Goal: Use online tool/utility: Use online tool/utility

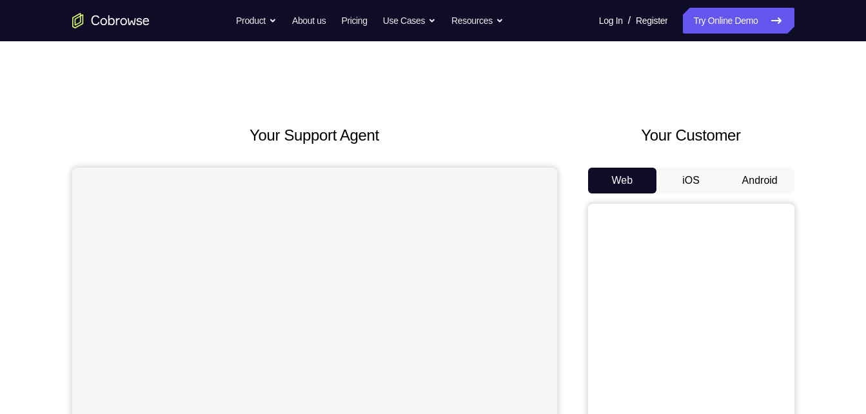
click at [748, 177] on button "Android" at bounding box center [759, 181] width 69 height 26
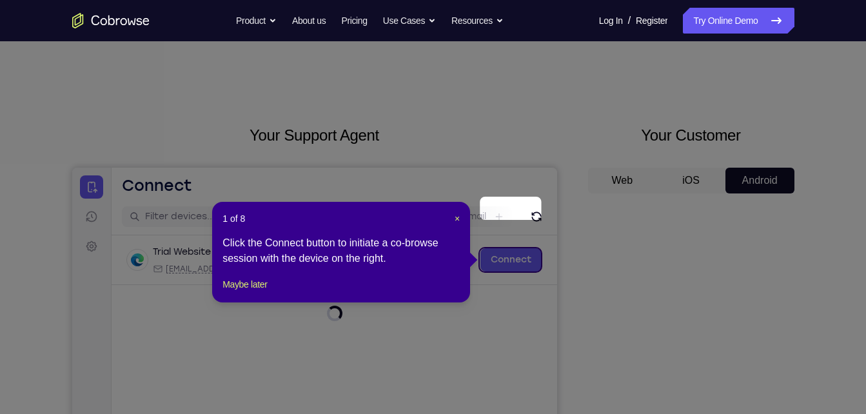
scroll to position [68, 0]
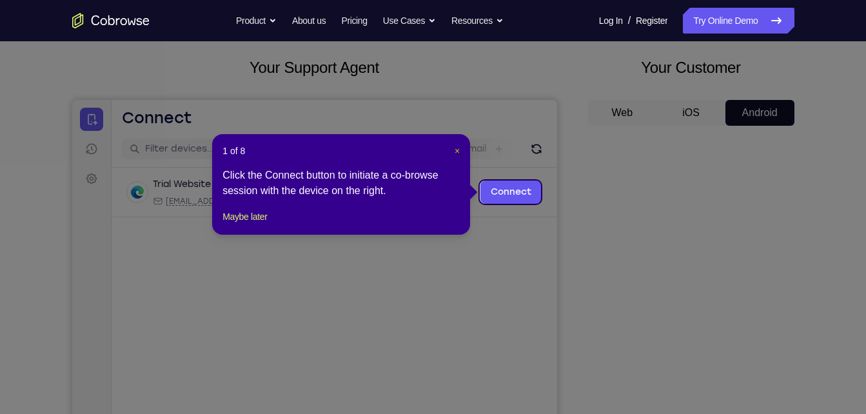
click at [458, 150] on span "×" at bounding box center [456, 151] width 5 height 10
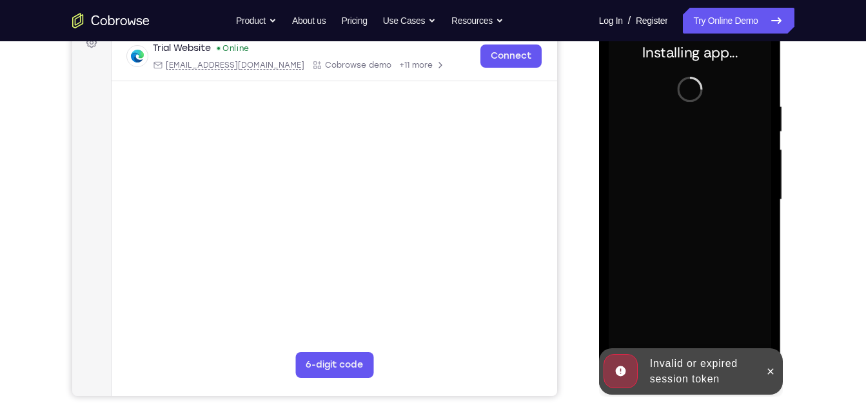
scroll to position [188, 0]
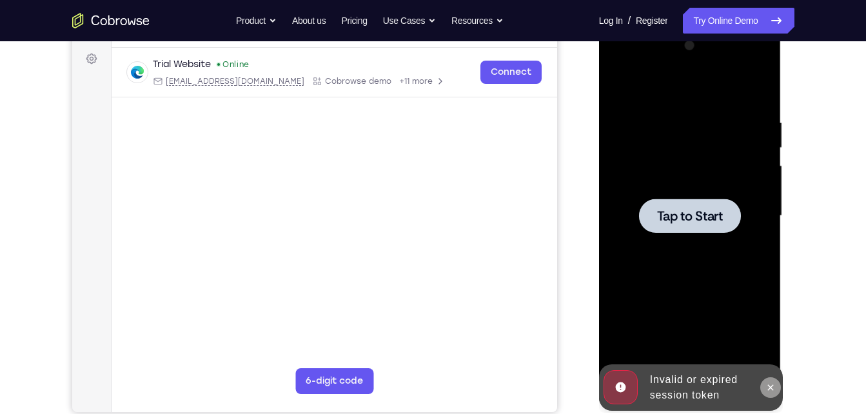
click at [767, 383] on icon at bounding box center [770, 387] width 10 height 10
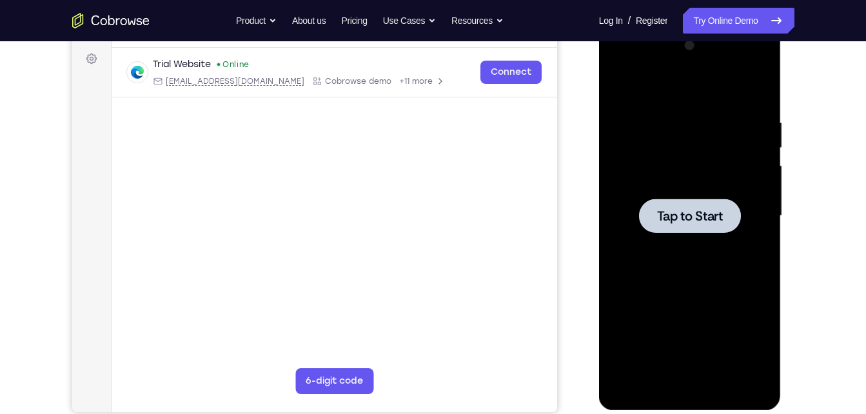
click at [646, 158] on div at bounding box center [689, 215] width 162 height 361
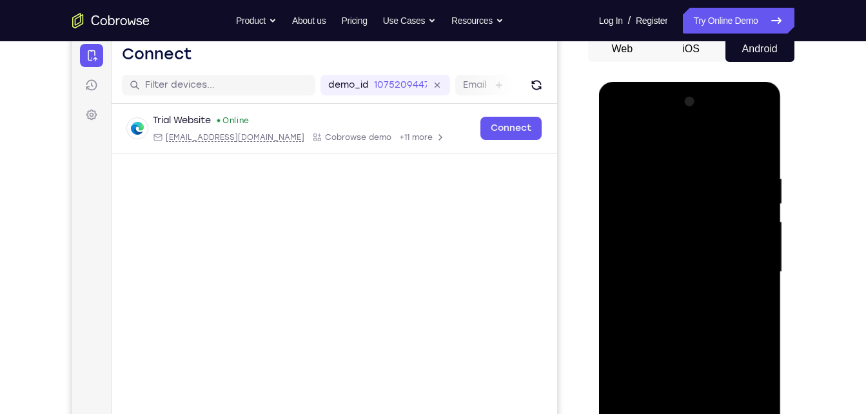
scroll to position [200, 0]
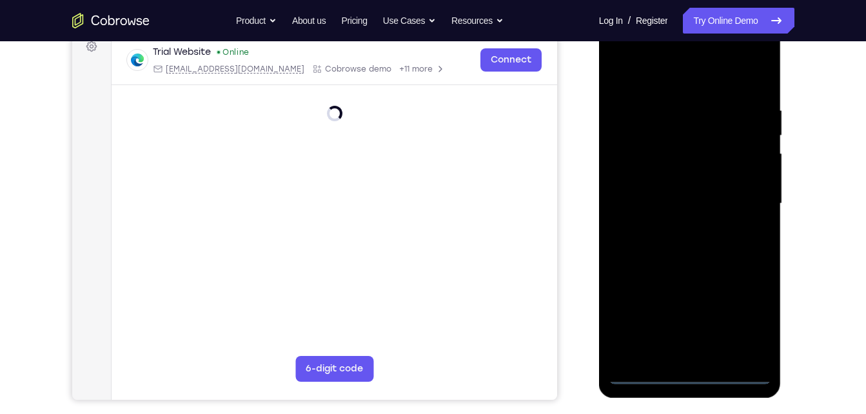
click at [689, 378] on div at bounding box center [689, 203] width 162 height 361
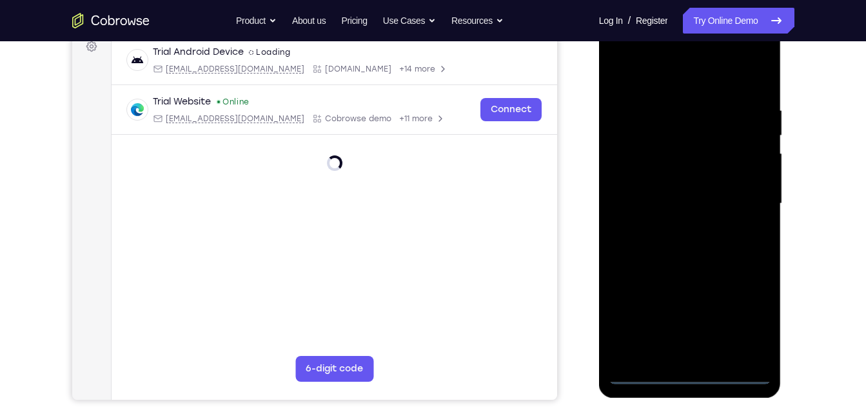
click at [748, 327] on div at bounding box center [689, 203] width 162 height 361
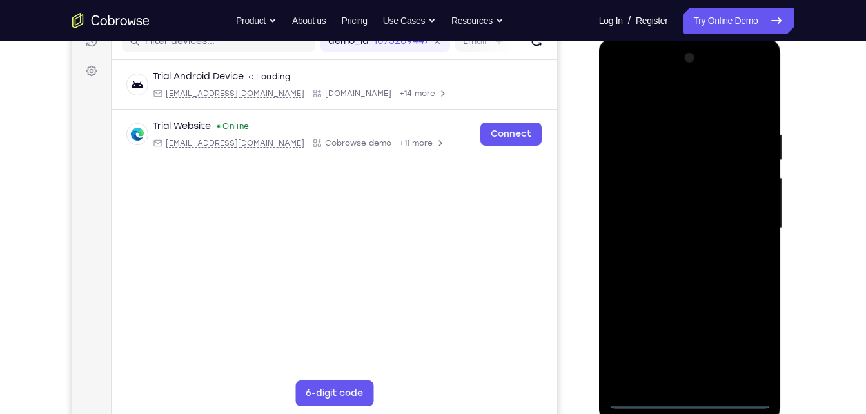
scroll to position [172, 0]
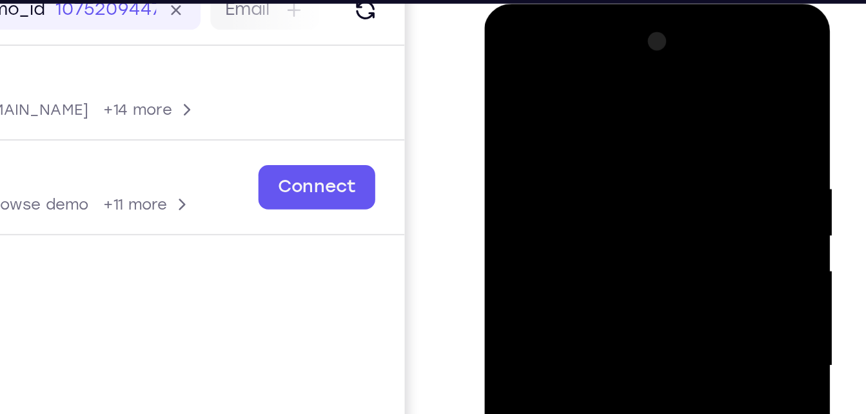
click at [512, 47] on div at bounding box center [575, 193] width 162 height 361
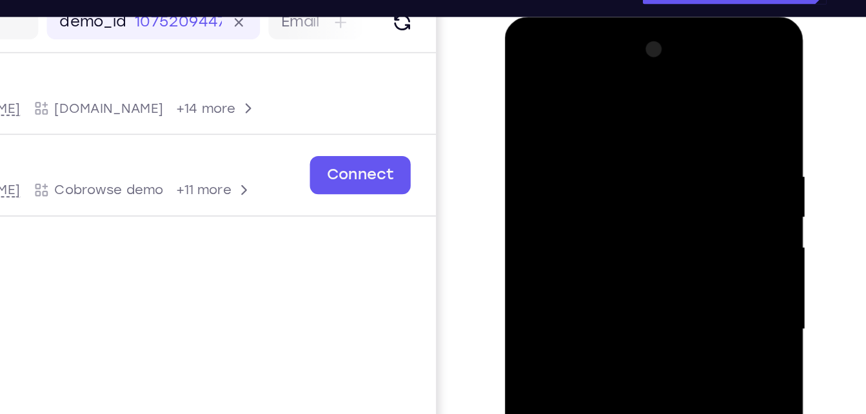
click at [646, 203] on div at bounding box center [595, 206] width 162 height 361
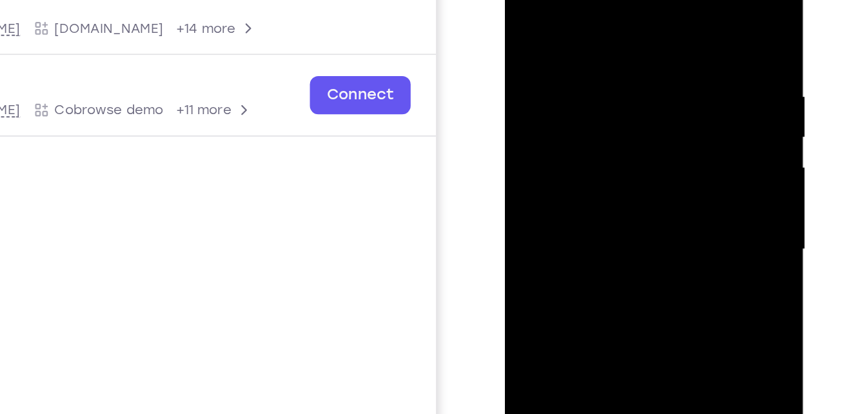
click at [579, 148] on div at bounding box center [595, 127] width 162 height 361
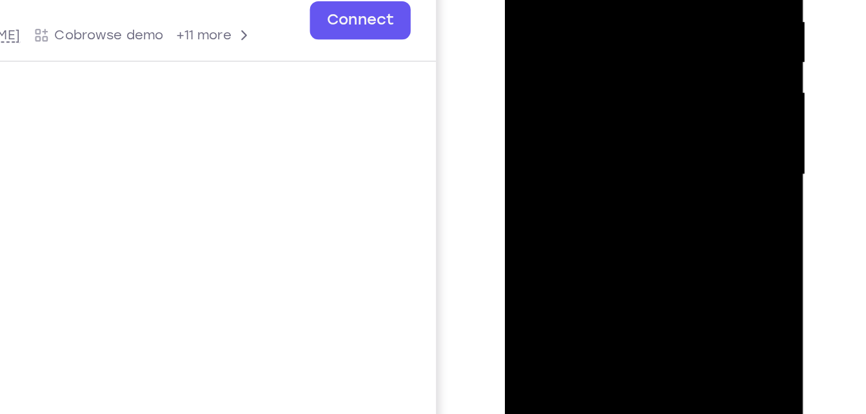
click at [559, 42] on div at bounding box center [595, 52] width 162 height 361
click at [550, 32] on div at bounding box center [595, 52] width 162 height 361
click at [552, 55] on div at bounding box center [595, 52] width 162 height 361
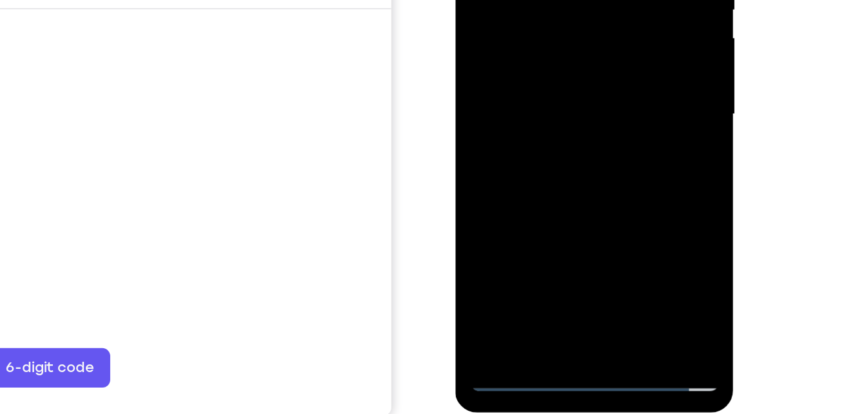
scroll to position [183, 0]
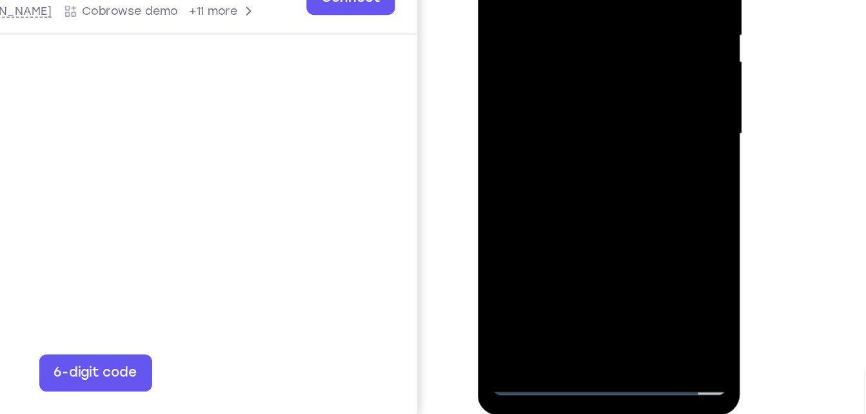
click at [567, 93] on div at bounding box center [568, 49] width 162 height 361
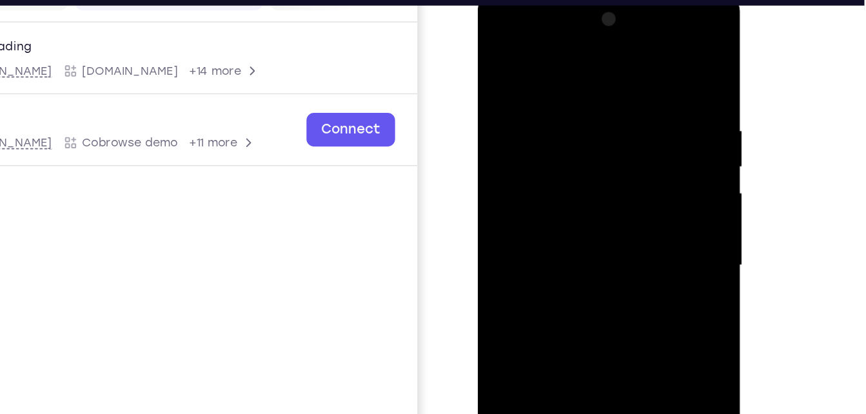
drag, startPoint x: 568, startPoint y: 53, endPoint x: 572, endPoint y: -34, distance: 86.4
click at [572, 0] on html "Online web based iOS Simulators and Android Emulators. Run iPhone, iPad, Mobile…" at bounding box center [570, 184] width 184 height 387
click at [638, 48] on div at bounding box center [568, 181] width 162 height 361
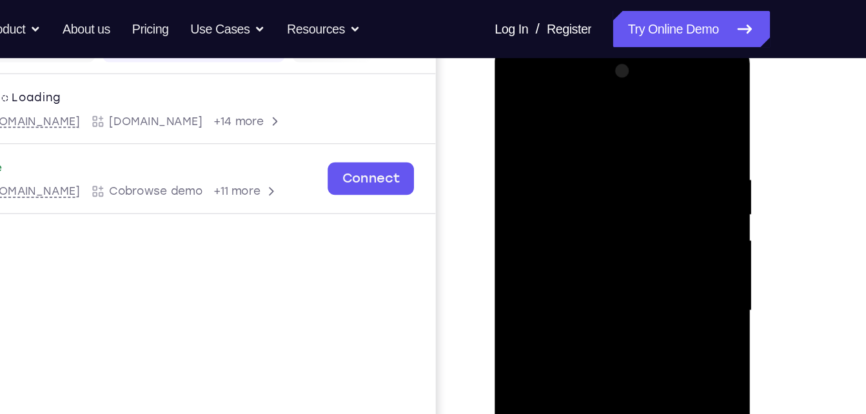
click at [639, 167] on div at bounding box center [585, 233] width 162 height 361
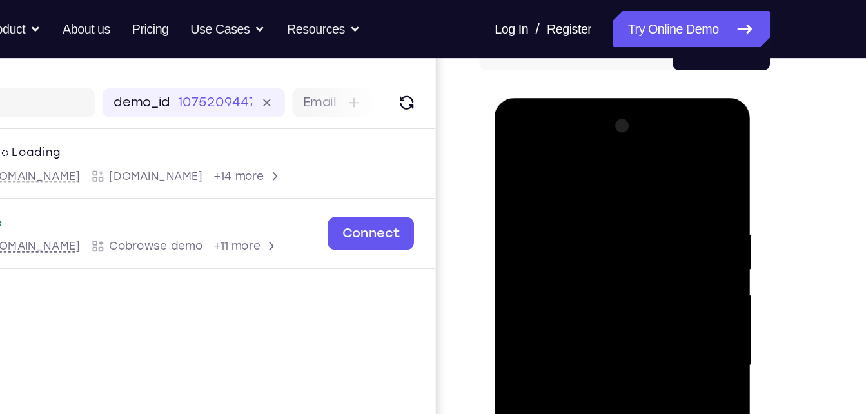
scroll to position [143, 0]
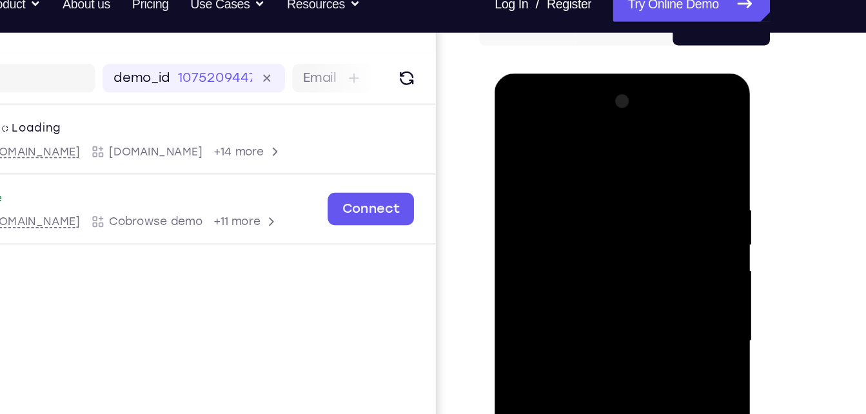
click at [652, 226] on div at bounding box center [585, 263] width 162 height 361
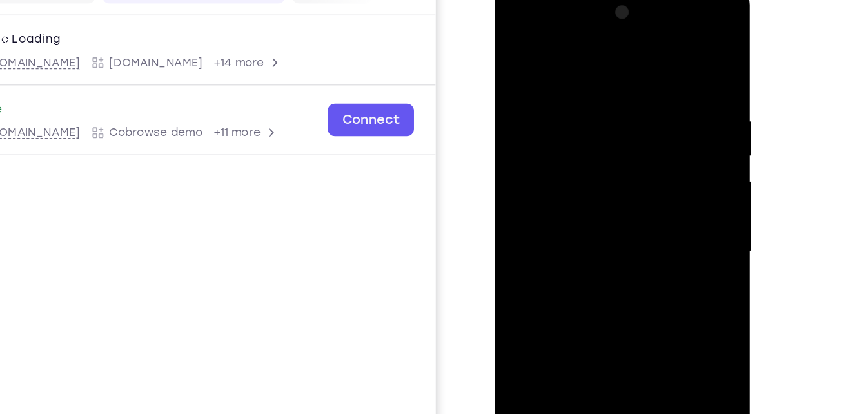
click at [648, 182] on div at bounding box center [585, 175] width 162 height 361
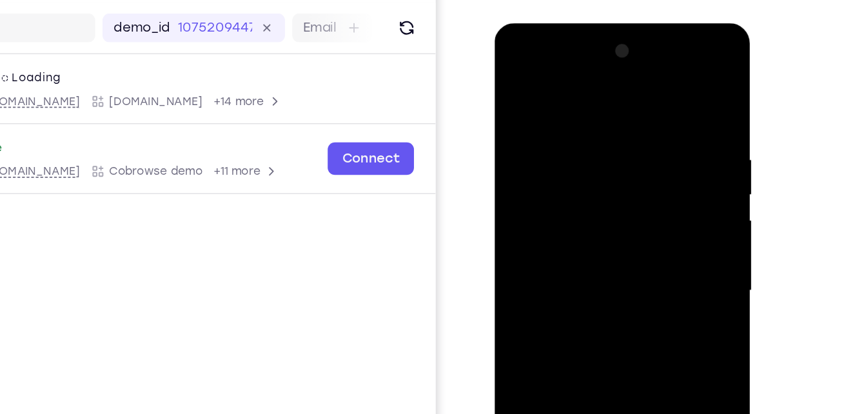
click at [645, 156] on div at bounding box center [585, 213] width 162 height 361
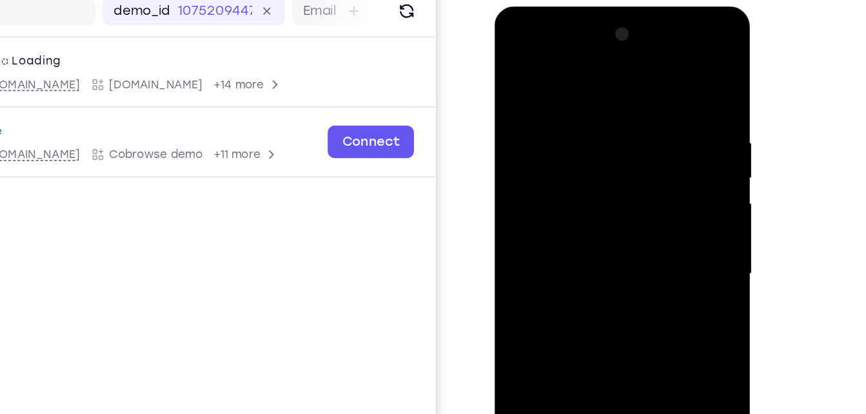
click at [645, 162] on div at bounding box center [585, 195] width 162 height 361
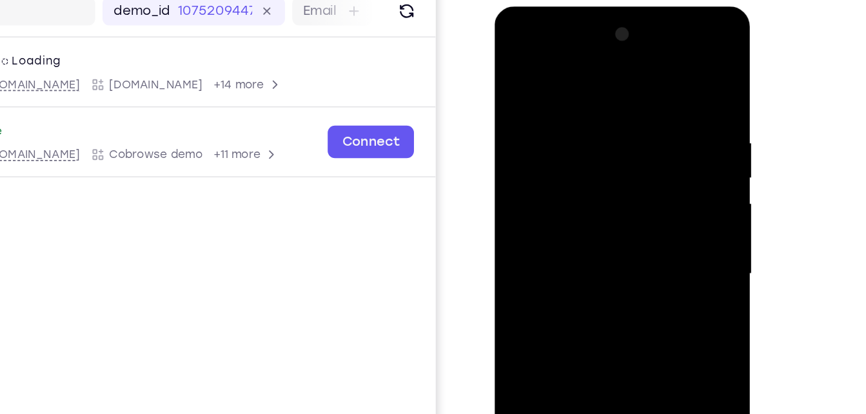
click at [655, 28] on div at bounding box center [585, 195] width 162 height 361
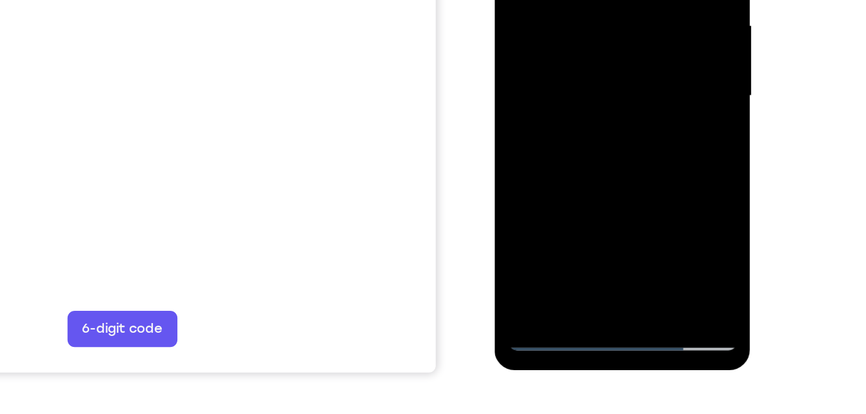
scroll to position [222, 0]
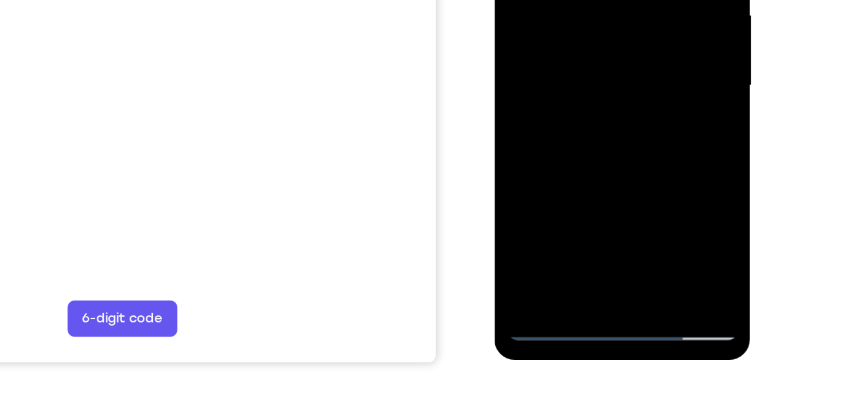
click at [530, 162] on div at bounding box center [585, 9] width 162 height 361
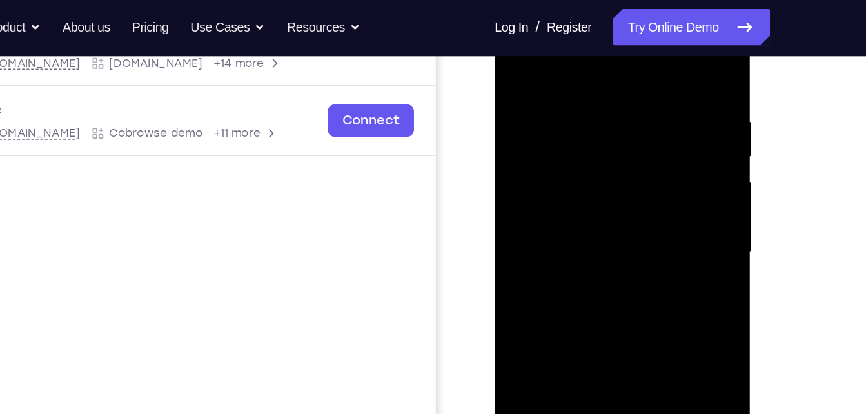
click at [562, 82] on div at bounding box center [585, 175] width 162 height 361
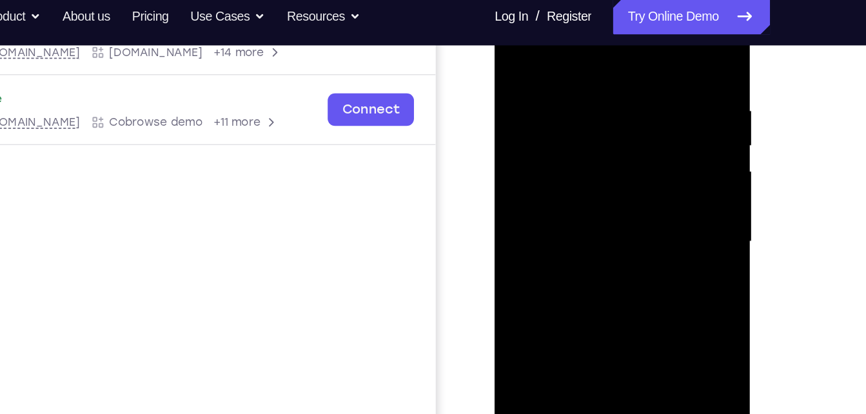
click at [648, 41] on div at bounding box center [585, 165] width 162 height 361
drag, startPoint x: 627, startPoint y: 68, endPoint x: 559, endPoint y: 71, distance: 67.8
click at [559, 71] on div at bounding box center [585, 165] width 162 height 361
click at [593, 65] on div at bounding box center [585, 165] width 162 height 361
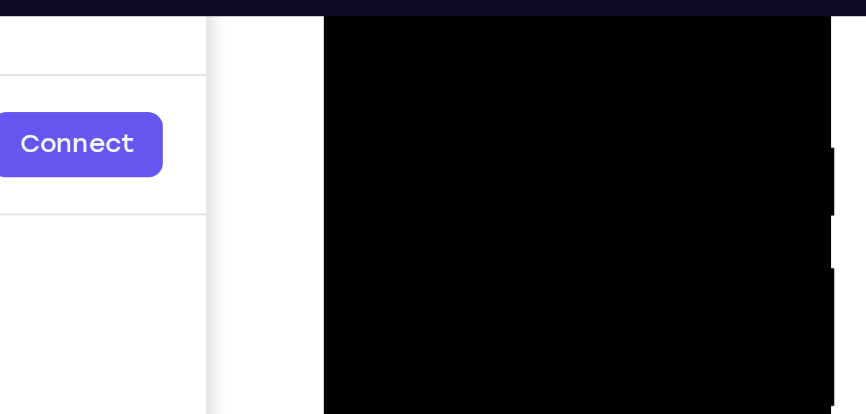
click at [478, 0] on div at bounding box center [414, 65] width 162 height 361
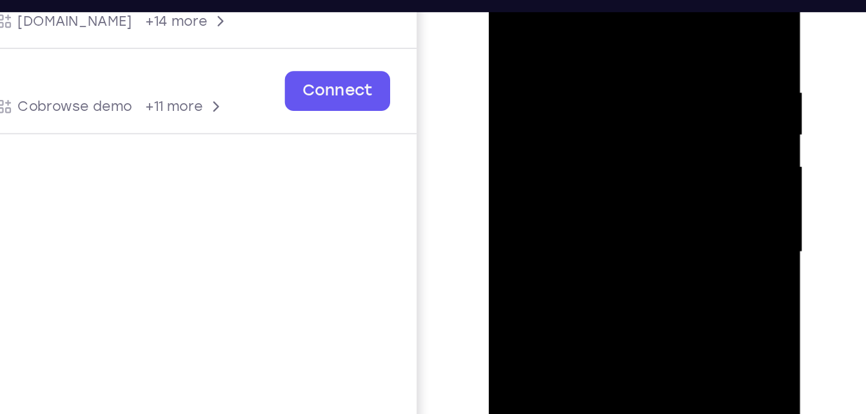
click at [652, 0] on div at bounding box center [579, 116] width 162 height 361
click at [559, 57] on div at bounding box center [579, 116] width 162 height 361
click at [542, 119] on div at bounding box center [579, 116] width 162 height 361
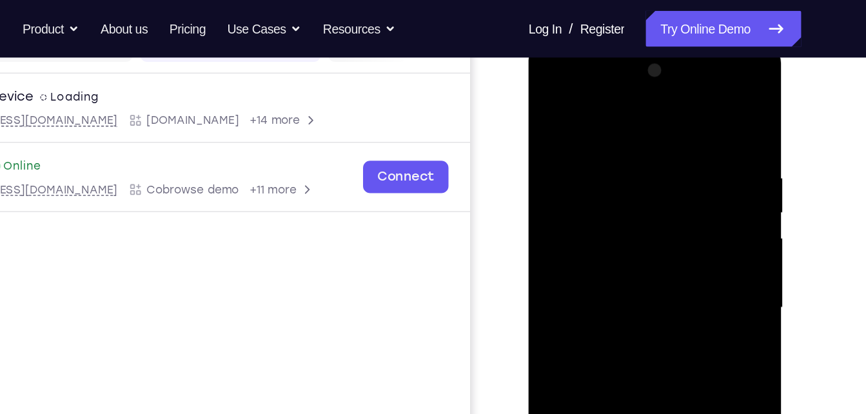
scroll to position [175, 0]
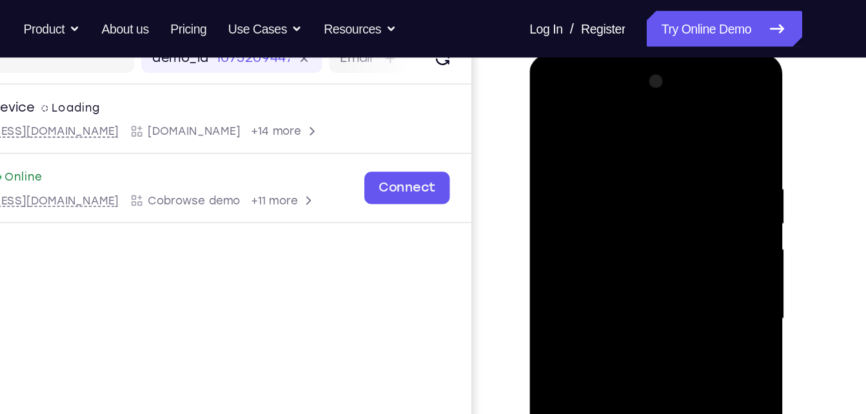
click at [677, 153] on div at bounding box center [620, 243] width 162 height 361
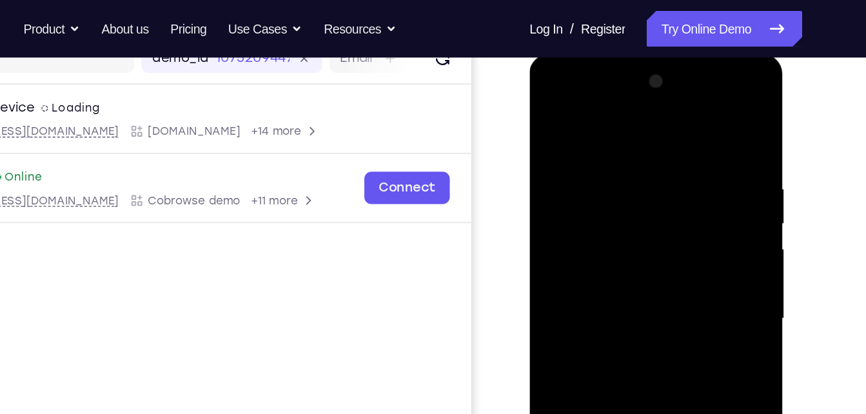
click at [677, 153] on div at bounding box center [620, 243] width 162 height 361
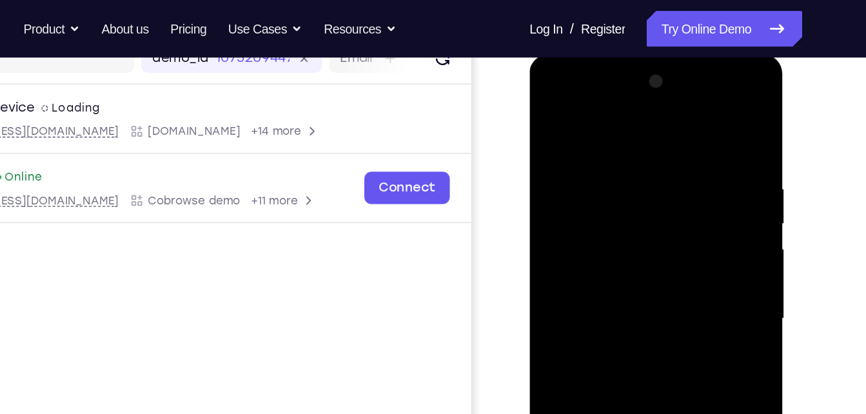
click at [685, 158] on div at bounding box center [620, 243] width 162 height 361
click at [681, 155] on div at bounding box center [620, 243] width 162 height 361
click at [691, 77] on div at bounding box center [620, 243] width 162 height 361
click at [549, 260] on div at bounding box center [620, 243] width 162 height 361
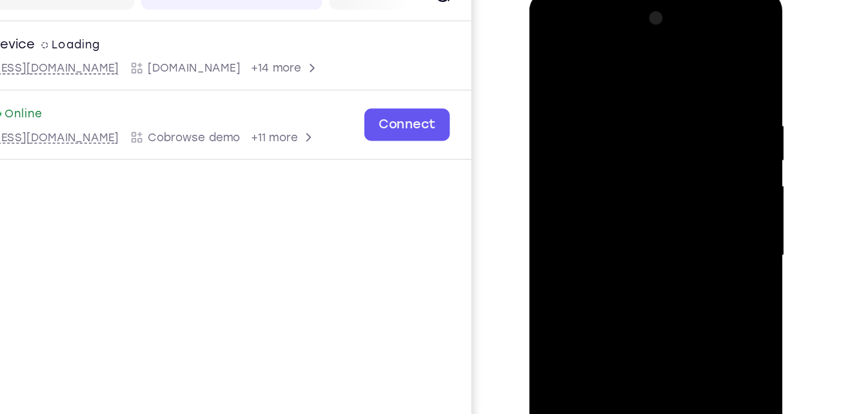
click at [688, 135] on div at bounding box center [620, 181] width 162 height 361
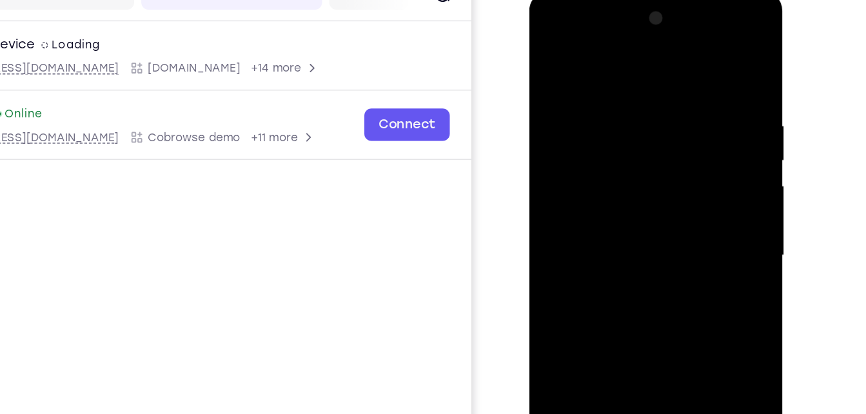
click at [688, 135] on div at bounding box center [620, 181] width 162 height 361
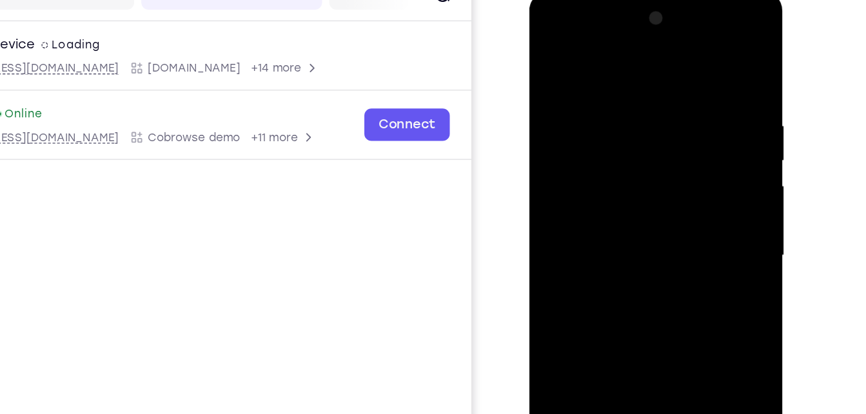
click at [688, 135] on div at bounding box center [620, 181] width 162 height 361
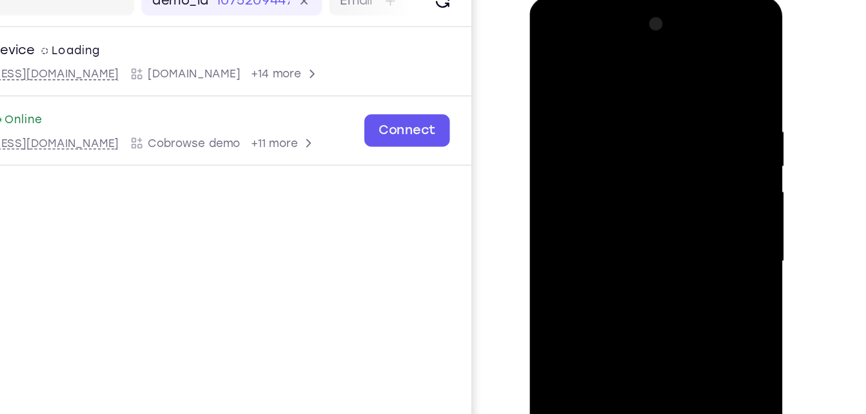
click at [692, 126] on div at bounding box center [620, 186] width 162 height 361
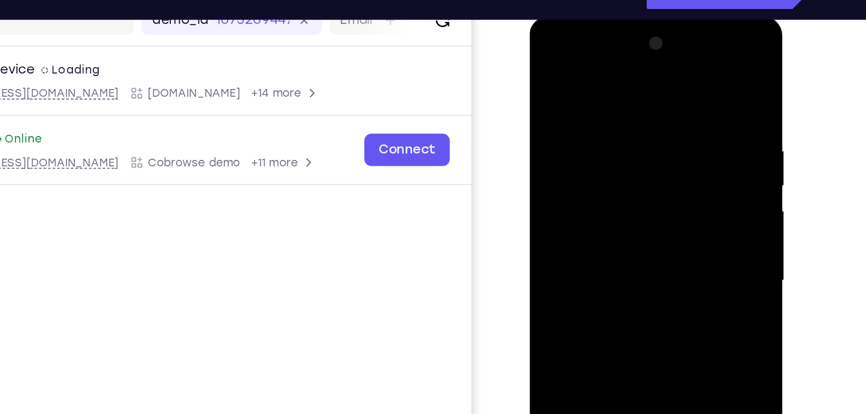
click at [684, 135] on div at bounding box center [620, 206] width 162 height 361
click at [684, 141] on div at bounding box center [620, 206] width 162 height 361
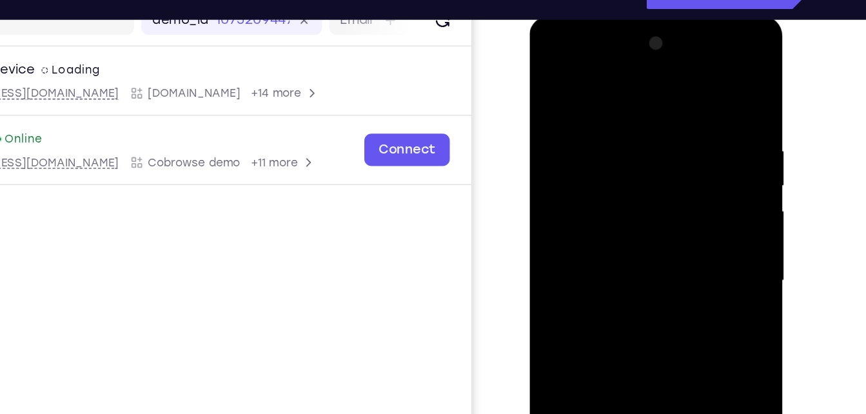
click at [684, 141] on div at bounding box center [620, 206] width 162 height 361
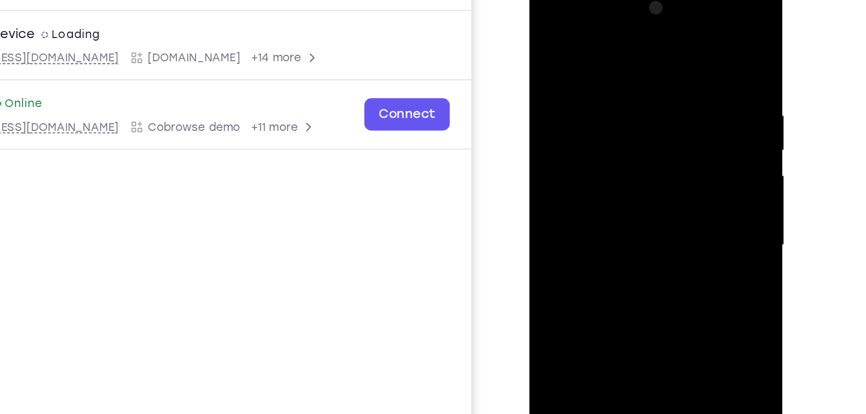
click at [561, 138] on div at bounding box center [620, 170] width 162 height 361
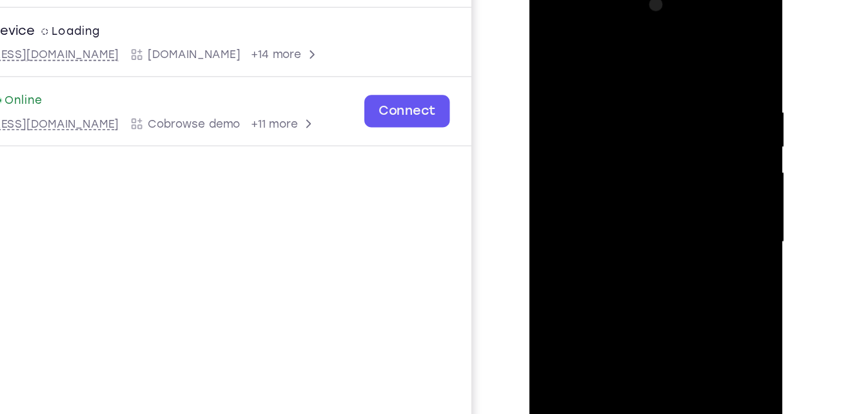
click at [660, 83] on div at bounding box center [620, 168] width 162 height 361
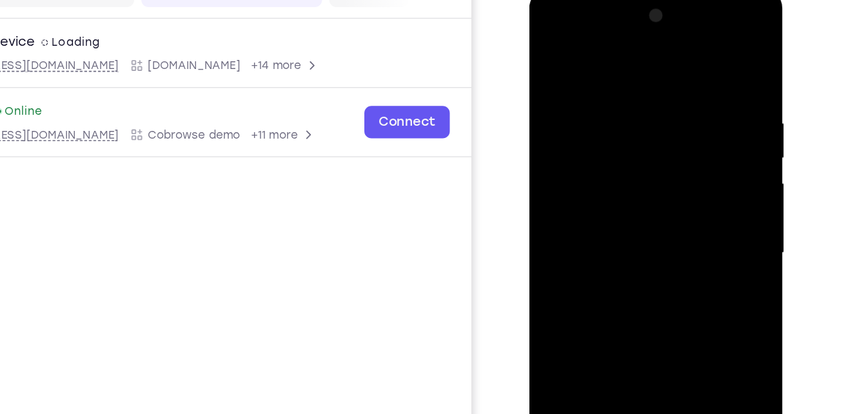
click at [682, 90] on div at bounding box center [620, 178] width 162 height 361
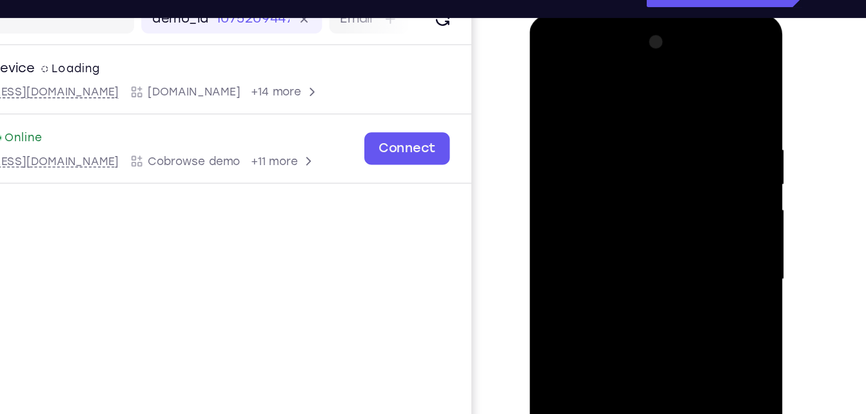
click at [688, 121] on div at bounding box center [620, 204] width 162 height 361
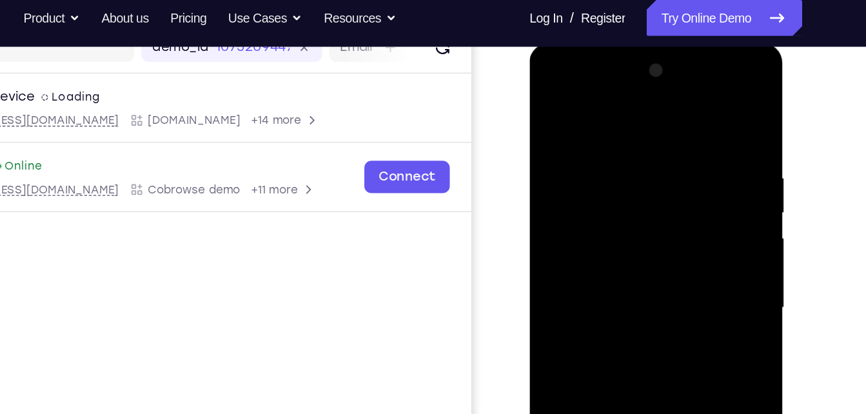
click at [690, 69] on div at bounding box center [620, 232] width 162 height 361
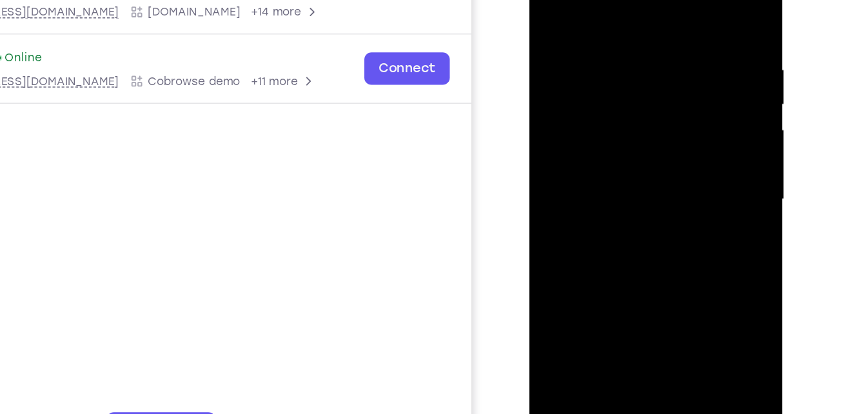
click at [610, 147] on div at bounding box center [620, 125] width 162 height 361
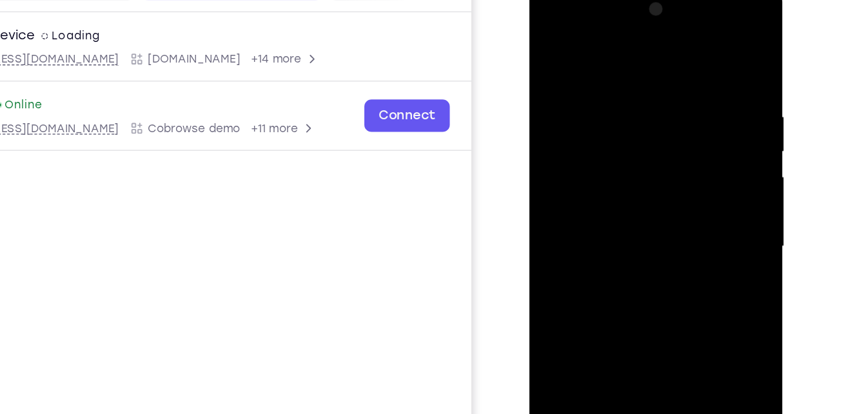
click at [675, 126] on div at bounding box center [620, 172] width 162 height 361
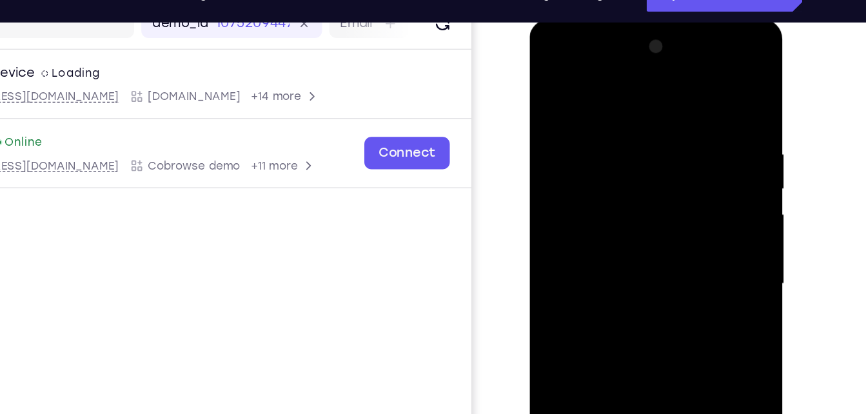
click at [678, 115] on div at bounding box center [620, 208] width 162 height 361
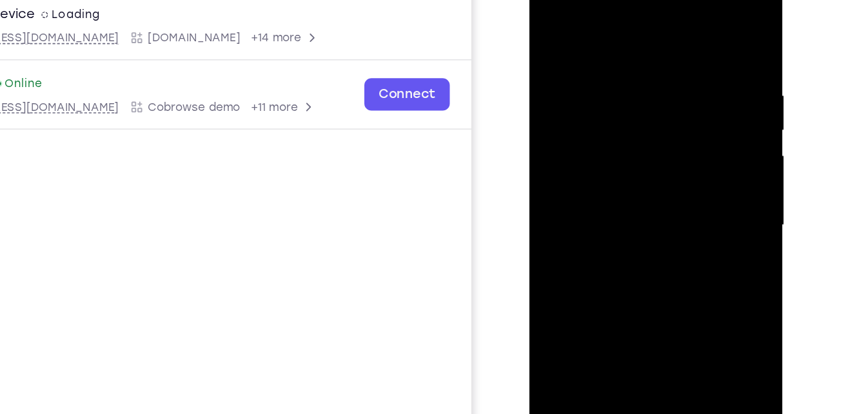
click at [685, 121] on div at bounding box center [620, 150] width 162 height 361
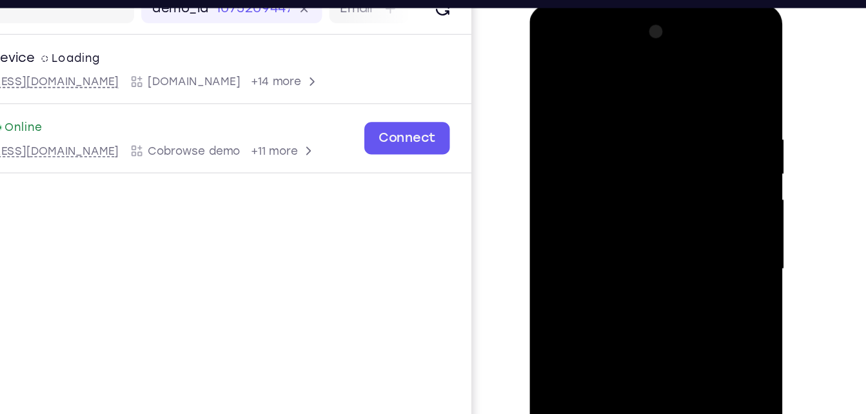
click at [688, 27] on div at bounding box center [620, 194] width 162 height 361
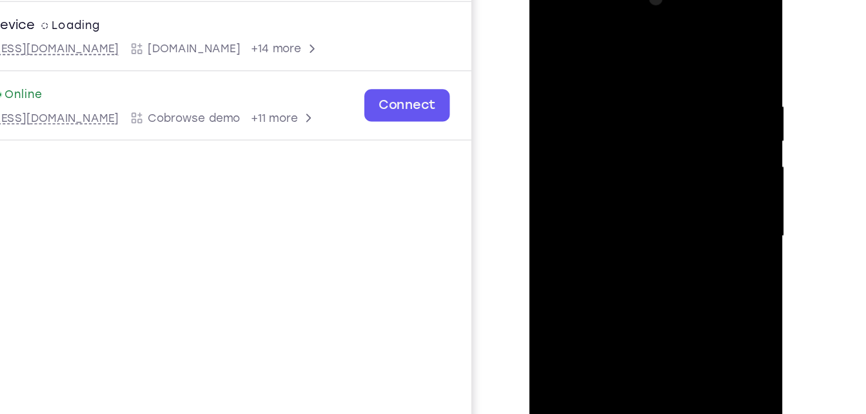
click at [675, 217] on div at bounding box center [620, 161] width 162 height 361
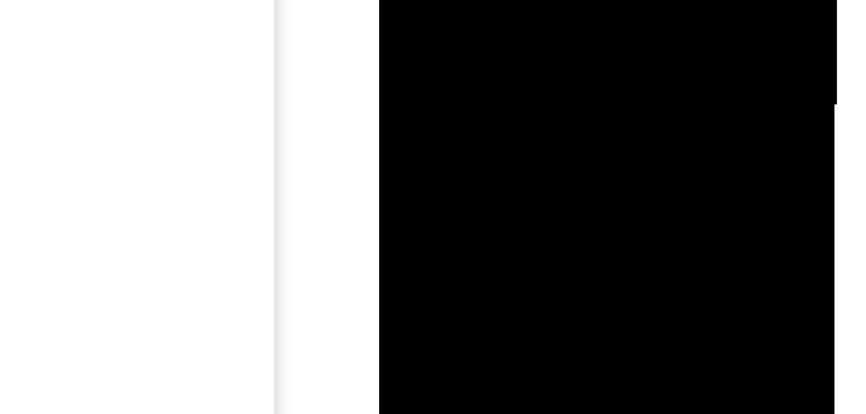
drag, startPoint x: 468, startPoint y: -91, endPoint x: 462, endPoint y: -146, distance: 55.7
drag, startPoint x: 463, startPoint y: -142, endPoint x: 465, endPoint y: -203, distance: 60.6
drag, startPoint x: 463, startPoint y: -138, endPoint x: 466, endPoint y: -195, distance: 56.8
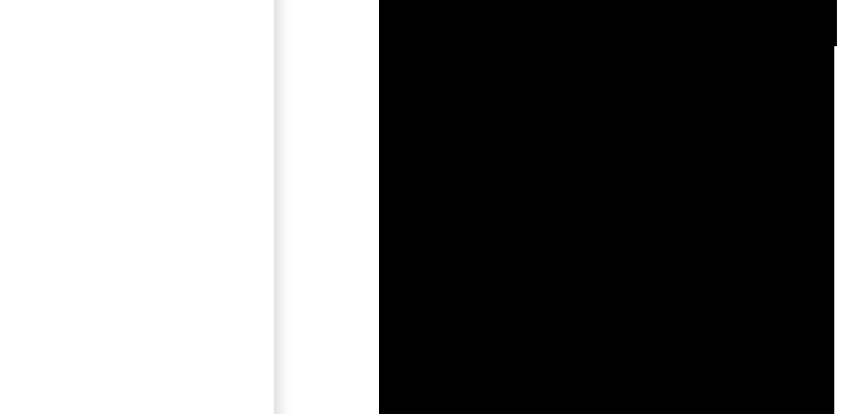
drag, startPoint x: 463, startPoint y: -131, endPoint x: 461, endPoint y: -200, distance: 69.6
drag, startPoint x: 465, startPoint y: -122, endPoint x: 463, endPoint y: -168, distance: 45.8
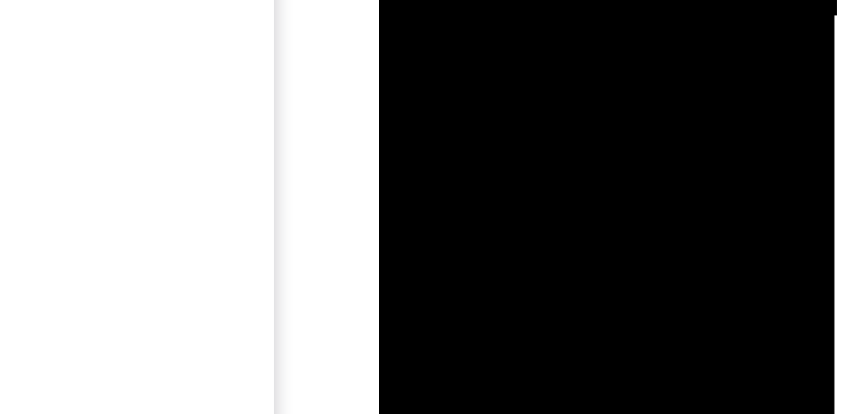
drag, startPoint x: 462, startPoint y: -162, endPoint x: 461, endPoint y: -221, distance: 58.7
drag, startPoint x: 461, startPoint y: -153, endPoint x: 458, endPoint y: -218, distance: 65.8
drag, startPoint x: 460, startPoint y: -170, endPoint x: 460, endPoint y: -208, distance: 38.0
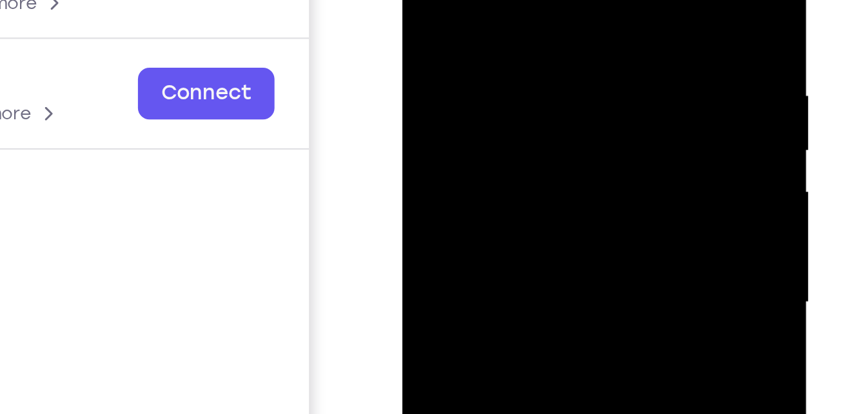
drag, startPoint x: 496, startPoint y: 1, endPoint x: 480, endPoint y: 48, distance: 49.7
click at [480, 48] on div at bounding box center [493, 69] width 162 height 361
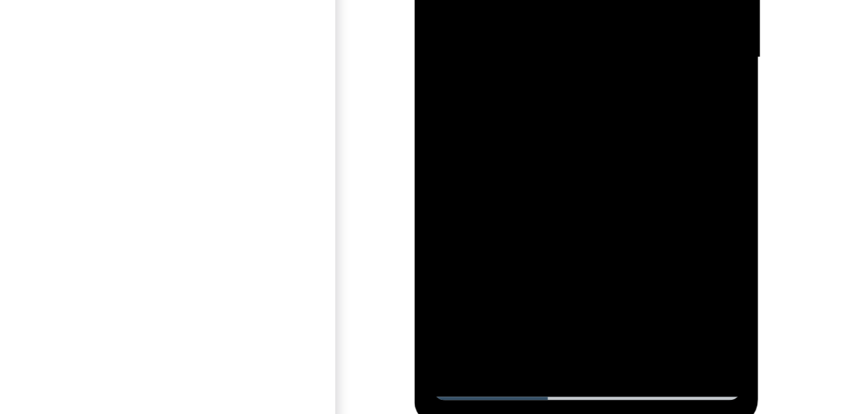
scroll to position [184, 0]
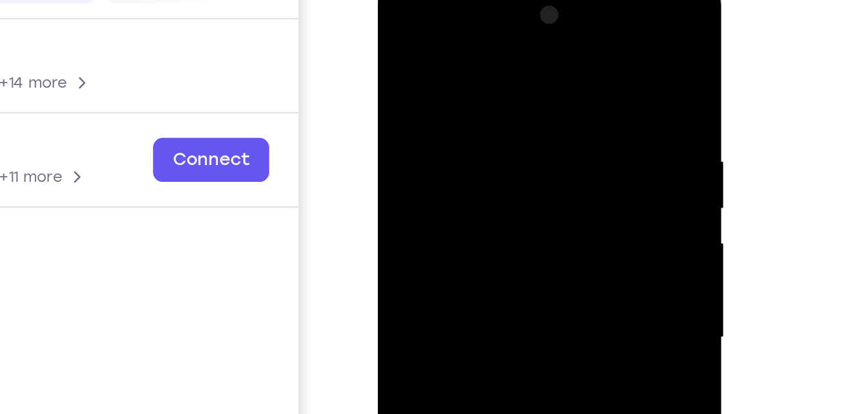
click at [447, 37] on div at bounding box center [468, 168] width 162 height 361
click at [538, 122] on div at bounding box center [468, 168] width 162 height 361
drag, startPoint x: 471, startPoint y: 159, endPoint x: 516, endPoint y: 23, distance: 142.5
click at [516, 23] on div at bounding box center [468, 168] width 162 height 361
click at [538, 130] on div at bounding box center [468, 168] width 162 height 361
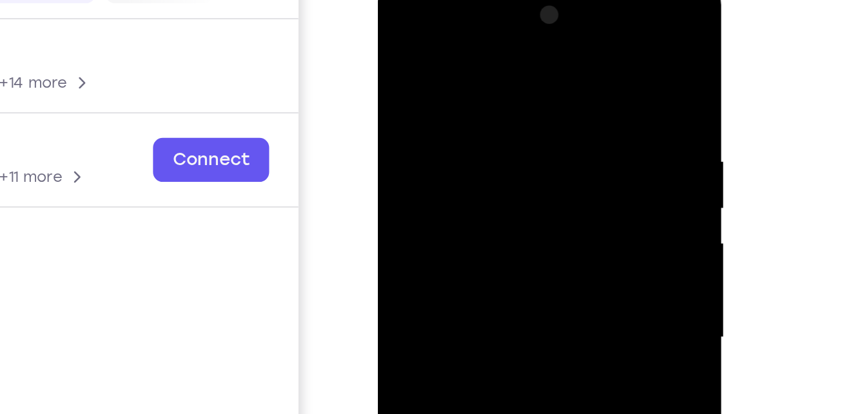
drag, startPoint x: 504, startPoint y: 97, endPoint x: 489, endPoint y: 153, distance: 57.4
click at [489, 153] on div at bounding box center [468, 168] width 162 height 361
drag, startPoint x: 502, startPoint y: 102, endPoint x: 493, endPoint y: 130, distance: 29.1
click at [493, 130] on div at bounding box center [468, 168] width 162 height 361
click at [538, 104] on div at bounding box center [468, 168] width 162 height 361
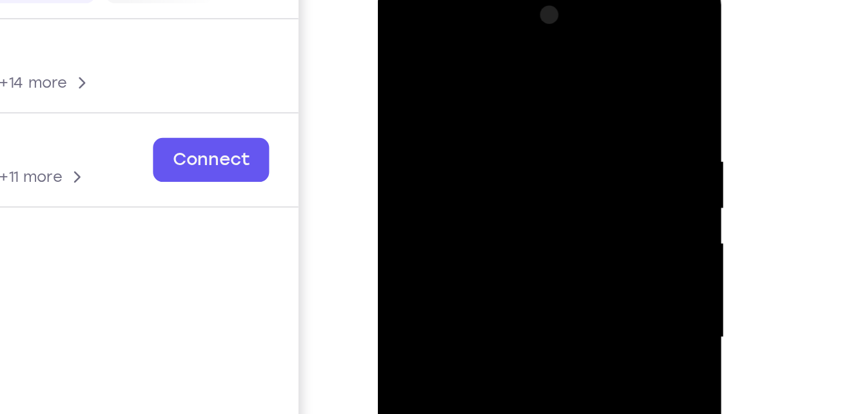
drag, startPoint x: 466, startPoint y: 160, endPoint x: 507, endPoint y: 41, distance: 126.0
click at [507, 41] on div at bounding box center [468, 168] width 162 height 361
drag, startPoint x: 490, startPoint y: 93, endPoint x: 470, endPoint y: 168, distance: 78.0
click at [470, 168] on div at bounding box center [468, 168] width 162 height 361
click at [448, 68] on div at bounding box center [468, 168] width 162 height 361
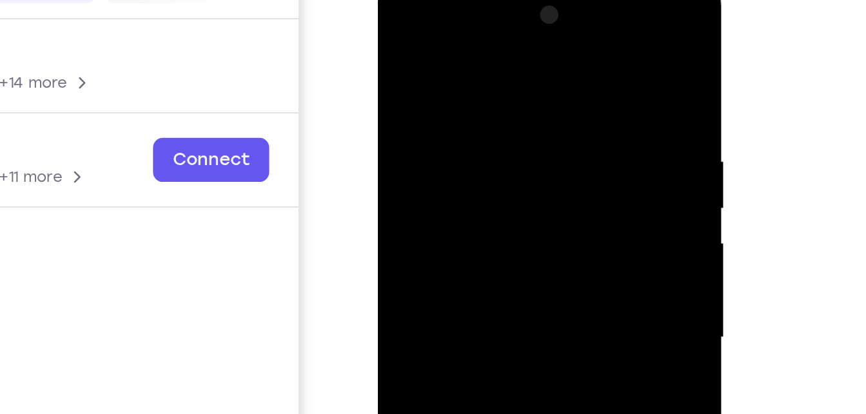
click at [519, 84] on div at bounding box center [468, 168] width 162 height 361
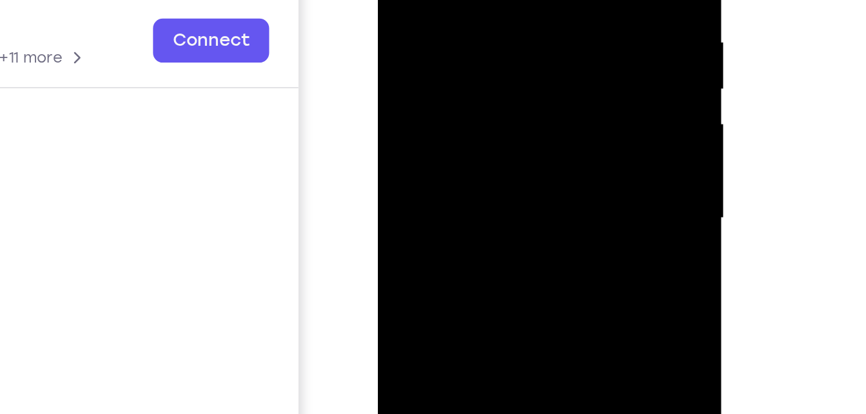
drag, startPoint x: 458, startPoint y: 111, endPoint x: 463, endPoint y: 3, distance: 107.8
click at [463, 3] on div at bounding box center [468, 49] width 162 height 361
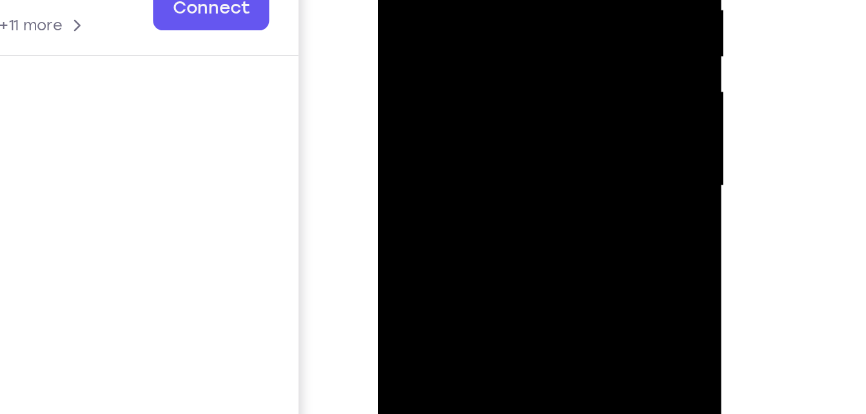
drag, startPoint x: 455, startPoint y: 84, endPoint x: 466, endPoint y: -1, distance: 85.8
click at [466, 0] on div at bounding box center [468, 16] width 162 height 361
drag, startPoint x: 463, startPoint y: 89, endPoint x: 470, endPoint y: -14, distance: 103.4
click at [470, 0] on div at bounding box center [468, 16] width 162 height 361
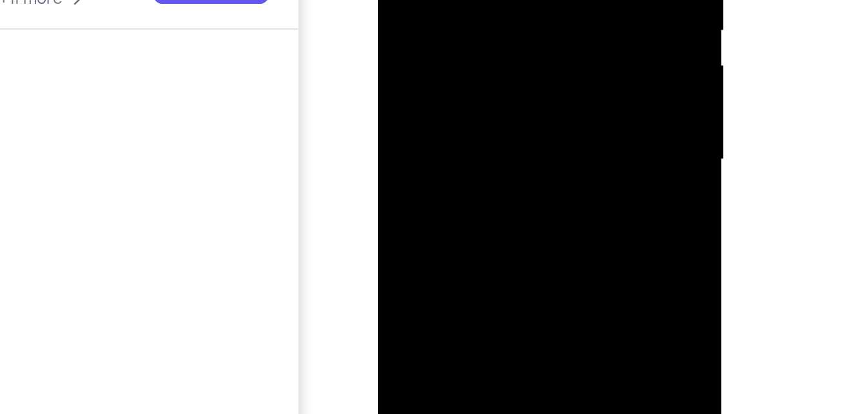
drag, startPoint x: 455, startPoint y: 75, endPoint x: 463, endPoint y: 3, distance: 73.2
drag, startPoint x: 453, startPoint y: 92, endPoint x: 461, endPoint y: -5, distance: 97.7
drag, startPoint x: 464, startPoint y: 30, endPoint x: 461, endPoint y: -96, distance: 125.7
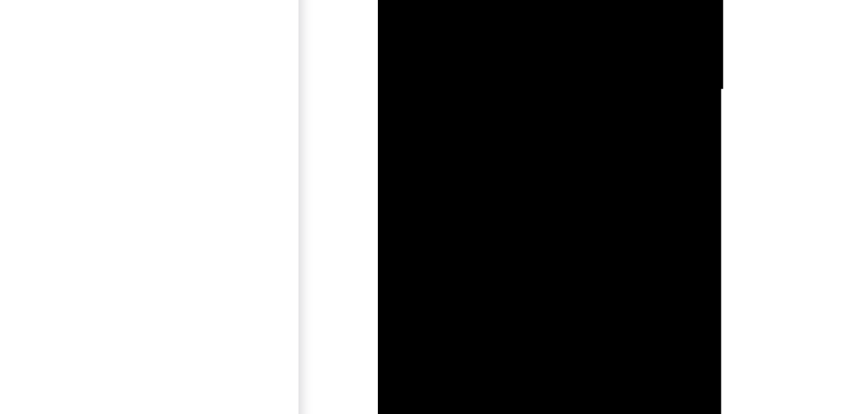
drag, startPoint x: 458, startPoint y: -11, endPoint x: 452, endPoint y: 37, distance: 48.0
drag, startPoint x: 454, startPoint y: -46, endPoint x: 448, endPoint y: 19, distance: 66.1
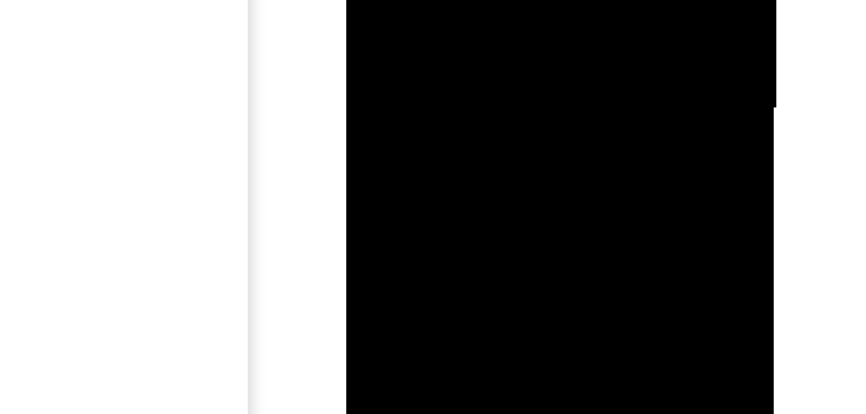
drag, startPoint x: 434, startPoint y: -78, endPoint x: 437, endPoint y: -124, distance: 46.5
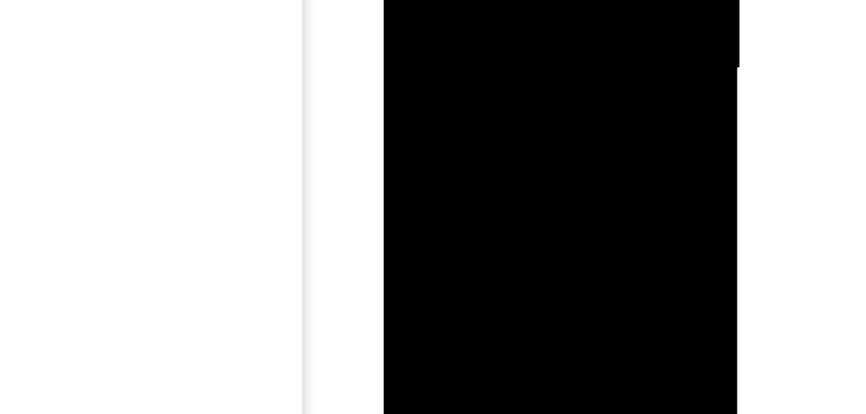
drag, startPoint x: 467, startPoint y: -2, endPoint x: 470, endPoint y: -35, distance: 33.0
drag, startPoint x: 464, startPoint y: 18, endPoint x: 467, endPoint y: -102, distance: 120.6
drag, startPoint x: 466, startPoint y: 3, endPoint x: 457, endPoint y: -110, distance: 113.1
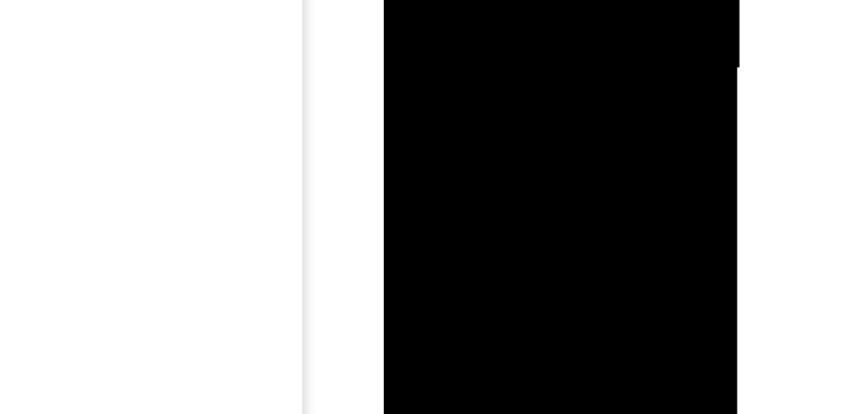
drag, startPoint x: 464, startPoint y: 1, endPoint x: 464, endPoint y: -23, distance: 23.8
drag, startPoint x: 480, startPoint y: 17, endPoint x: 481, endPoint y: -25, distance: 42.5
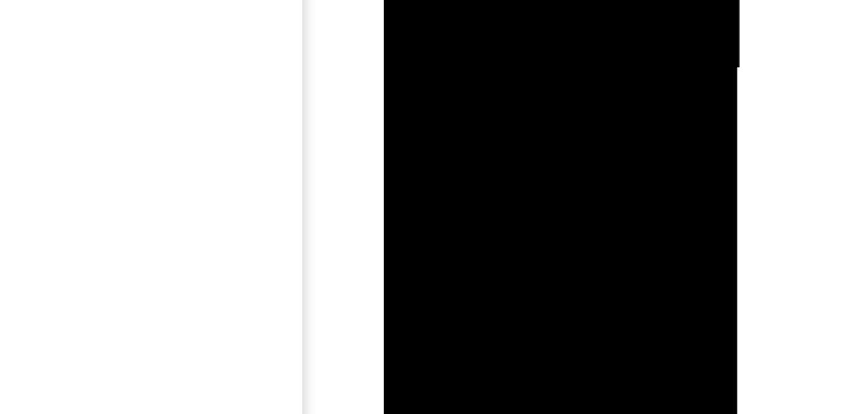
drag, startPoint x: 471, startPoint y: -2, endPoint x: 475, endPoint y: -85, distance: 83.2
drag, startPoint x: 482, startPoint y: 2, endPoint x: 473, endPoint y: -81, distance: 83.0
drag, startPoint x: 480, startPoint y: 12, endPoint x: 469, endPoint y: -78, distance: 90.9
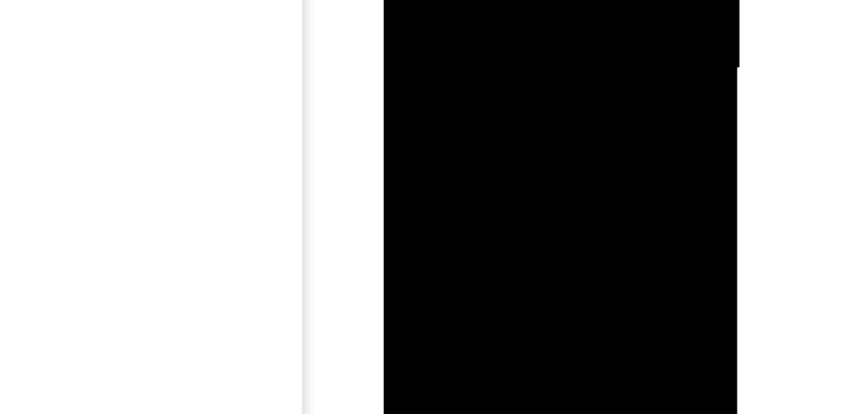
drag, startPoint x: 472, startPoint y: -4, endPoint x: 472, endPoint y: -79, distance: 74.8
drag, startPoint x: 470, startPoint y: -12, endPoint x: 470, endPoint y: -41, distance: 29.0
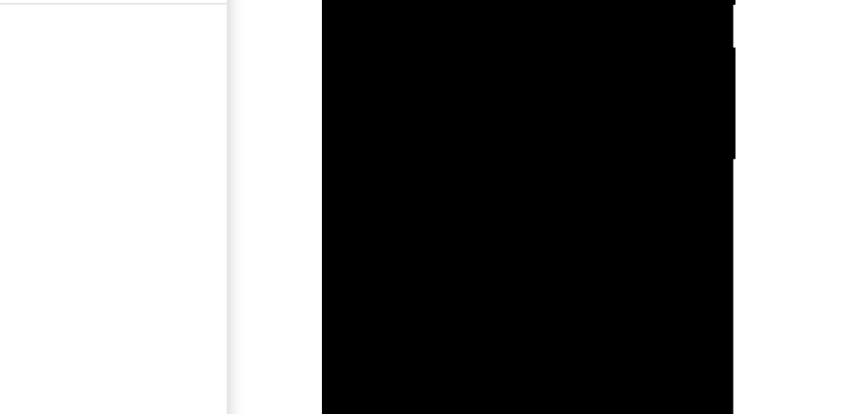
drag, startPoint x: 422, startPoint y: -104, endPoint x: 407, endPoint y: -37, distance: 68.6
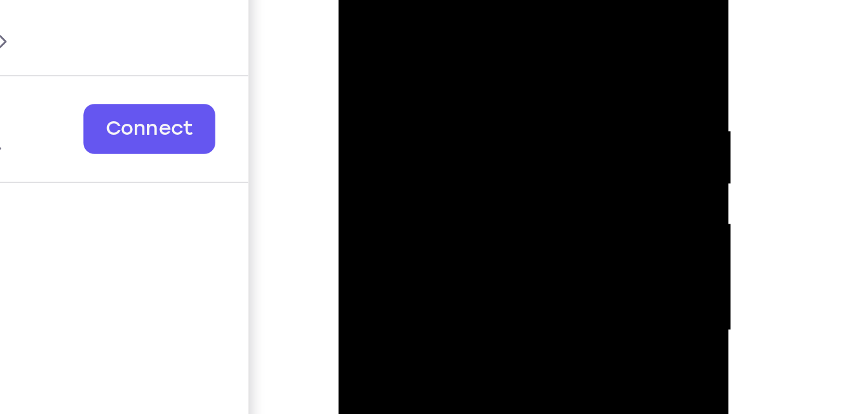
click at [356, 0] on div at bounding box center [429, 112] width 162 height 361
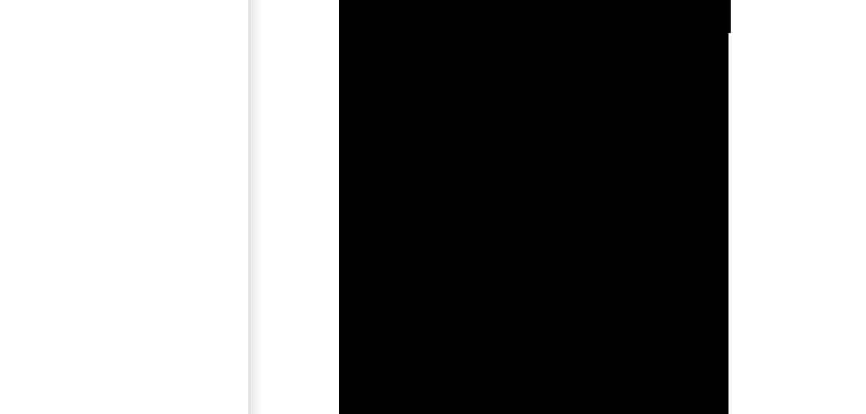
drag, startPoint x: 408, startPoint y: -60, endPoint x: 416, endPoint y: -223, distance: 163.3
drag, startPoint x: 417, startPoint y: -74, endPoint x: 423, endPoint y: -159, distance: 84.7
drag, startPoint x: 419, startPoint y: -75, endPoint x: 429, endPoint y: -155, distance: 80.6
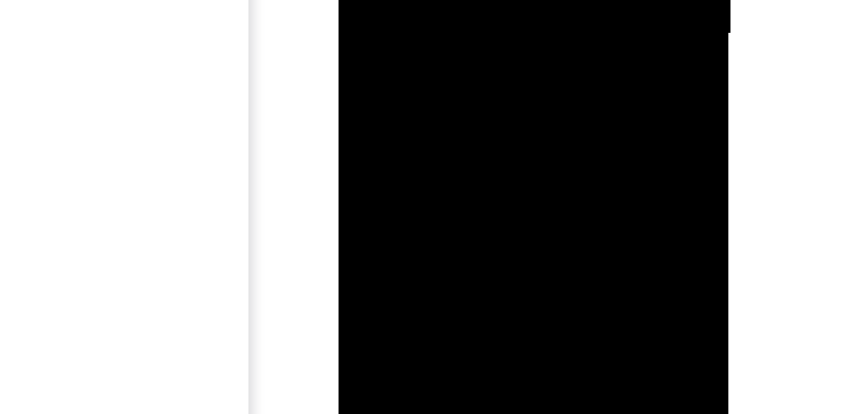
drag, startPoint x: 415, startPoint y: -61, endPoint x: 431, endPoint y: -223, distance: 162.6
drag, startPoint x: 412, startPoint y: -66, endPoint x: 426, endPoint y: -168, distance: 103.4
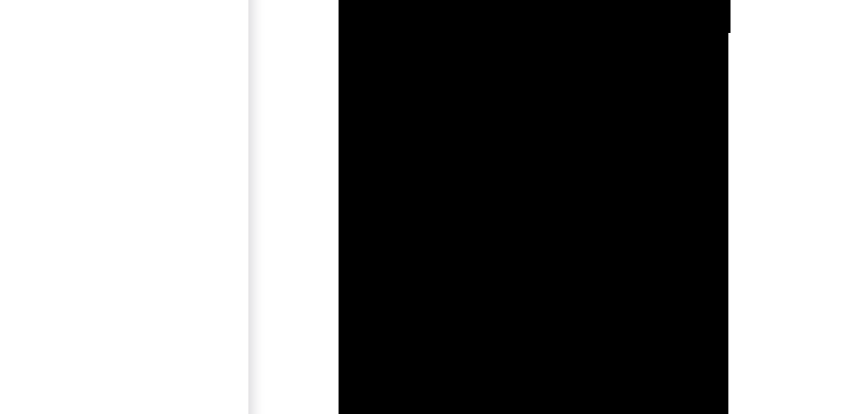
drag, startPoint x: 420, startPoint y: -61, endPoint x: 428, endPoint y: -146, distance: 85.4
drag, startPoint x: 423, startPoint y: -51, endPoint x: 428, endPoint y: -144, distance: 92.9
drag, startPoint x: 420, startPoint y: -69, endPoint x: 422, endPoint y: -195, distance: 126.4
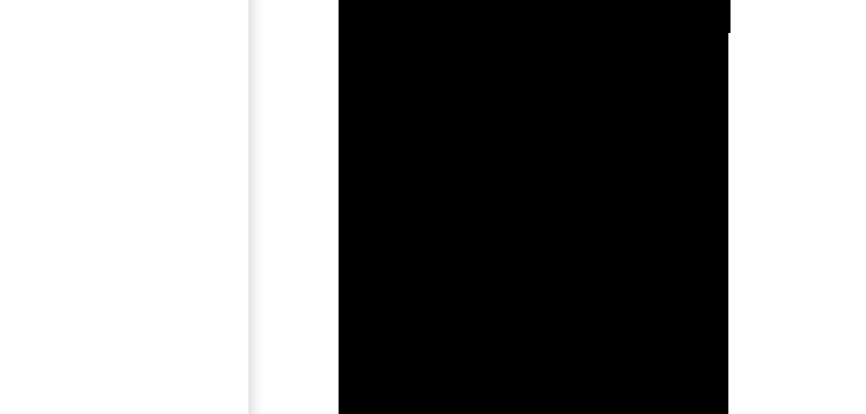
drag, startPoint x: 411, startPoint y: -1, endPoint x: 417, endPoint y: -58, distance: 57.1
drag, startPoint x: 411, startPoint y: -43, endPoint x: 422, endPoint y: -121, distance: 79.5
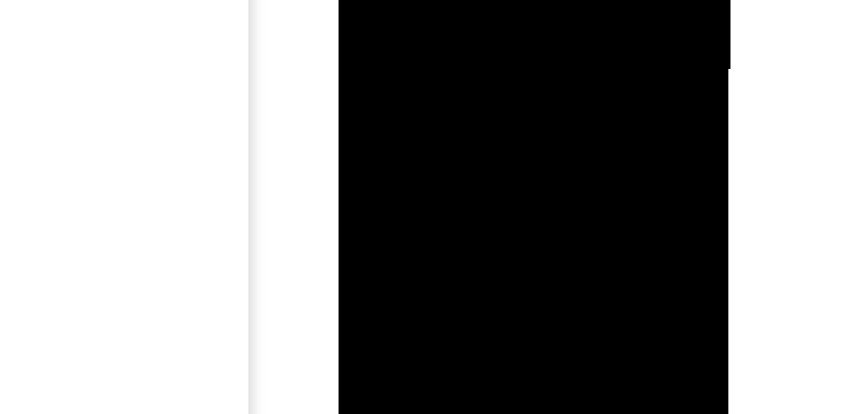
drag, startPoint x: 418, startPoint y: -41, endPoint x: 422, endPoint y: -162, distance: 121.3
drag, startPoint x: 412, startPoint y: -57, endPoint x: 420, endPoint y: -108, distance: 52.0
drag, startPoint x: 408, startPoint y: -36, endPoint x: 402, endPoint y: 3, distance: 39.8
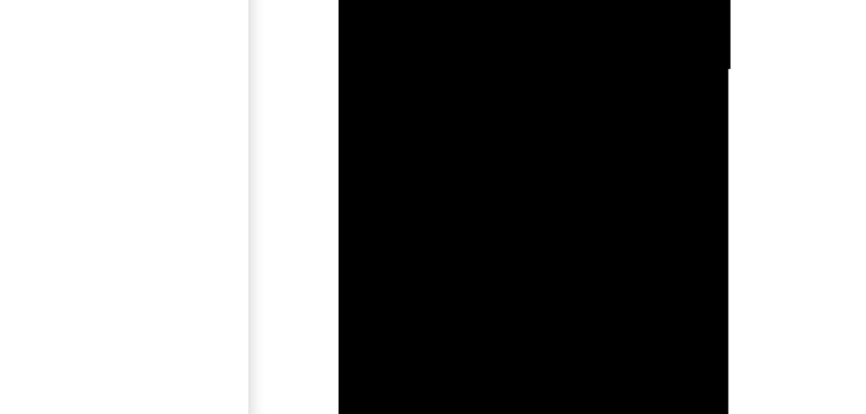
drag, startPoint x: 425, startPoint y: -103, endPoint x: 412, endPoint y: -19, distance: 85.3
drag, startPoint x: 404, startPoint y: -37, endPoint x: 414, endPoint y: -88, distance: 51.9
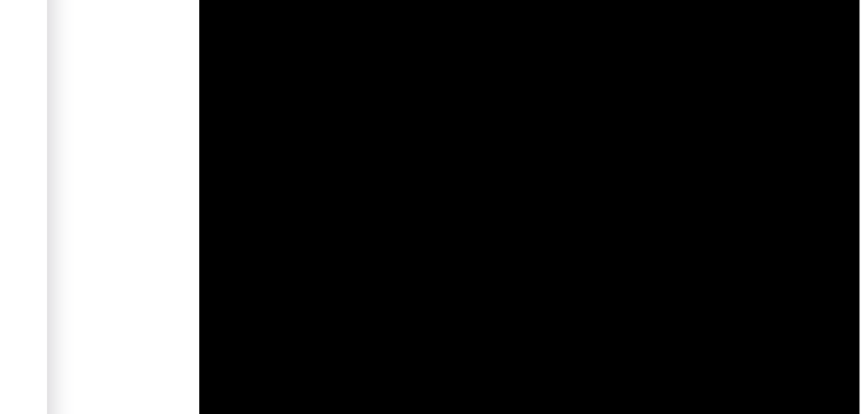
drag, startPoint x: 280, startPoint y: -517, endPoint x: 278, endPoint y: -552, distance: 34.9
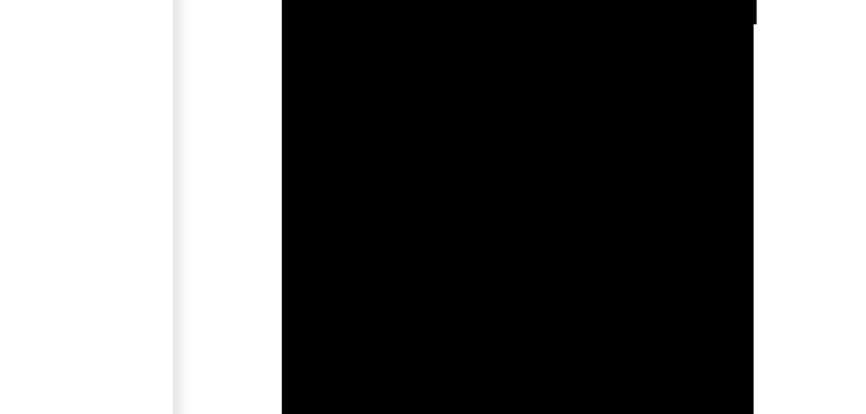
drag, startPoint x: 361, startPoint y: -178, endPoint x: 373, endPoint y: -235, distance: 58.0
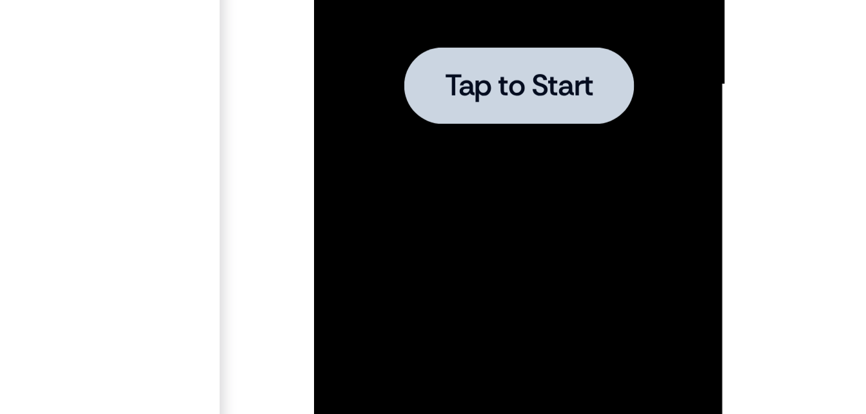
drag, startPoint x: 391, startPoint y: -48, endPoint x: 409, endPoint y: -120, distance: 74.4
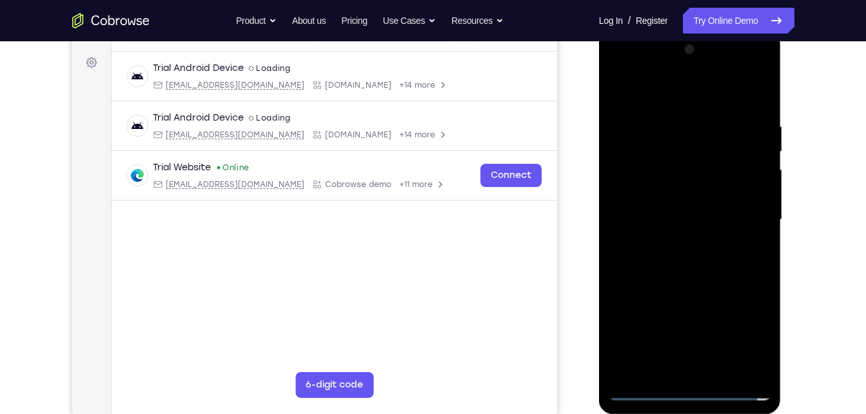
click at [686, 388] on div at bounding box center [689, 219] width 162 height 361
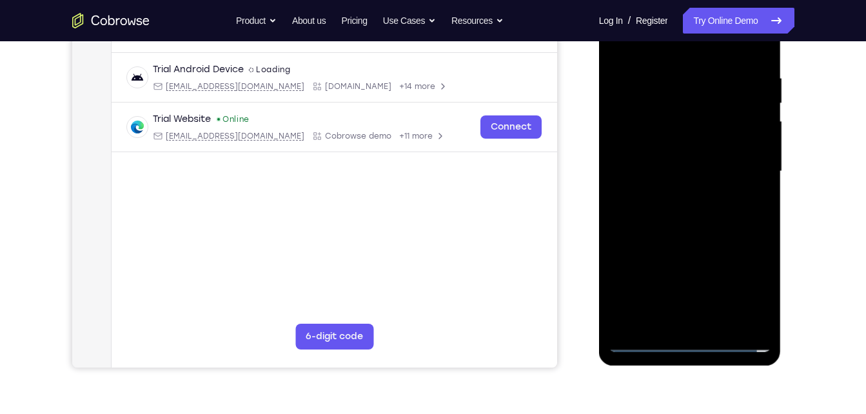
scroll to position [230, 0]
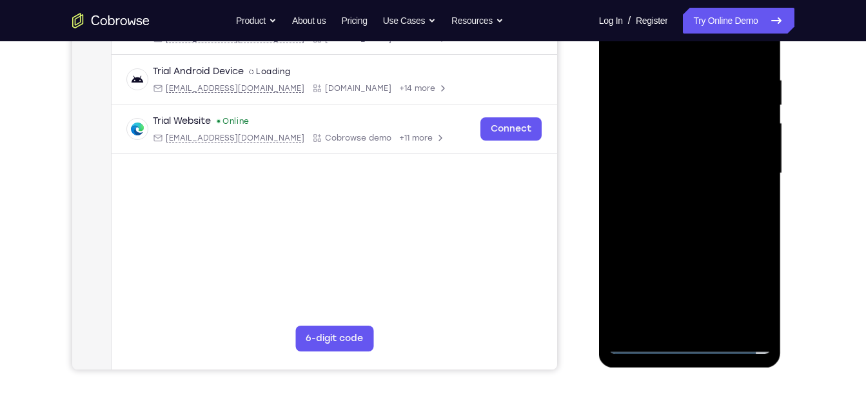
click at [748, 297] on div at bounding box center [689, 173] width 162 height 361
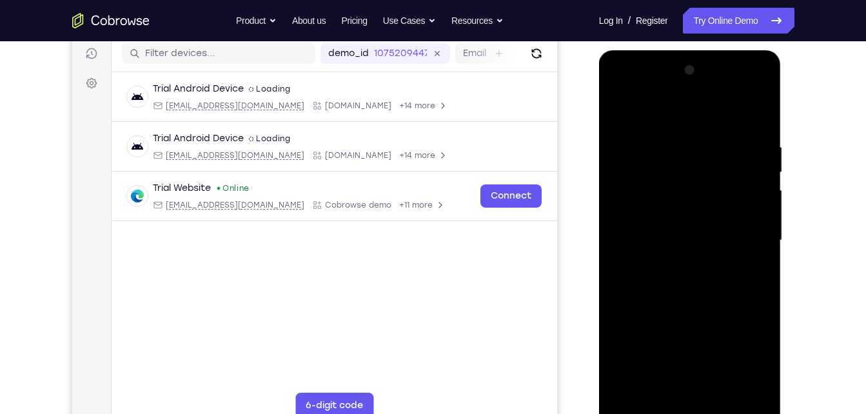
scroll to position [152, 0]
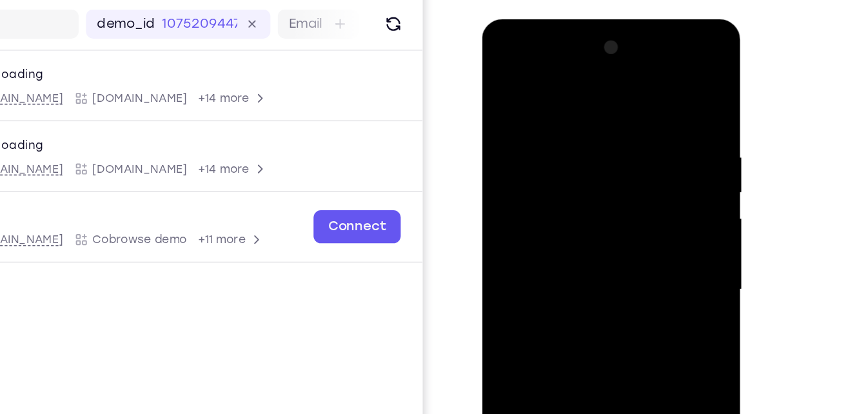
click at [499, 63] on div at bounding box center [573, 208] width 162 height 361
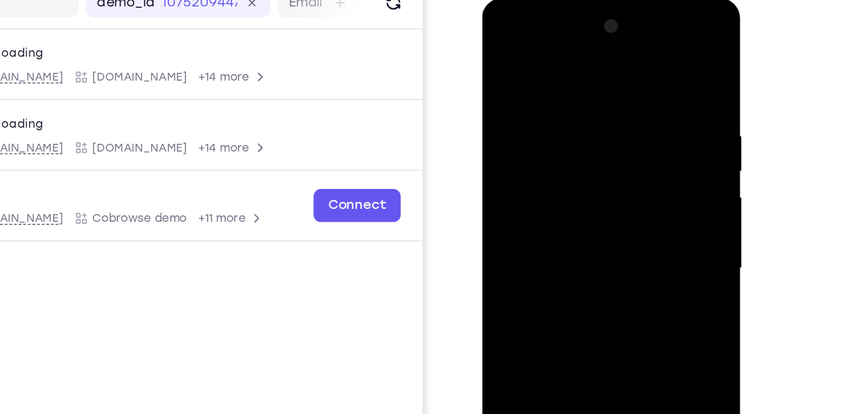
click at [622, 179] on div at bounding box center [573, 188] width 162 height 361
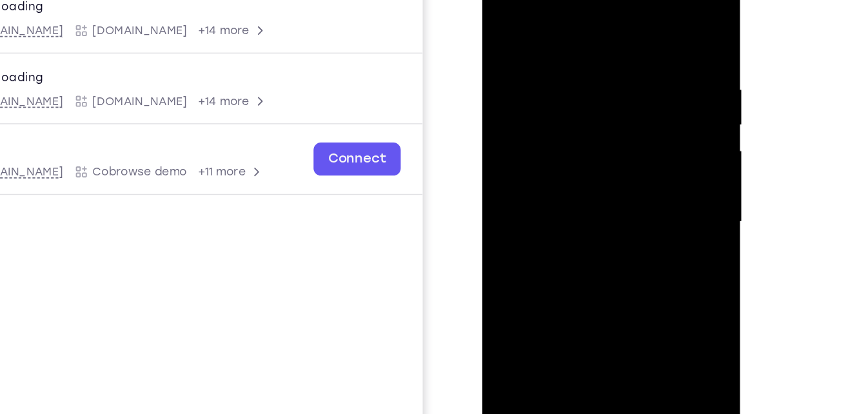
click at [556, 168] on div at bounding box center [573, 141] width 162 height 361
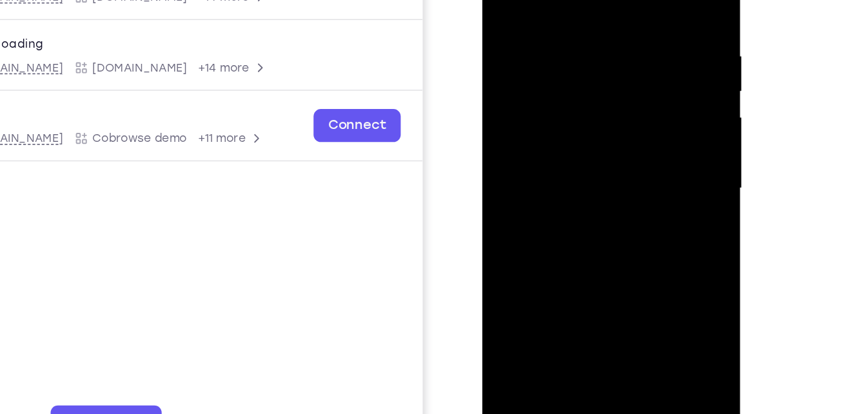
click at [523, 103] on div at bounding box center [573, 108] width 162 height 361
click at [527, 88] on div at bounding box center [573, 108] width 162 height 361
click at [528, 109] on div at bounding box center [573, 108] width 162 height 361
click at [592, 163] on div at bounding box center [573, 108] width 162 height 361
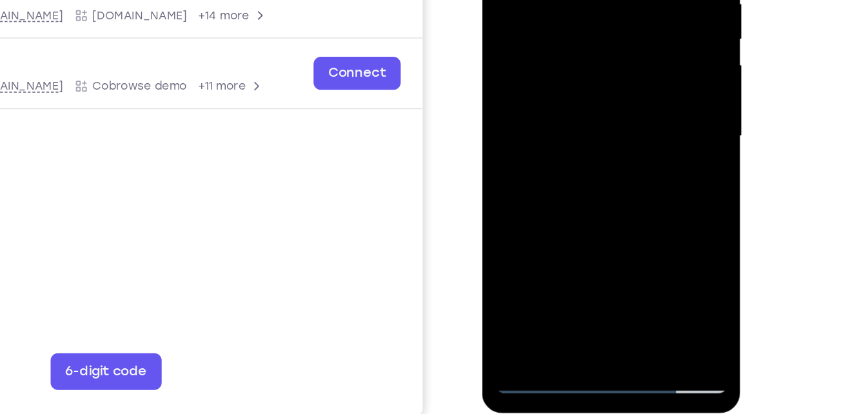
scroll to position [188, 0]
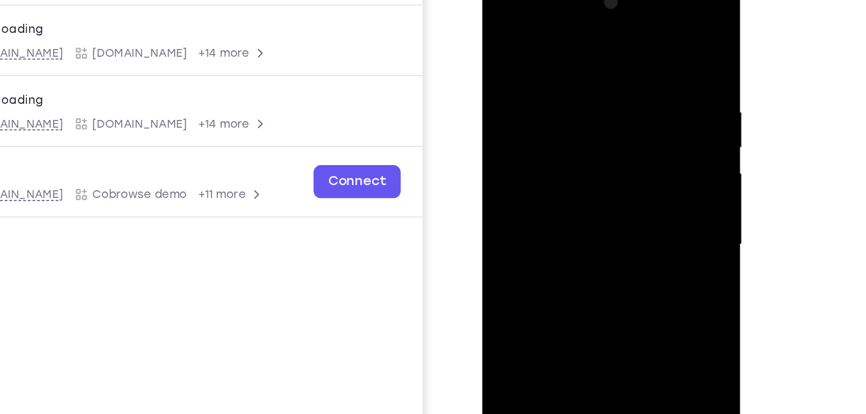
drag, startPoint x: 556, startPoint y: 46, endPoint x: 560, endPoint y: -41, distance: 86.5
click at [560, 0] on html "Online web based iOS Simulators and Android Emulators. Run iPhone, iPad, Mobile…" at bounding box center [574, 168] width 184 height 387
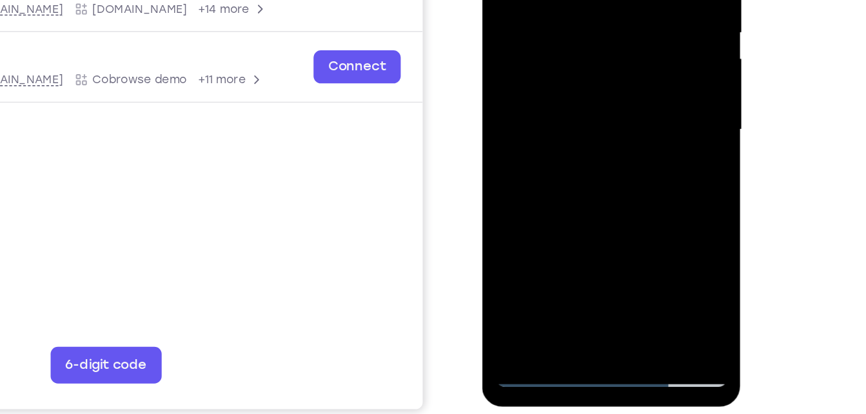
scroll to position [191, 0]
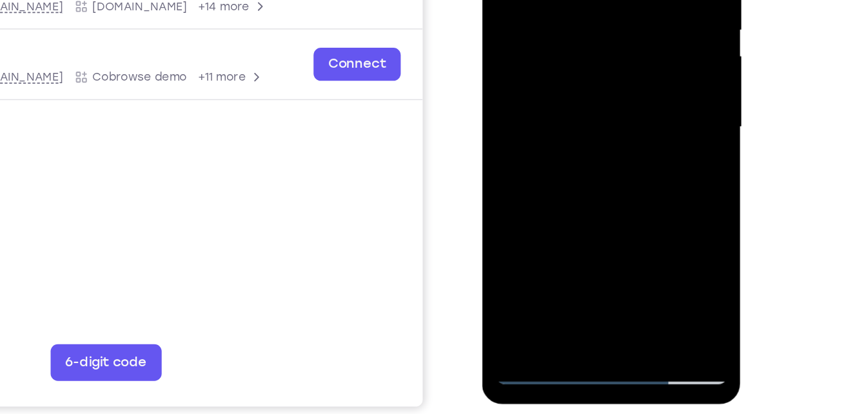
click at [547, 193] on div at bounding box center [573, 47] width 162 height 361
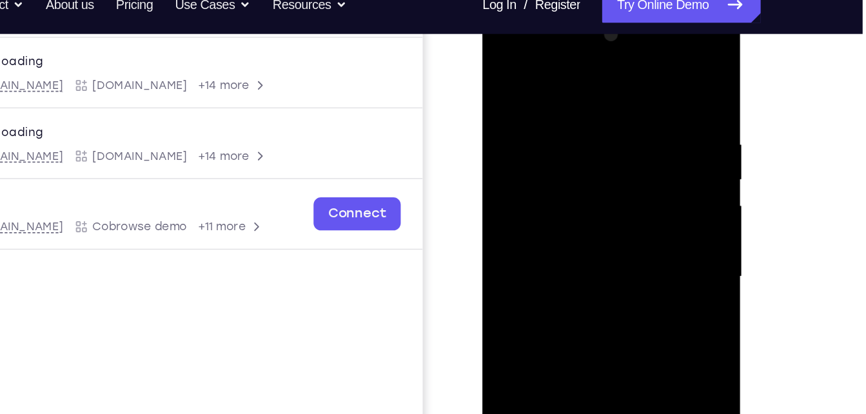
click at [548, 70] on div at bounding box center [573, 195] width 162 height 361
click at [548, 100] on div at bounding box center [573, 195] width 162 height 361
click at [620, 151] on div at bounding box center [573, 195] width 162 height 361
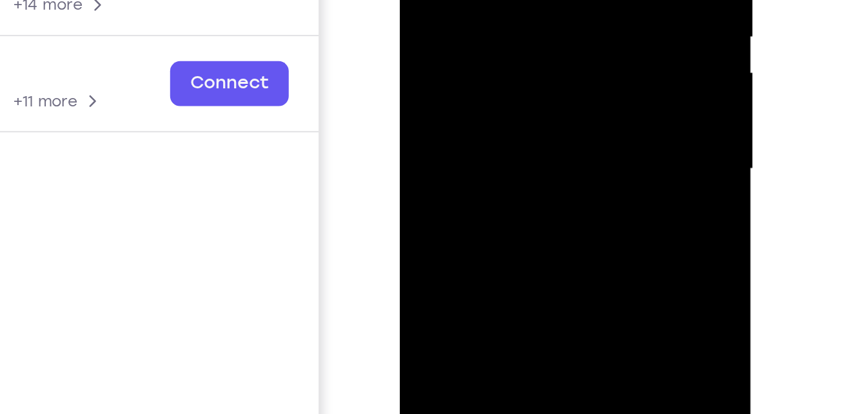
drag, startPoint x: 474, startPoint y: 71, endPoint x: 485, endPoint y: -49, distance: 120.4
drag, startPoint x: 485, startPoint y: 70, endPoint x: 487, endPoint y: -30, distance: 99.9
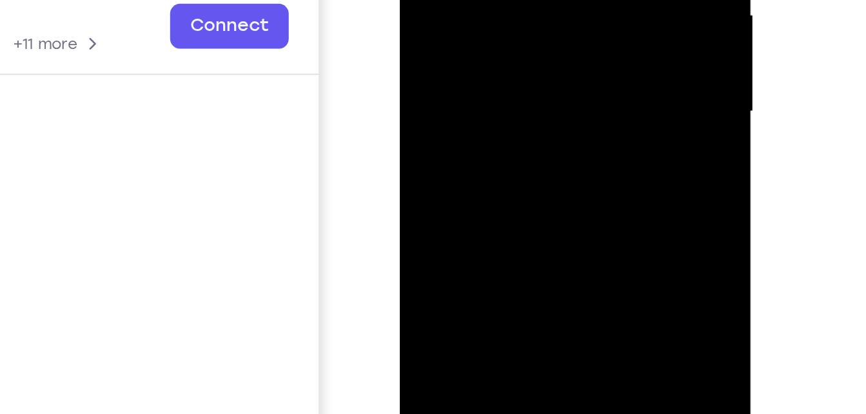
drag, startPoint x: 483, startPoint y: 48, endPoint x: 490, endPoint y: -92, distance: 140.0
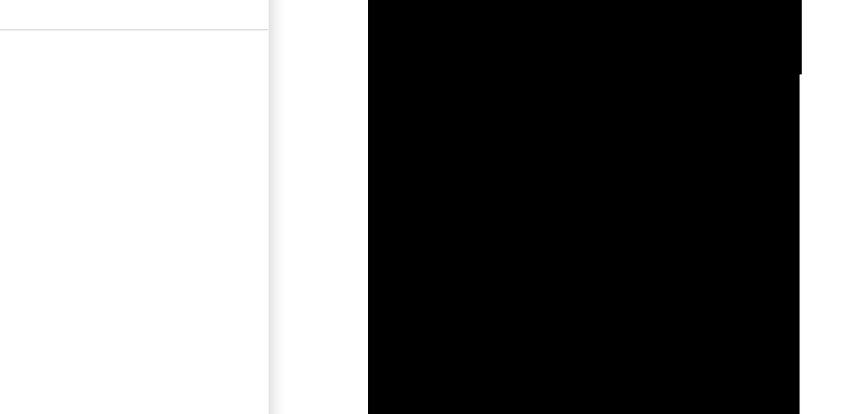
drag, startPoint x: 440, startPoint y: -78, endPoint x: 453, endPoint y: -238, distance: 161.1
drag, startPoint x: 451, startPoint y: -170, endPoint x: 438, endPoint y: -104, distance: 66.2
drag, startPoint x: 411, startPoint y: -171, endPoint x: 411, endPoint y: -118, distance: 52.9
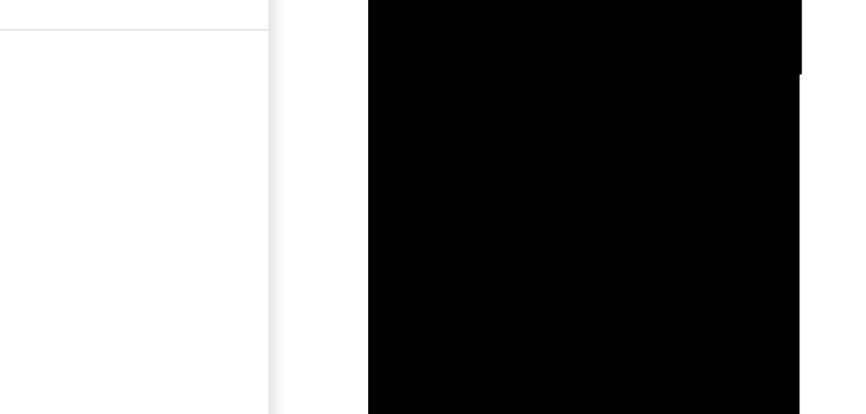
drag, startPoint x: 418, startPoint y: -166, endPoint x: 412, endPoint y: -93, distance: 73.0
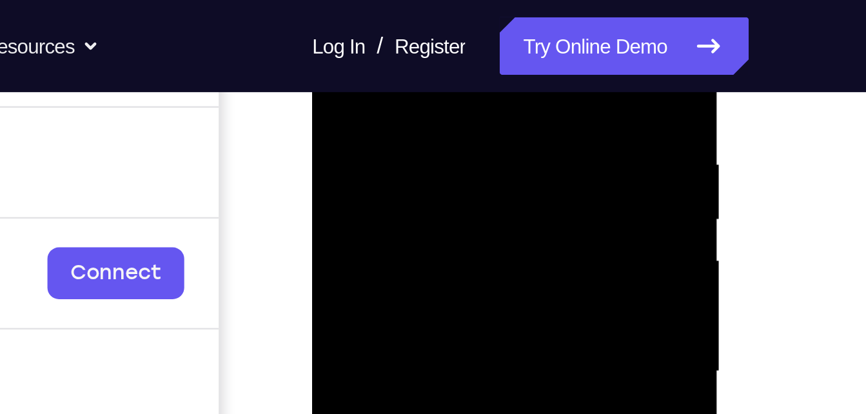
scroll to position [236, 0]
drag, startPoint x: 409, startPoint y: 42, endPoint x: 391, endPoint y: 101, distance: 61.6
click at [391, 101] on div at bounding box center [403, 139] width 162 height 361
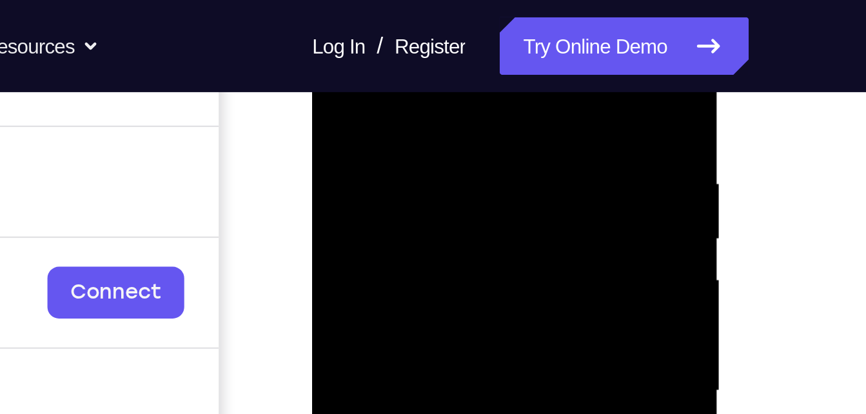
scroll to position [227, 0]
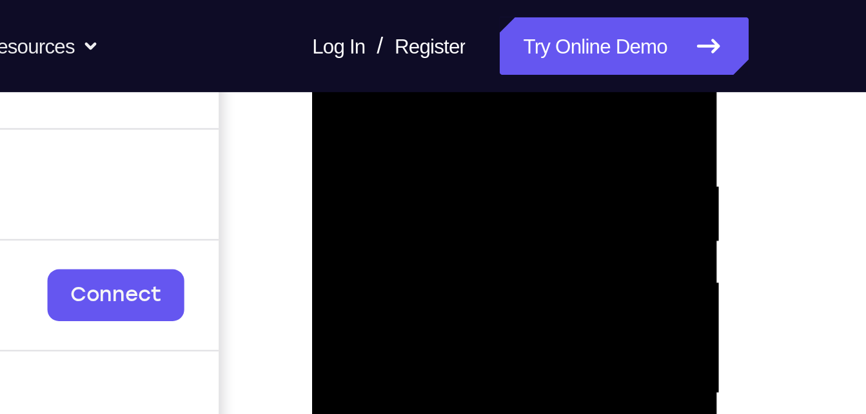
click at [371, 73] on div at bounding box center [403, 160] width 162 height 361
click at [331, 30] on div at bounding box center [403, 160] width 162 height 361
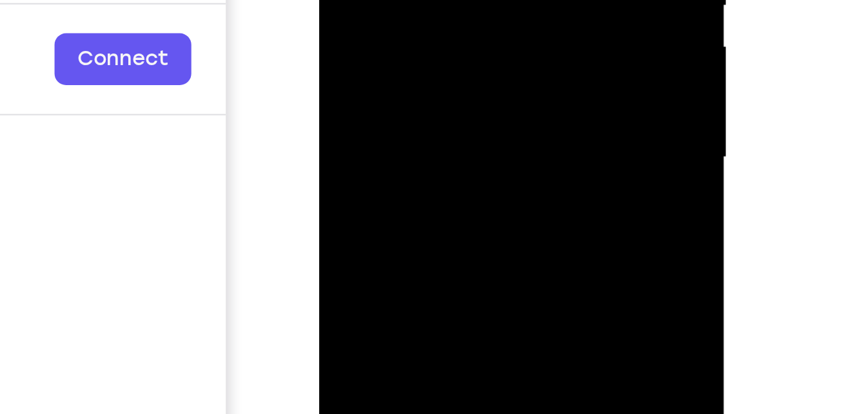
drag, startPoint x: 395, startPoint y: -10, endPoint x: 394, endPoint y: -81, distance: 71.5
drag, startPoint x: 396, startPoint y: -6, endPoint x: 392, endPoint y: -106, distance: 99.4
drag, startPoint x: 400, startPoint y: 12, endPoint x: 406, endPoint y: -57, distance: 69.3
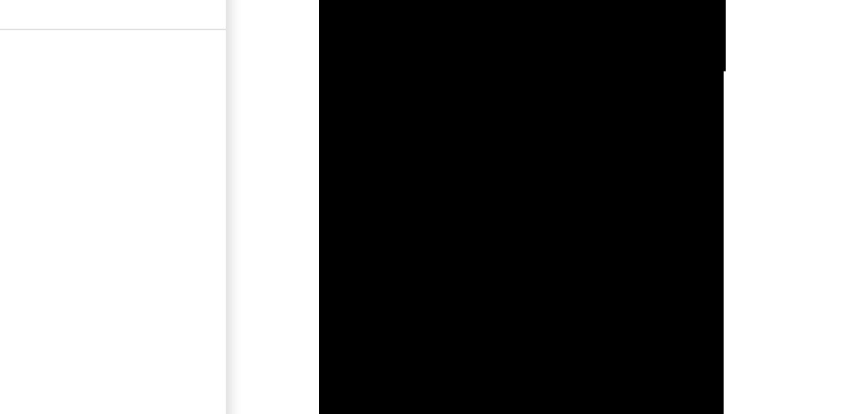
drag, startPoint x: 403, startPoint y: -60, endPoint x: 404, endPoint y: -105, distance: 45.1
drag, startPoint x: 403, startPoint y: -57, endPoint x: 405, endPoint y: -133, distance: 75.4
drag, startPoint x: 400, startPoint y: -63, endPoint x: 406, endPoint y: -112, distance: 48.8
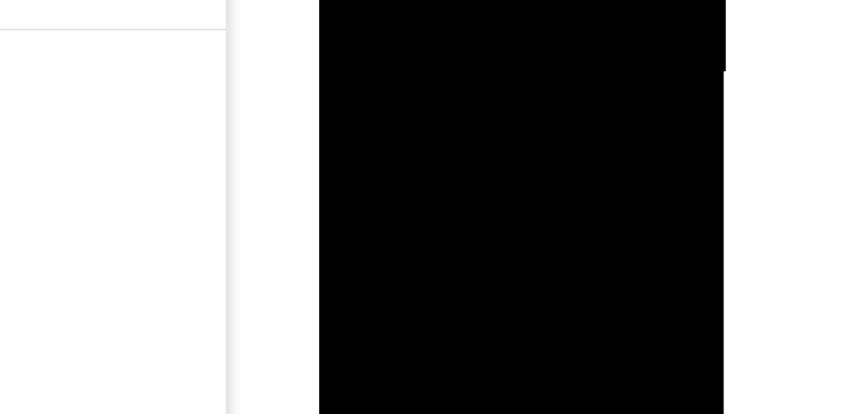
drag, startPoint x: 401, startPoint y: -44, endPoint x: 410, endPoint y: -104, distance: 60.0
drag, startPoint x: 411, startPoint y: -55, endPoint x: 411, endPoint y: -119, distance: 63.8
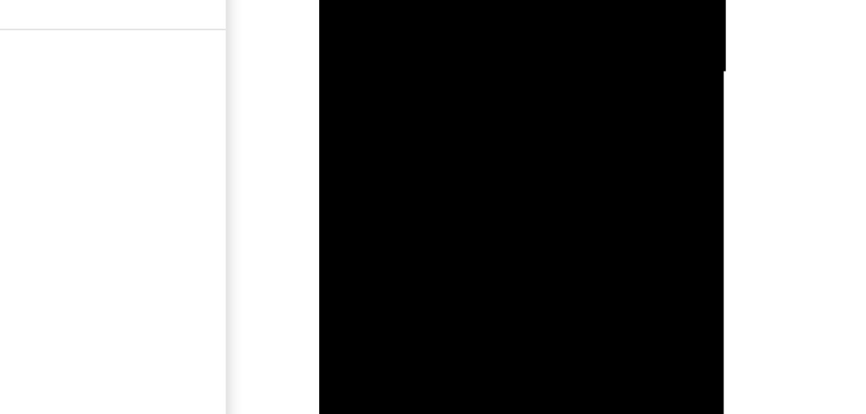
drag, startPoint x: 408, startPoint y: -64, endPoint x: 412, endPoint y: -111, distance: 47.2
drag, startPoint x: 402, startPoint y: -59, endPoint x: 409, endPoint y: -162, distance: 103.4
drag, startPoint x: 395, startPoint y: -65, endPoint x: 405, endPoint y: -137, distance: 72.9
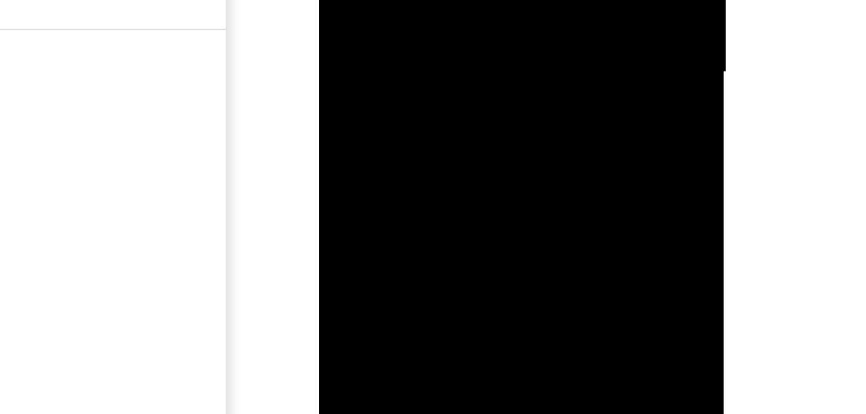
drag, startPoint x: 405, startPoint y: -28, endPoint x: 412, endPoint y: -101, distance: 73.2
drag, startPoint x: 407, startPoint y: -47, endPoint x: 409, endPoint y: -118, distance: 70.9
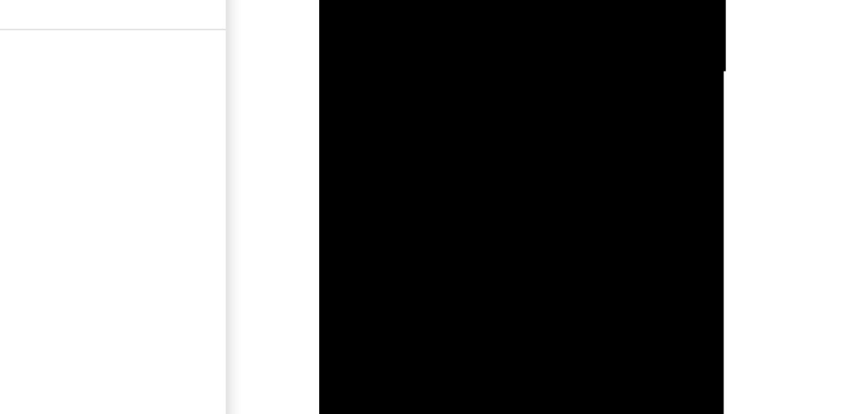
drag, startPoint x: 405, startPoint y: -45, endPoint x: 405, endPoint y: -92, distance: 47.0
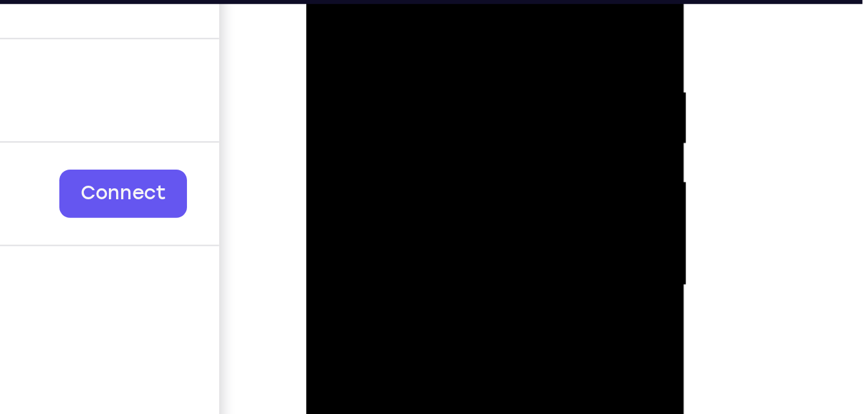
drag, startPoint x: 396, startPoint y: 8, endPoint x: 383, endPoint y: 71, distance: 64.5
click at [383, 71] on div at bounding box center [396, 80] width 162 height 361
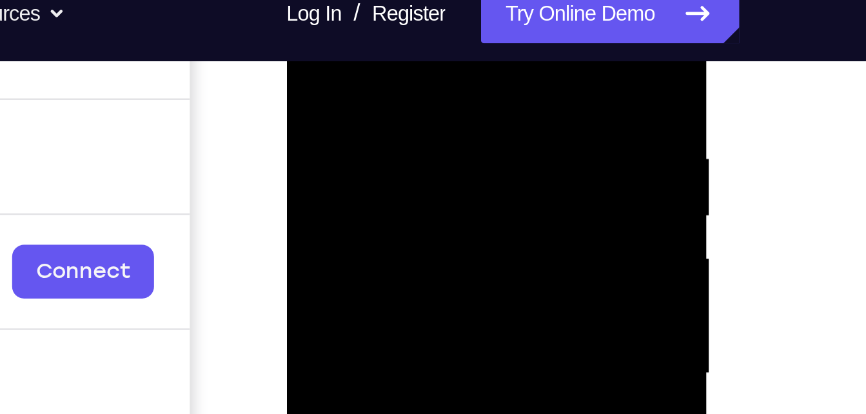
click at [307, 0] on div at bounding box center [377, 125] width 162 height 361
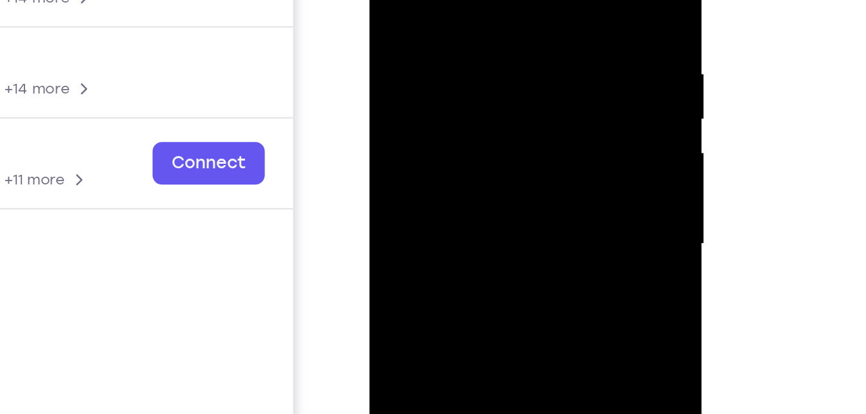
drag, startPoint x: 452, startPoint y: 133, endPoint x: 450, endPoint y: -8, distance: 141.2
click at [450, 0] on div at bounding box center [460, 86] width 162 height 361
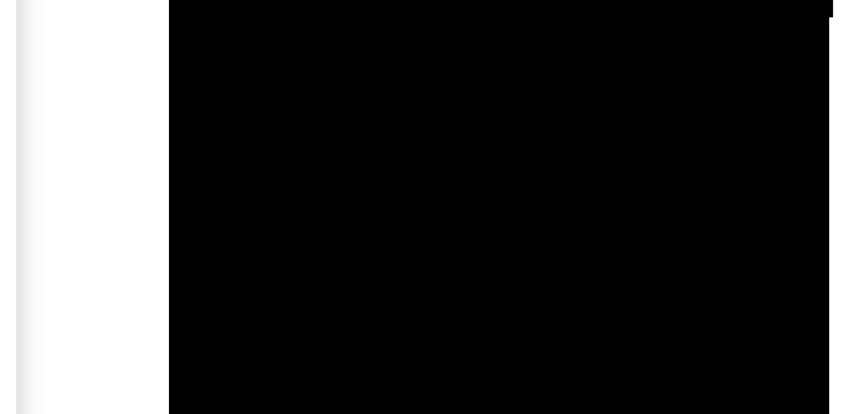
drag, startPoint x: 258, startPoint y: -391, endPoint x: 257, endPoint y: -457, distance: 66.4
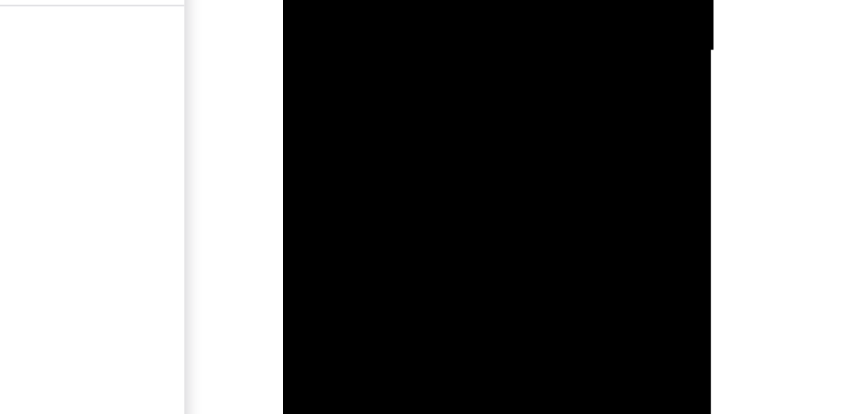
drag, startPoint x: 387, startPoint y: -99, endPoint x: 389, endPoint y: -216, distance: 117.3
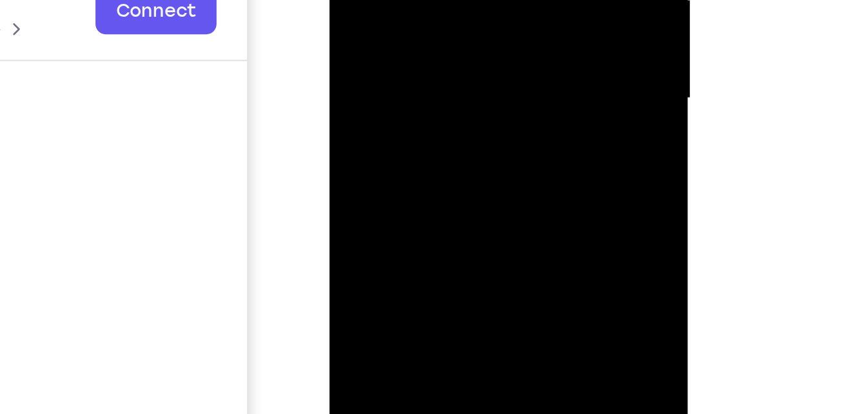
drag, startPoint x: 416, startPoint y: 50, endPoint x: 433, endPoint y: -108, distance: 159.4
drag, startPoint x: 423, startPoint y: 2, endPoint x: 435, endPoint y: -102, distance: 104.4
drag, startPoint x: 417, startPoint y: 19, endPoint x: 420, endPoint y: 4, distance: 15.8
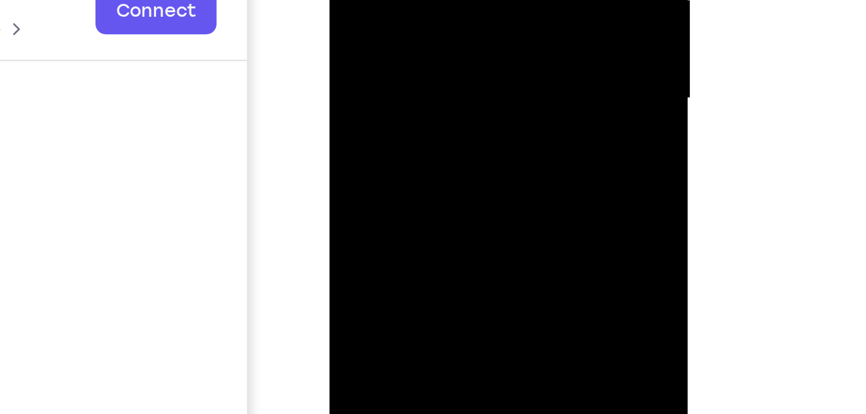
drag, startPoint x: 412, startPoint y: 19, endPoint x: 430, endPoint y: -77, distance: 97.1
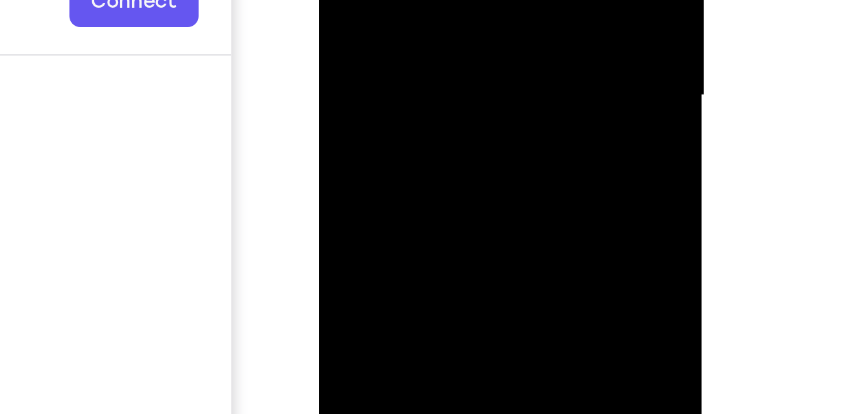
drag, startPoint x: 408, startPoint y: -24, endPoint x: 414, endPoint y: -113, distance: 89.8
drag, startPoint x: 402, startPoint y: -26, endPoint x: 407, endPoint y: -68, distance: 42.2
drag, startPoint x: 404, startPoint y: 11, endPoint x: 407, endPoint y: -70, distance: 81.3
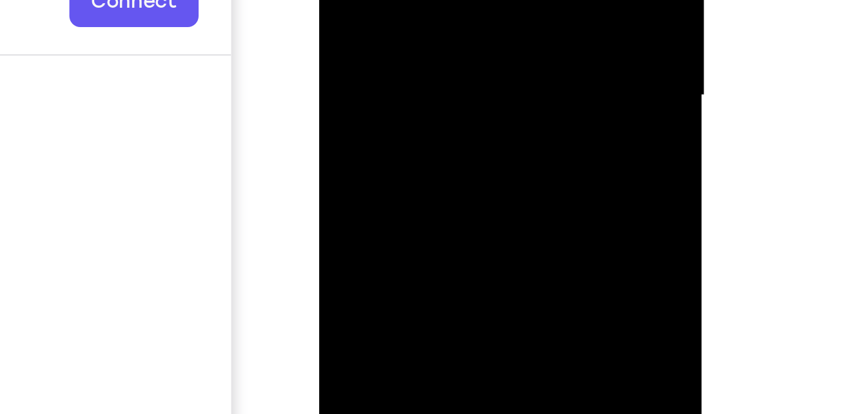
drag, startPoint x: 402, startPoint y: 7, endPoint x: 410, endPoint y: -48, distance: 55.3
drag, startPoint x: 413, startPoint y: 6, endPoint x: 416, endPoint y: -63, distance: 68.4
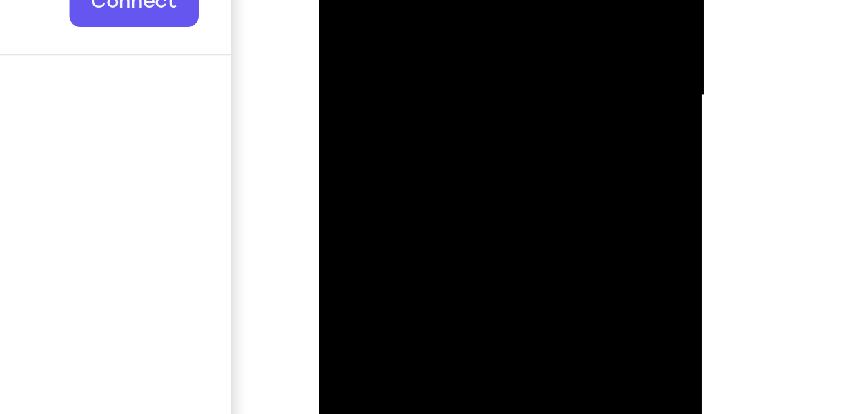
drag, startPoint x: 408, startPoint y: -8, endPoint x: 415, endPoint y: -70, distance: 62.3
drag, startPoint x: 404, startPoint y: 5, endPoint x: 405, endPoint y: -59, distance: 64.5
drag, startPoint x: 414, startPoint y: -2, endPoint x: 411, endPoint y: -83, distance: 81.3
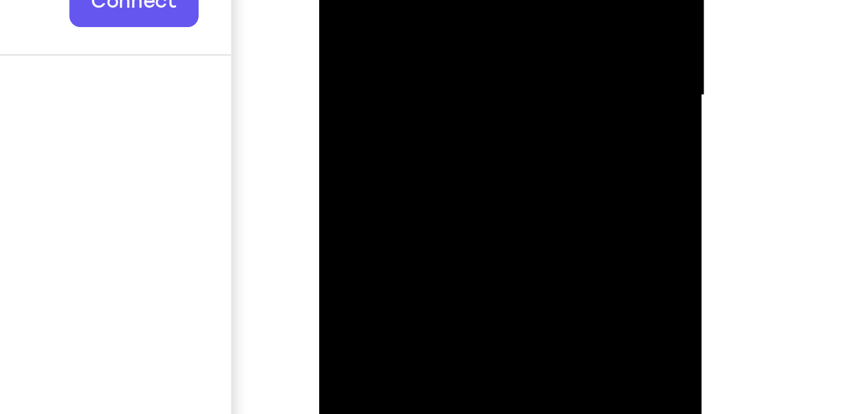
drag, startPoint x: 411, startPoint y: -6, endPoint x: 407, endPoint y: -79, distance: 72.3
drag, startPoint x: 418, startPoint y: 0, endPoint x: 416, endPoint y: -70, distance: 70.3
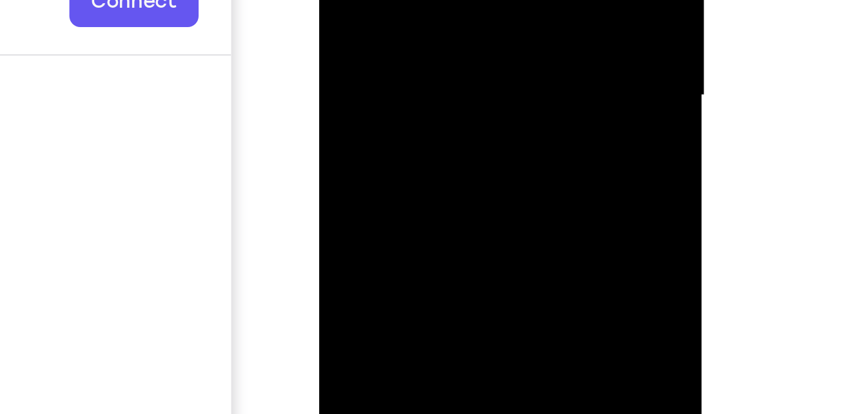
drag, startPoint x: 418, startPoint y: 3, endPoint x: 414, endPoint y: -74, distance: 76.8
drag, startPoint x: 410, startPoint y: -15, endPoint x: 411, endPoint y: -65, distance: 49.6
drag, startPoint x: 414, startPoint y: -8, endPoint x: 416, endPoint y: -46, distance: 38.1
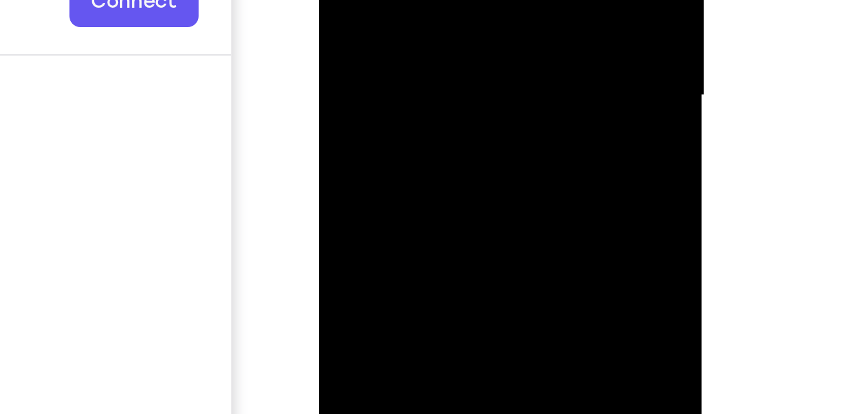
drag, startPoint x: 413, startPoint y: -19, endPoint x: 414, endPoint y: -44, distance: 25.8
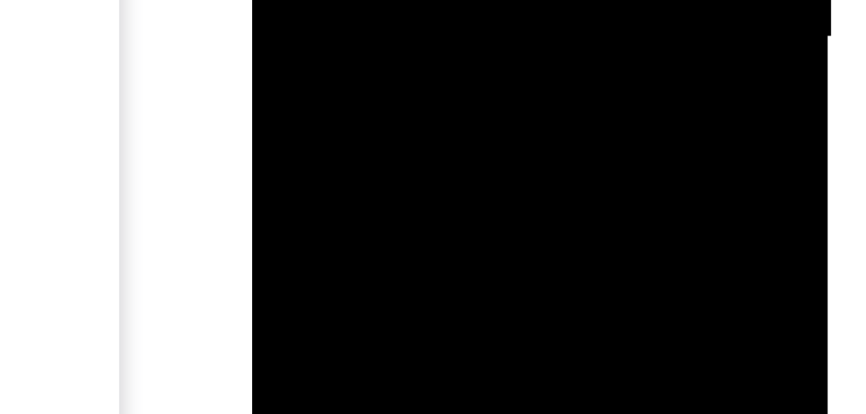
drag, startPoint x: 327, startPoint y: -313, endPoint x: 327, endPoint y: -342, distance: 28.4
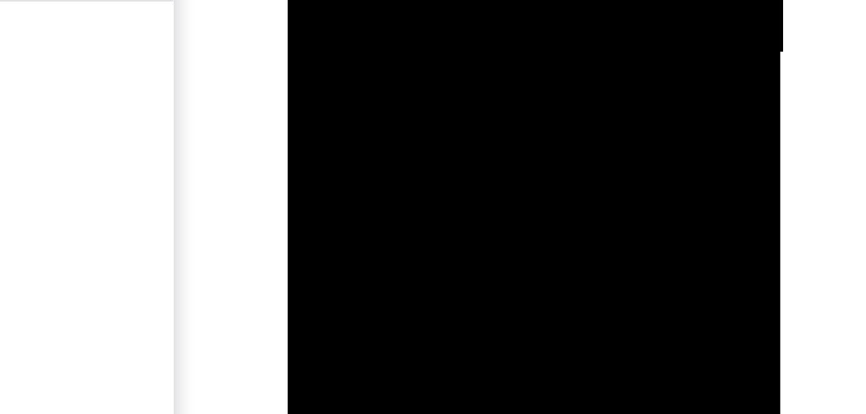
drag, startPoint x: 373, startPoint y: -191, endPoint x: 374, endPoint y: -236, distance: 45.1
drag, startPoint x: 370, startPoint y: -190, endPoint x: 371, endPoint y: -221, distance: 30.9
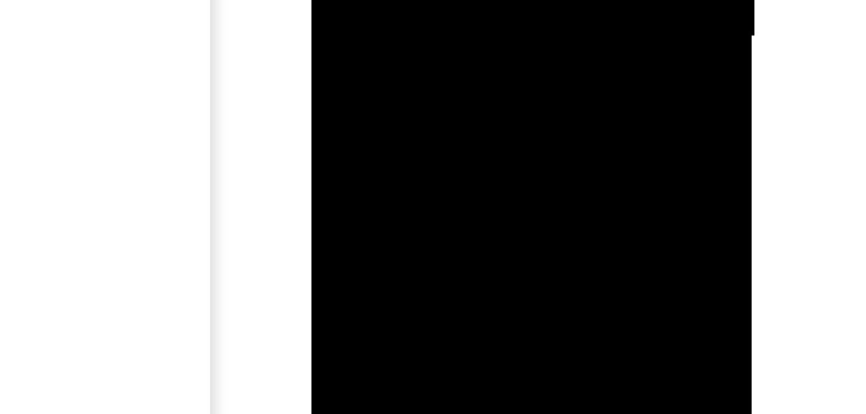
drag, startPoint x: 398, startPoint y: -129, endPoint x: 404, endPoint y: -178, distance: 49.3
drag, startPoint x: 404, startPoint y: -105, endPoint x: 405, endPoint y: -154, distance: 49.0
drag, startPoint x: 402, startPoint y: -103, endPoint x: 407, endPoint y: -150, distance: 46.6
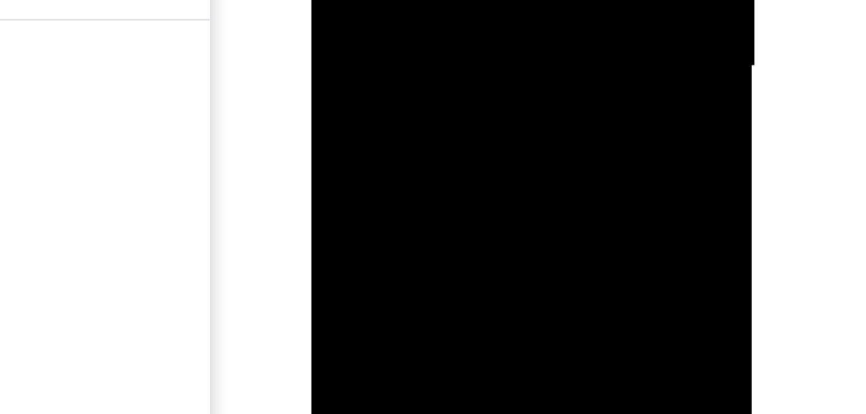
drag, startPoint x: 400, startPoint y: -99, endPoint x: 405, endPoint y: -148, distance: 49.3
drag, startPoint x: 401, startPoint y: -121, endPoint x: 402, endPoint y: -165, distance: 43.8
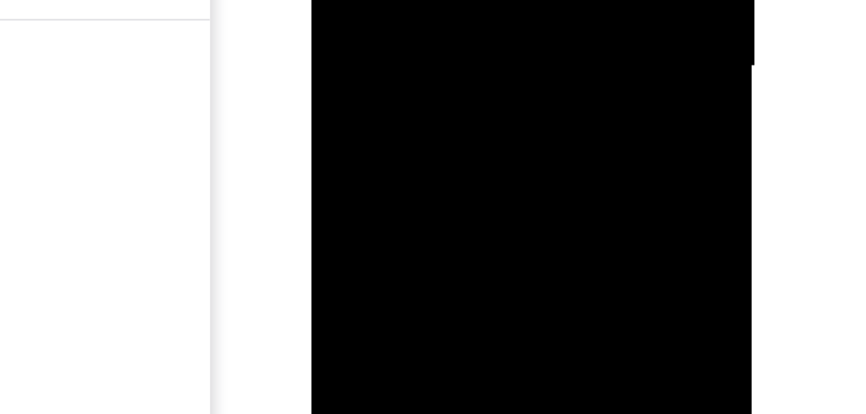
drag, startPoint x: 408, startPoint y: -97, endPoint x: 400, endPoint y: -151, distance: 54.7
drag
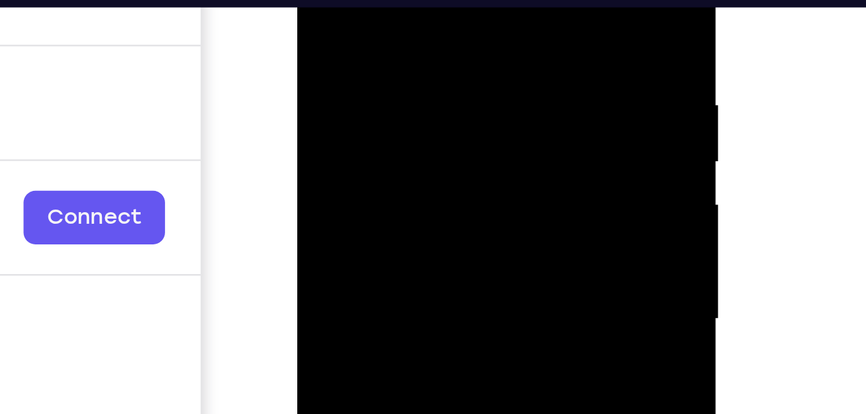
click at [385, 51] on div at bounding box center [388, 71] width 162 height 361
click at [382, 29] on div at bounding box center [388, 71] width 162 height 361
click at [383, 42] on div at bounding box center [388, 71] width 162 height 361
click at [374, 62] on div at bounding box center [388, 71] width 162 height 361
click at [374, 45] on div at bounding box center [388, 71] width 162 height 361
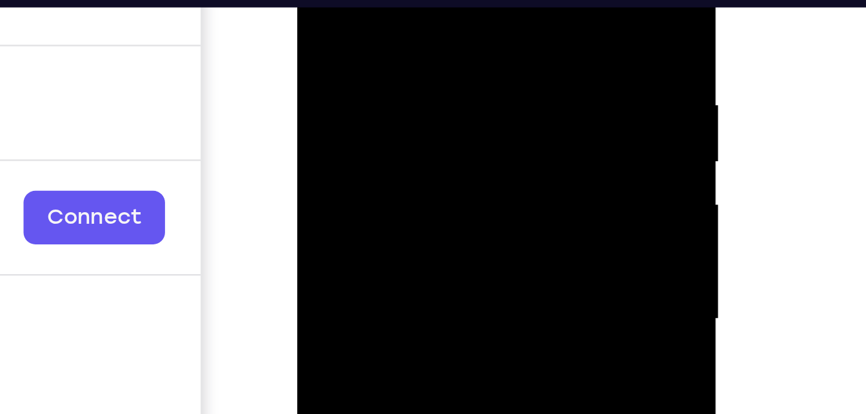
click at [378, 36] on div at bounding box center [388, 71] width 162 height 361
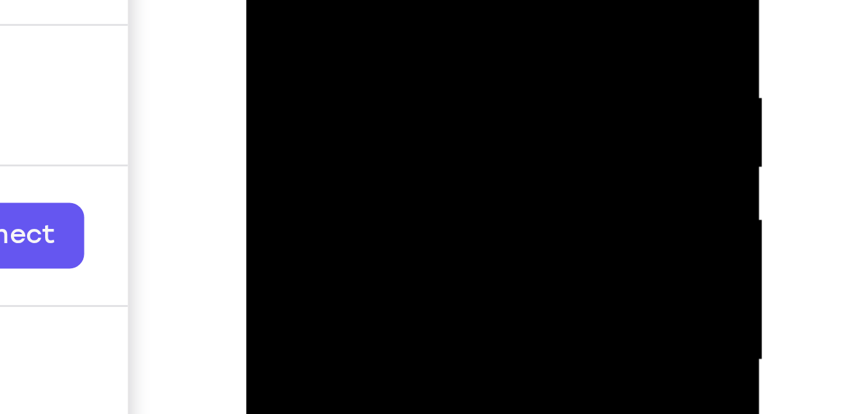
click at [335, 0] on div at bounding box center [337, 13] width 162 height 361
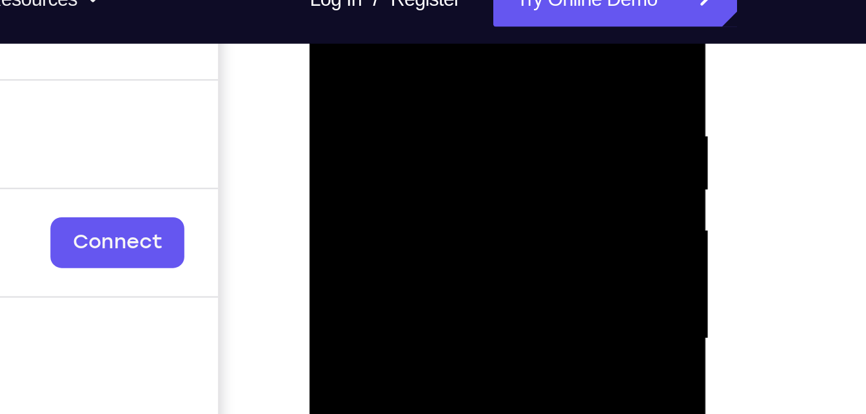
click at [400, 70] on div at bounding box center [400, 114] width 162 height 361
click at [390, 76] on div at bounding box center [400, 114] width 162 height 361
click at [395, 59] on div at bounding box center [400, 114] width 162 height 361
click at [399, 102] on div at bounding box center [400, 114] width 162 height 361
click at [385, 93] on div at bounding box center [400, 114] width 162 height 361
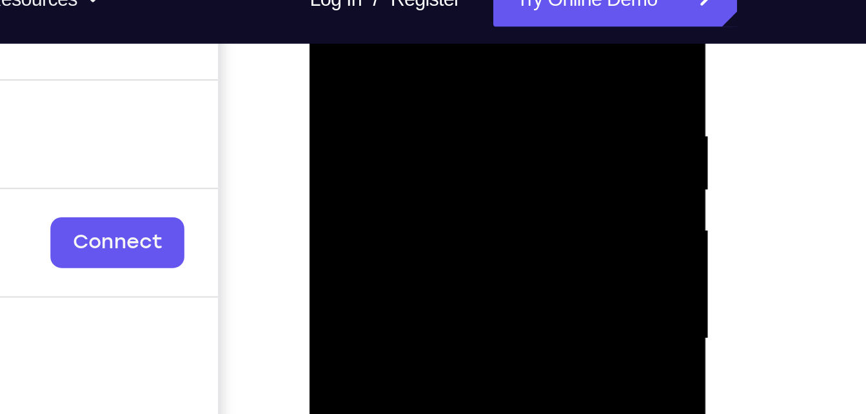
click at [380, 89] on div at bounding box center [400, 114] width 162 height 361
click at [378, 82] on div at bounding box center [400, 114] width 162 height 361
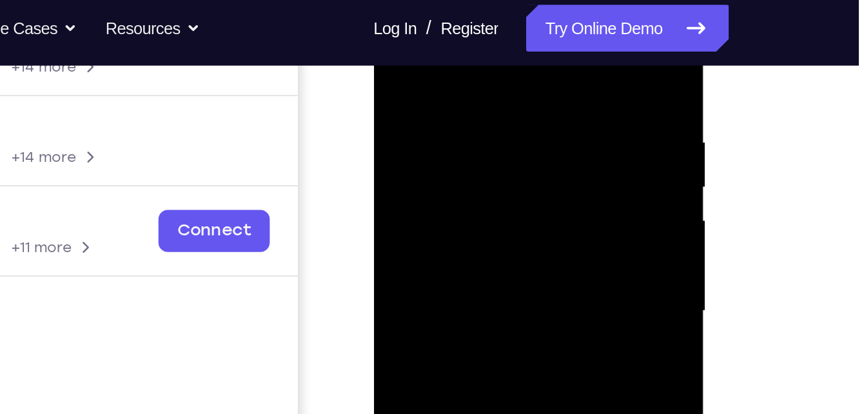
click at [460, 61] on div at bounding box center [464, 156] width 162 height 361
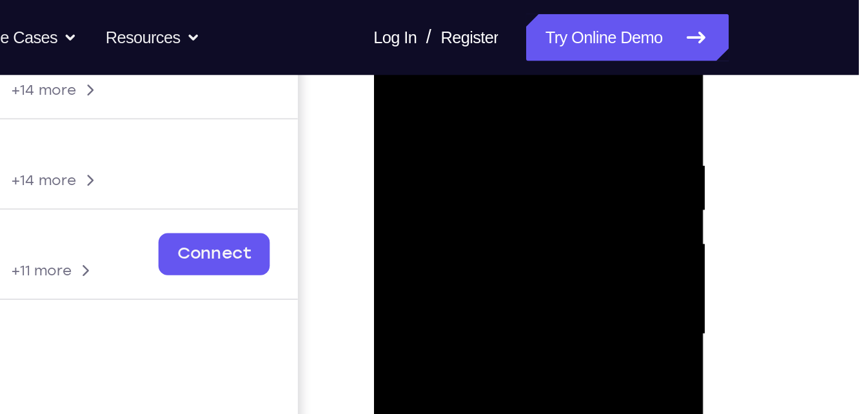
scroll to position [218, 0]
click at [439, 204] on div at bounding box center [464, 181] width 162 height 361
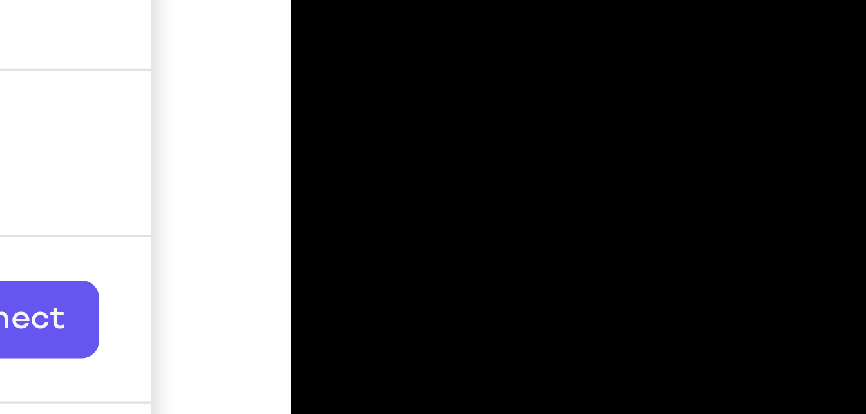
click at [315, 0] on div at bounding box center [382, 21] width 162 height 361
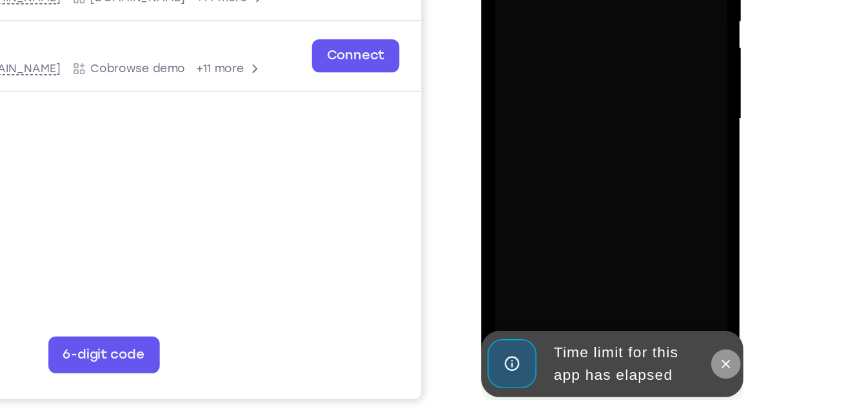
click at [657, 211] on icon at bounding box center [652, 210] width 10 height 10
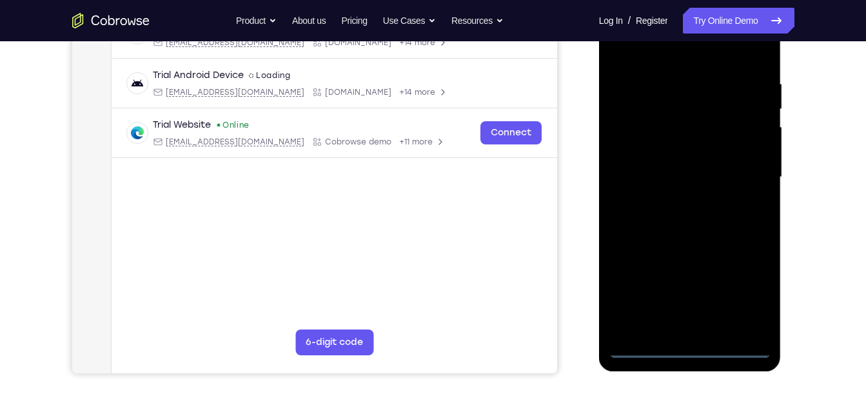
scroll to position [234, 0]
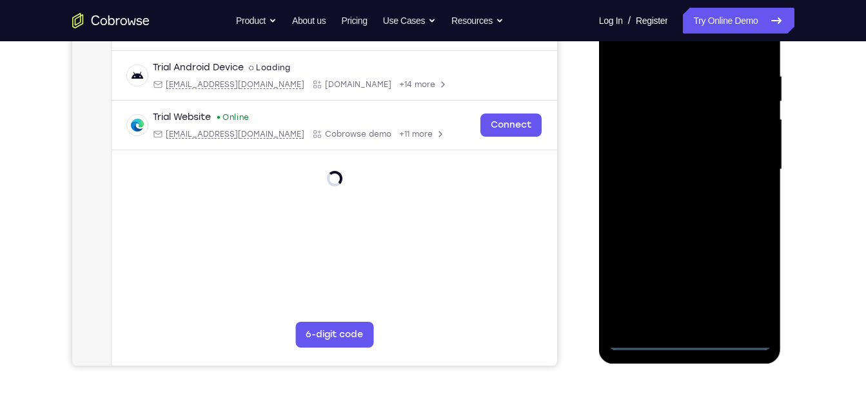
click at [690, 347] on div at bounding box center [689, 169] width 162 height 361
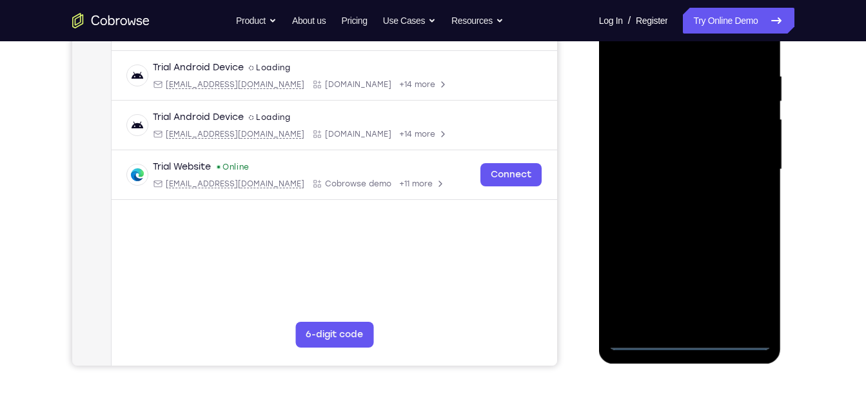
click at [753, 293] on div at bounding box center [689, 169] width 162 height 361
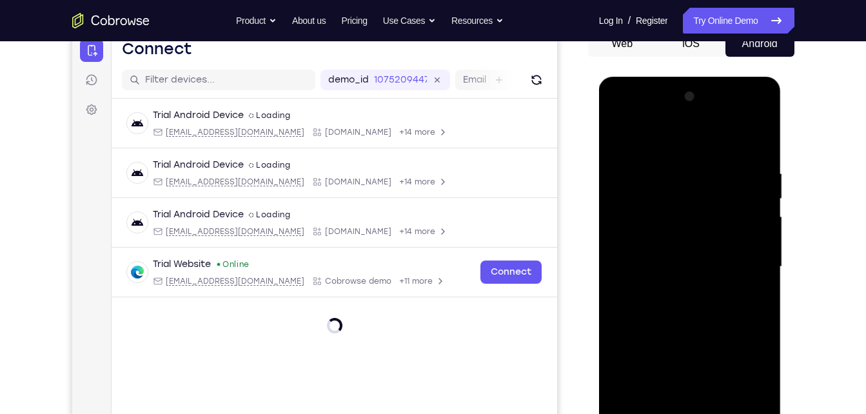
scroll to position [135, 0]
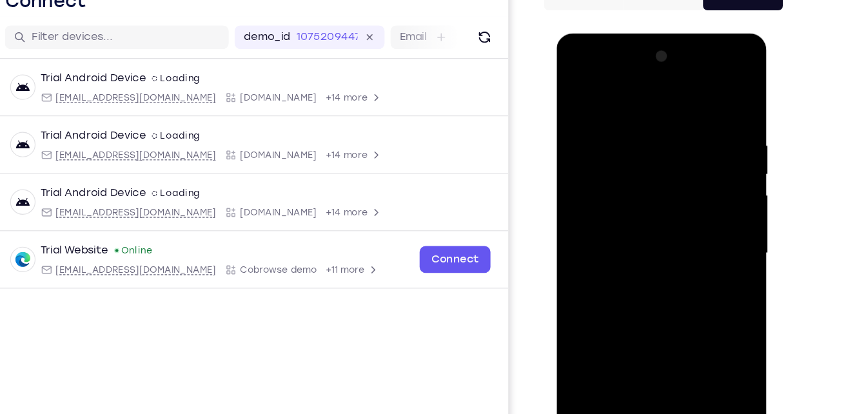
click at [577, 70] on div at bounding box center [648, 223] width 162 height 361
click at [697, 220] on div at bounding box center [648, 223] width 162 height 361
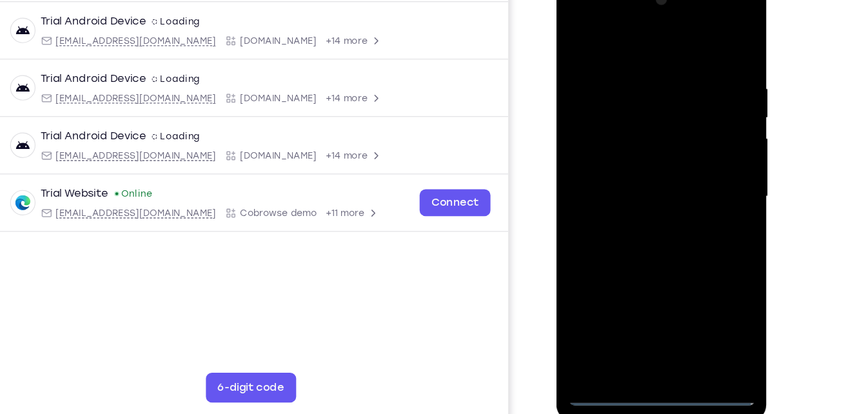
scroll to position [179, 0]
click at [626, 193] on div at bounding box center [648, 166] width 162 height 361
click at [610, 153] on div at bounding box center [648, 166] width 162 height 361
click at [604, 139] on div at bounding box center [648, 166] width 162 height 361
click at [609, 170] on div at bounding box center [648, 166] width 162 height 361
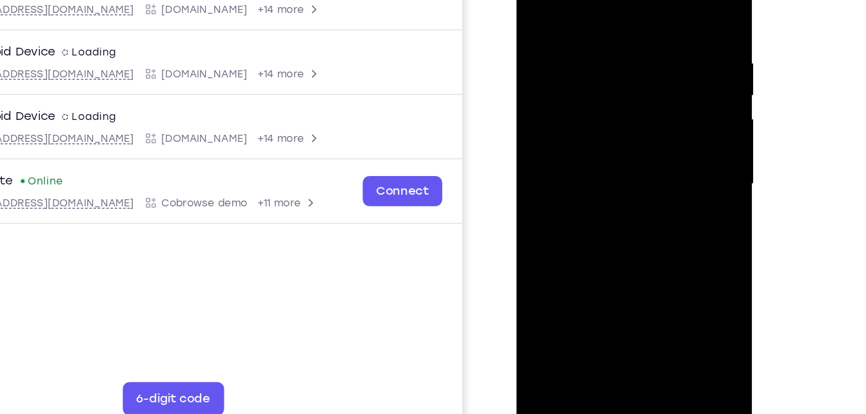
click at [597, 182] on div at bounding box center [607, 127] width 162 height 361
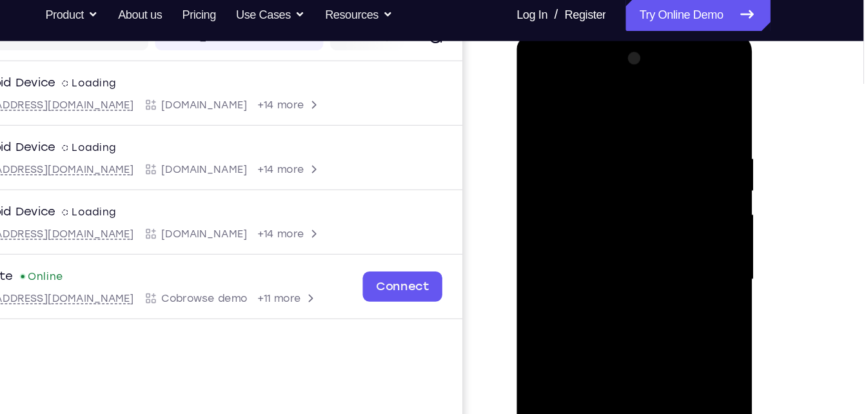
scroll to position [174, 0]
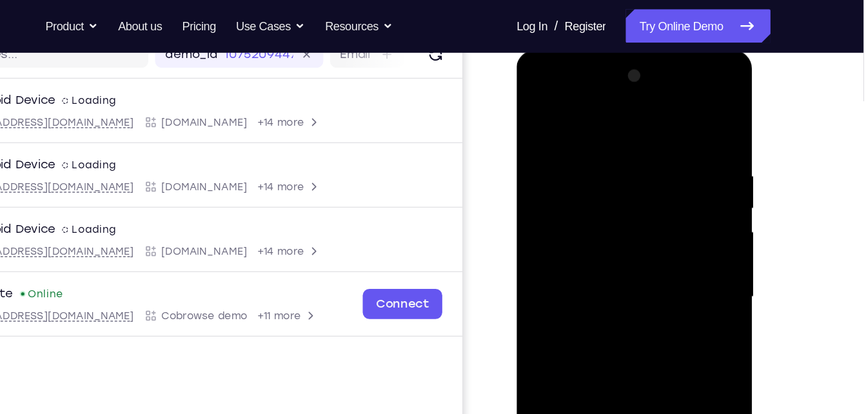
drag, startPoint x: 585, startPoint y: 111, endPoint x: 581, endPoint y: 6, distance: 104.5
click at [581, 50] on html "Online web based iOS Simulators and Android Emulators. Run iPhone, iPad, Mobile…" at bounding box center [608, 243] width 184 height 387
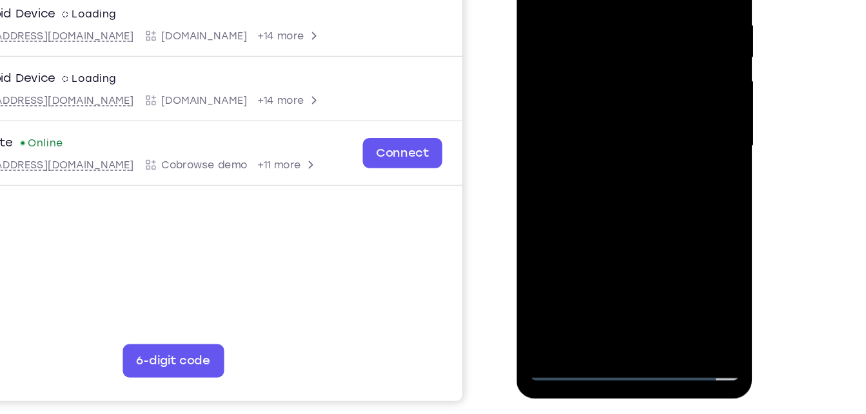
scroll to position [196, 0]
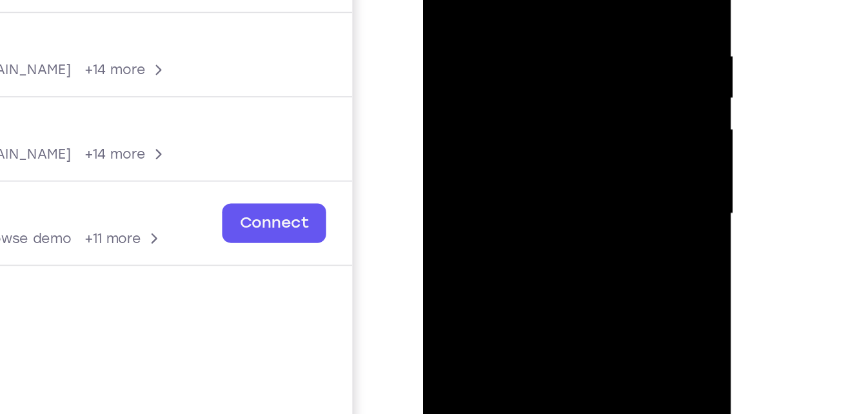
click at [521, 97] on div at bounding box center [513, 81] width 162 height 361
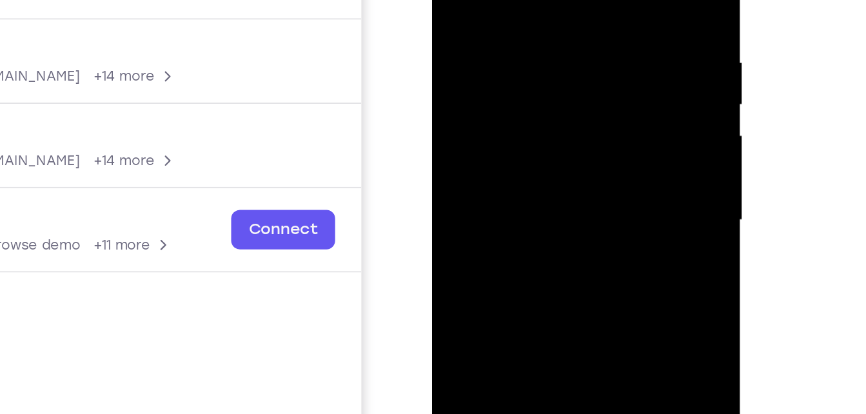
click at [465, 0] on div at bounding box center [522, 88] width 162 height 361
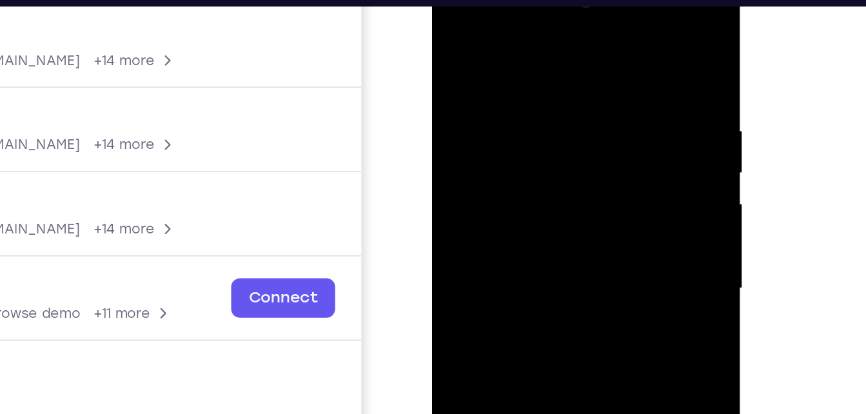
click at [487, 61] on div at bounding box center [522, 156] width 162 height 361
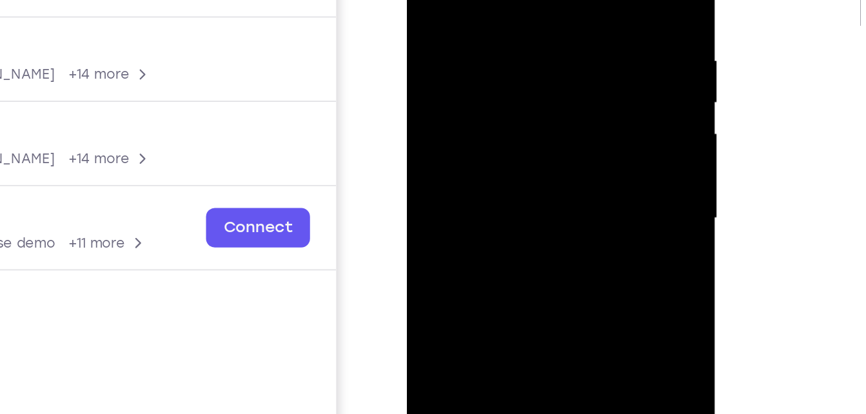
click at [435, 99] on div at bounding box center [497, 86] width 162 height 361
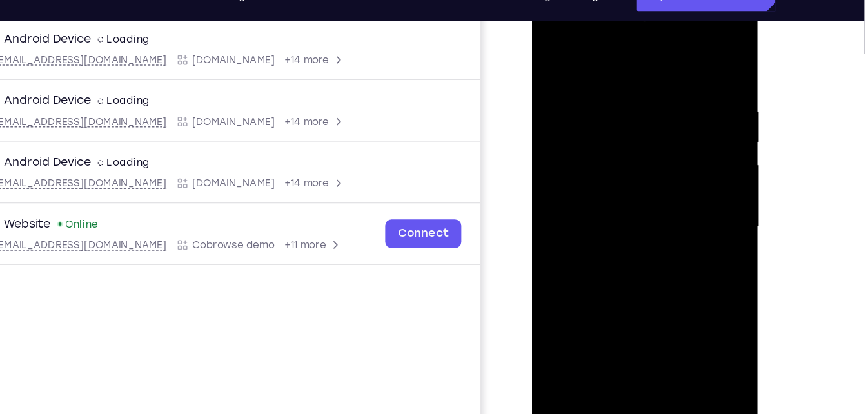
click at [692, 160] on div at bounding box center [623, 181] width 162 height 361
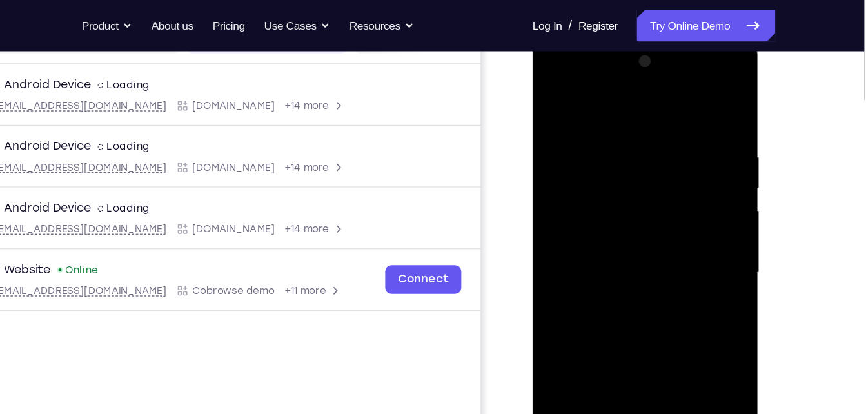
scroll to position [180, 0]
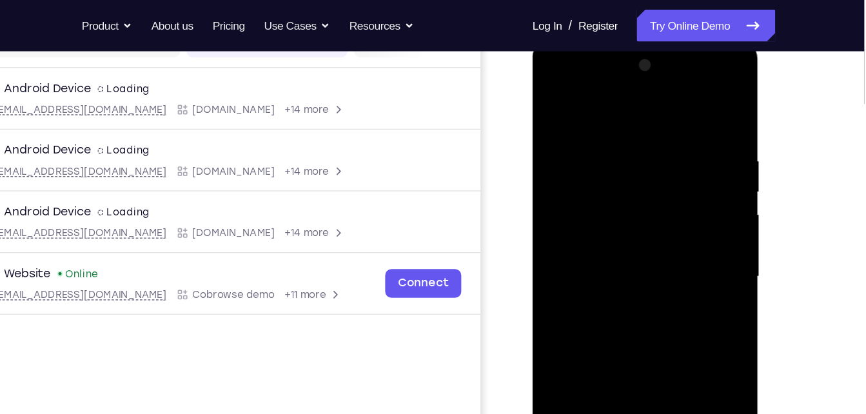
click at [692, 183] on div at bounding box center [623, 230] width 162 height 361
click at [689, 198] on div at bounding box center [623, 230] width 162 height 361
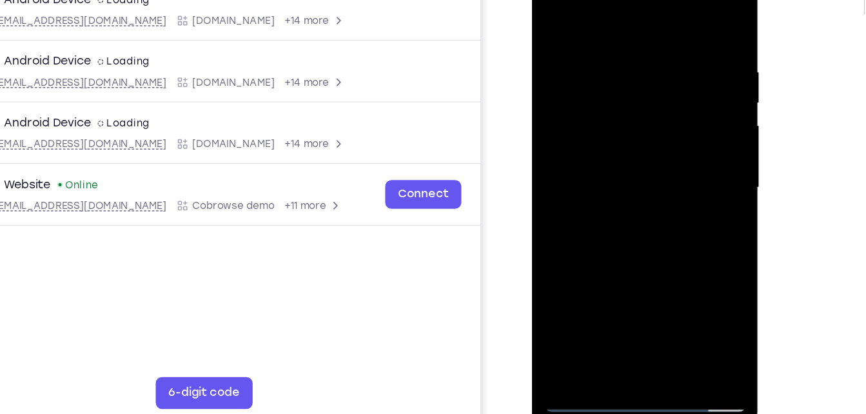
click at [689, 169] on div at bounding box center [623, 142] width 162 height 361
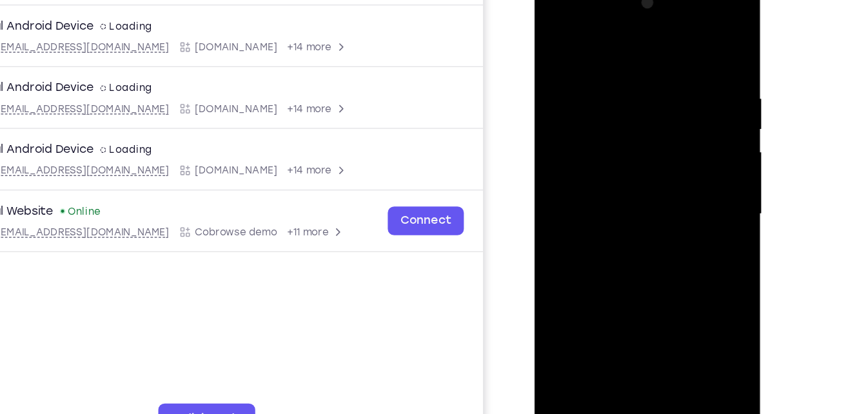
click at [676, 141] on div at bounding box center [625, 168] width 162 height 361
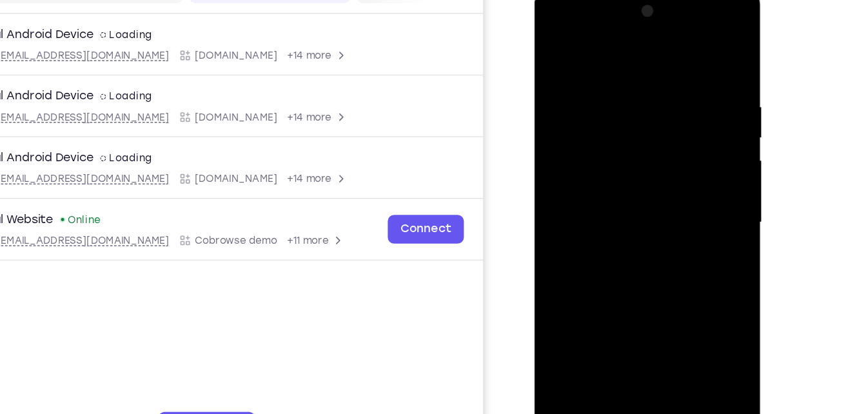
click at [677, 145] on div at bounding box center [625, 176] width 162 height 361
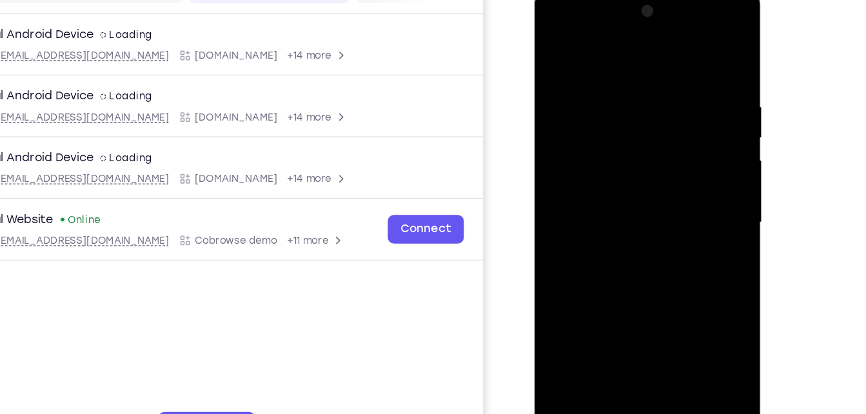
click at [677, 145] on div at bounding box center [625, 176] width 162 height 361
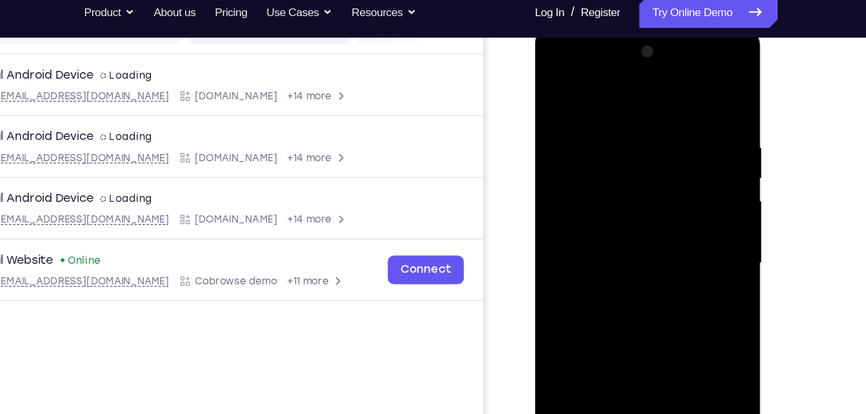
scroll to position [175, 0]
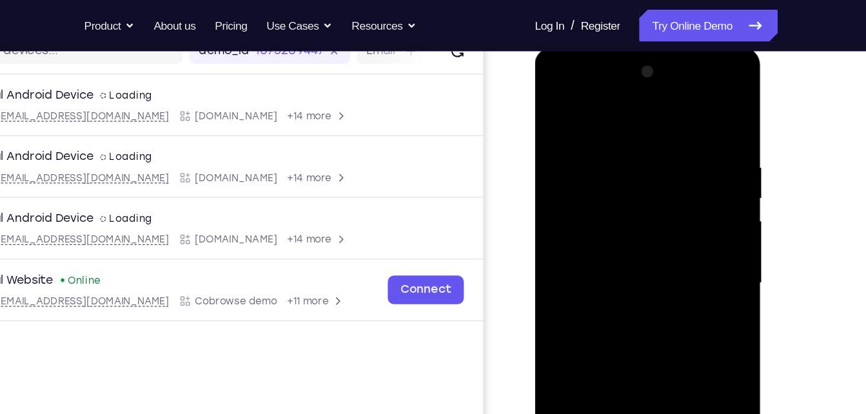
click at [688, 137] on div at bounding box center [625, 237] width 162 height 361
click at [692, 73] on div at bounding box center [625, 237] width 162 height 361
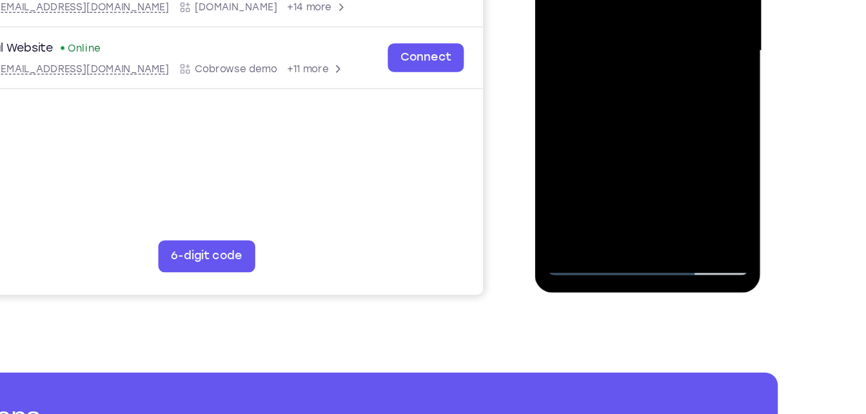
scroll to position [281, 0]
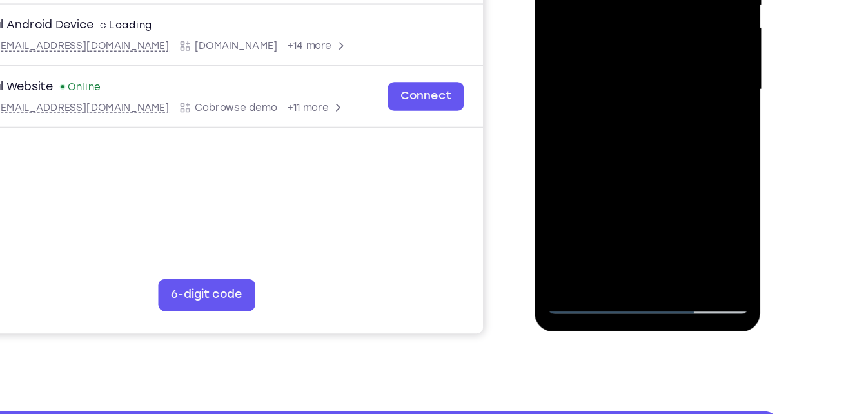
click at [673, 102] on div at bounding box center [625, 43] width 162 height 361
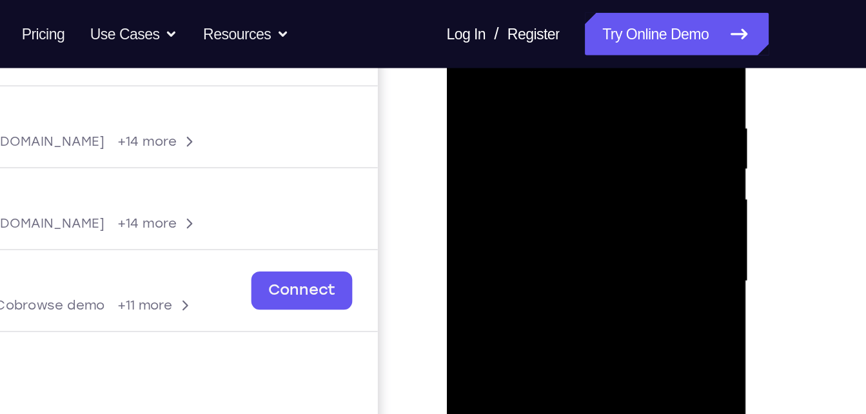
scroll to position [232, 0]
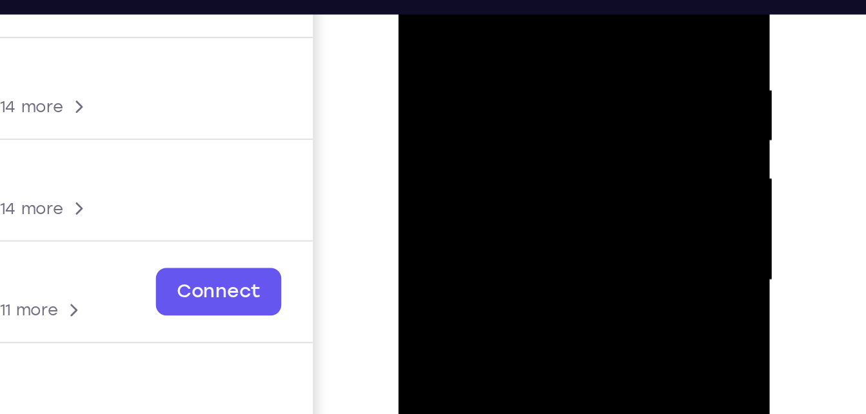
click at [451, 0] on div at bounding box center [489, 82] width 162 height 361
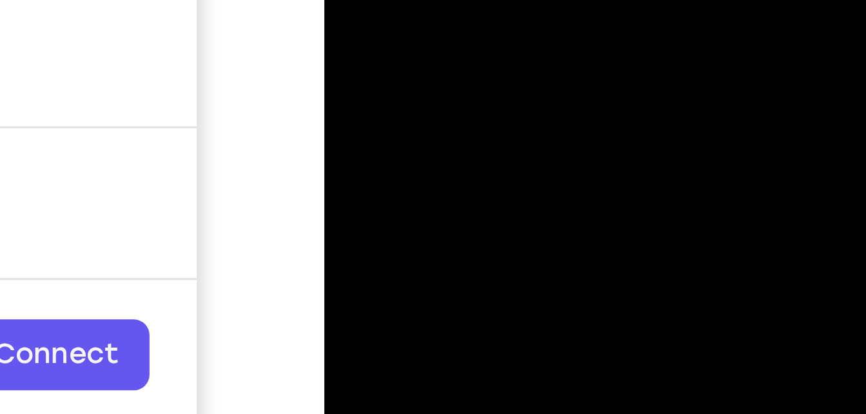
drag, startPoint x: 384, startPoint y: -69, endPoint x: 404, endPoint y: -123, distance: 57.7
drag, startPoint x: 376, startPoint y: -74, endPoint x: 403, endPoint y: -142, distance: 72.9
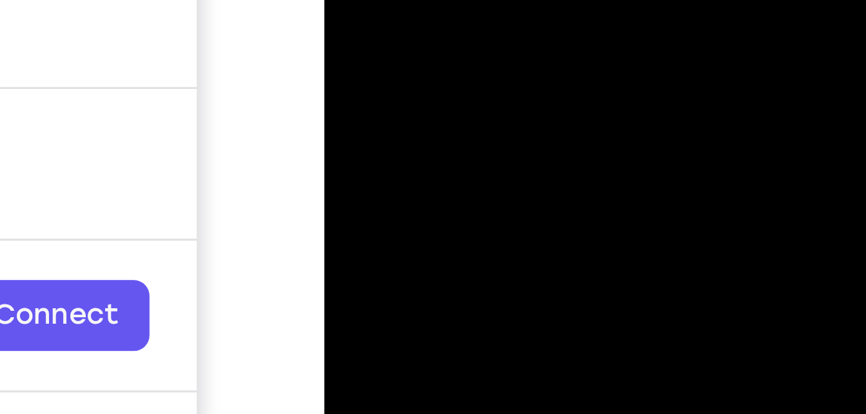
drag, startPoint x: 388, startPoint y: -112, endPoint x: 411, endPoint y: -169, distance: 61.6
drag, startPoint x: 380, startPoint y: -97, endPoint x: 407, endPoint y: -160, distance: 68.7
drag, startPoint x: 383, startPoint y: -99, endPoint x: 394, endPoint y: -121, distance: 25.4
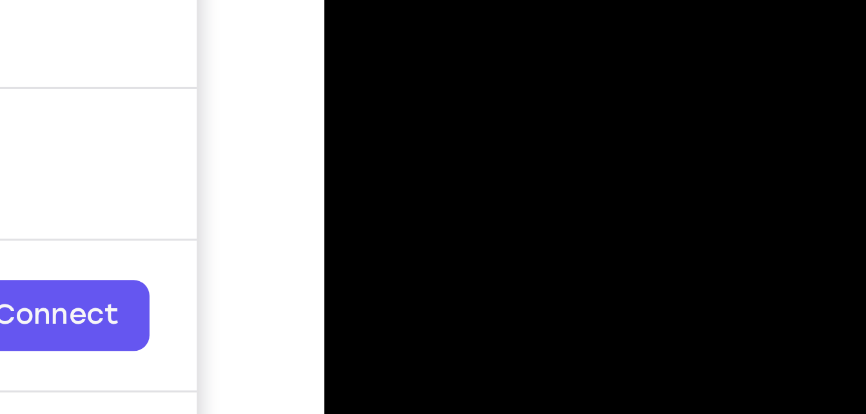
drag, startPoint x: 387, startPoint y: -100, endPoint x: 411, endPoint y: -157, distance: 61.5
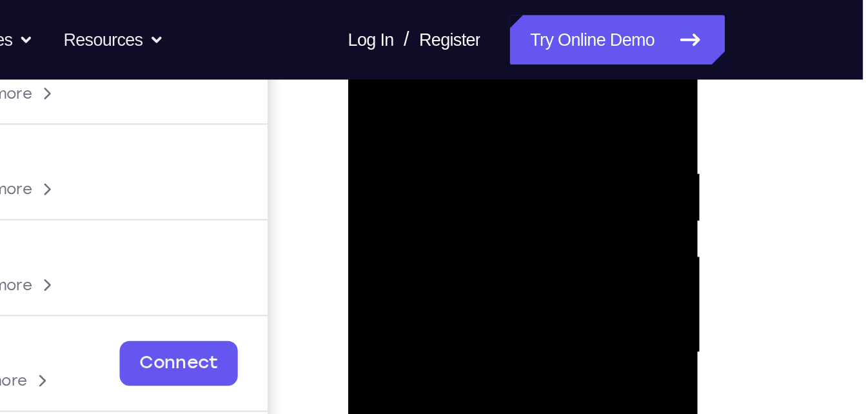
scroll to position [217, 0]
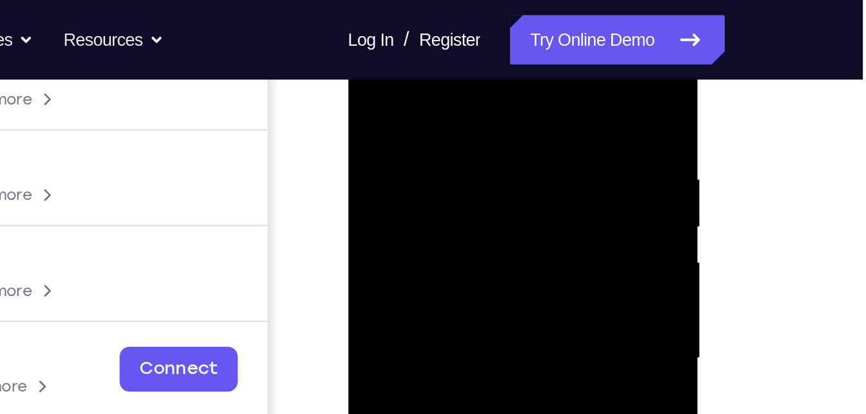
drag, startPoint x: 494, startPoint y: 75, endPoint x: 460, endPoint y: 80, distance: 34.5
click at [460, 80] on div at bounding box center [438, 183] width 162 height 361
click at [390, 84] on div at bounding box center [438, 183] width 162 height 361
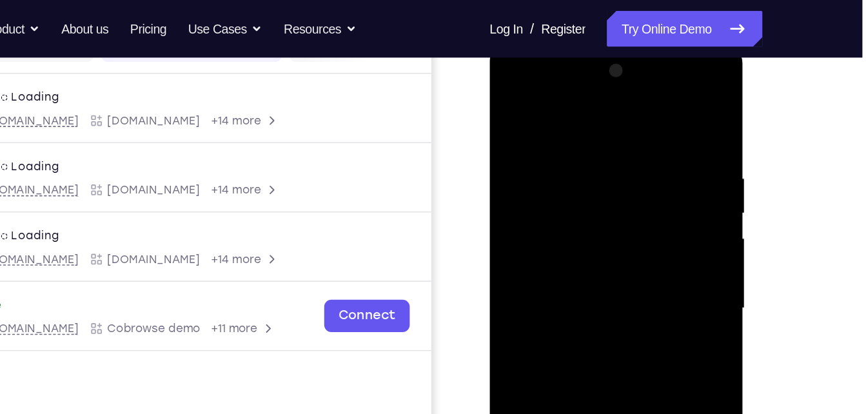
scroll to position [182, 0]
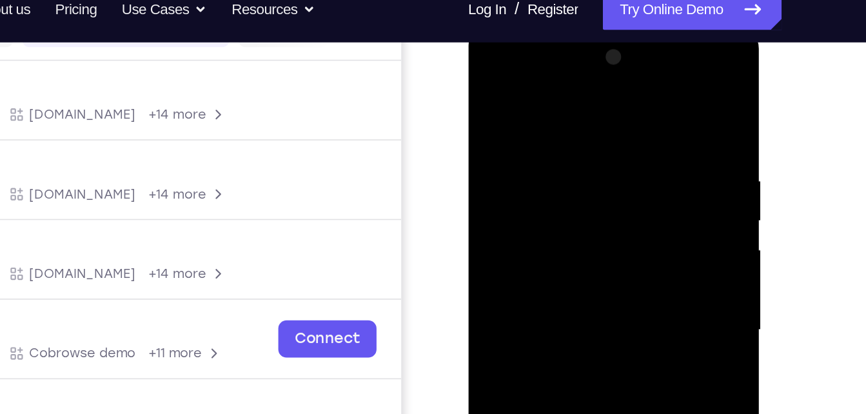
click at [623, 93] on div at bounding box center [559, 215] width 162 height 361
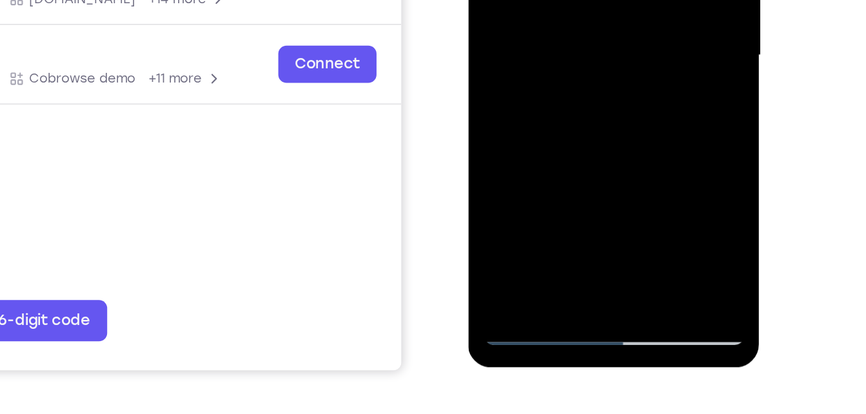
scroll to position [215, 0]
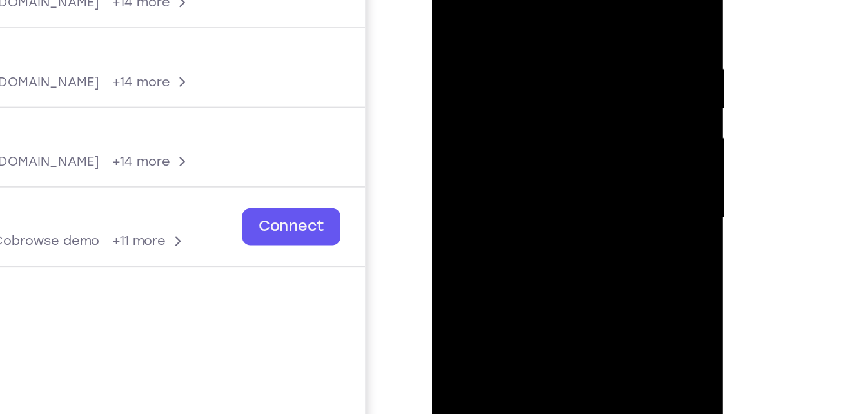
click at [474, 179] on div at bounding box center [522, 103] width 162 height 361
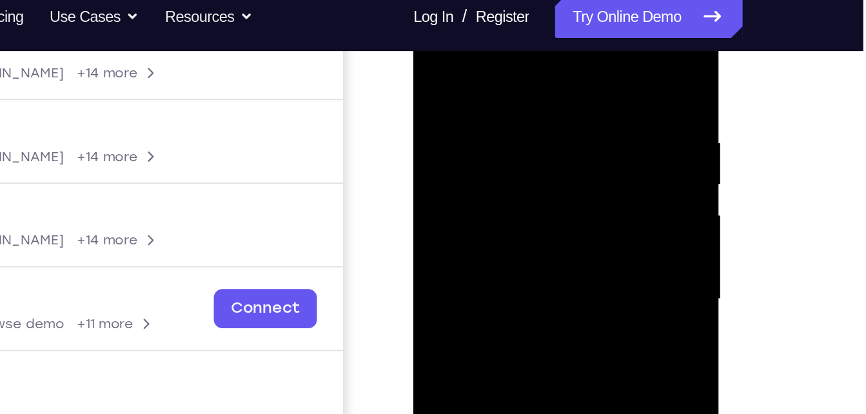
scroll to position [199, 0]
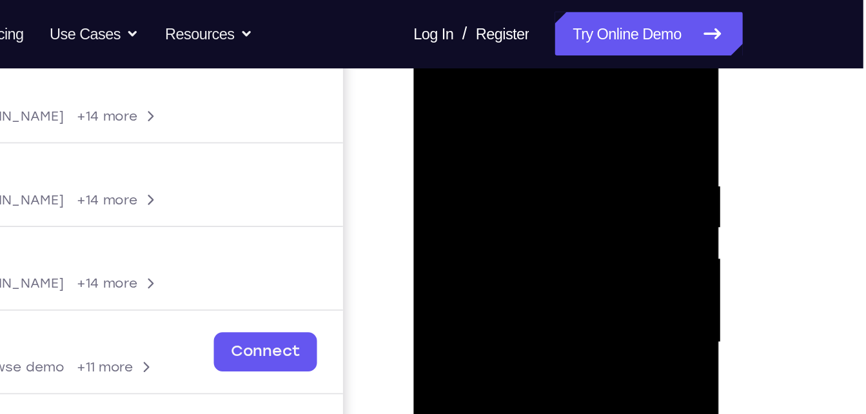
click at [434, 82] on div at bounding box center [504, 212] width 162 height 361
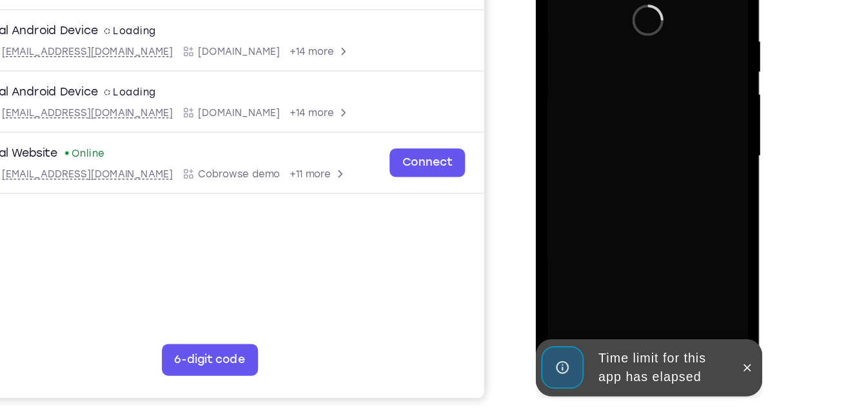
click at [705, 273] on div at bounding box center [706, 284] width 21 height 46
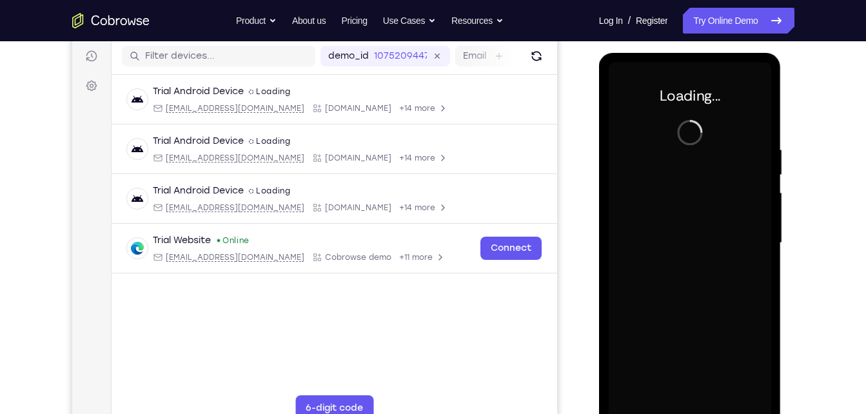
scroll to position [150, 0]
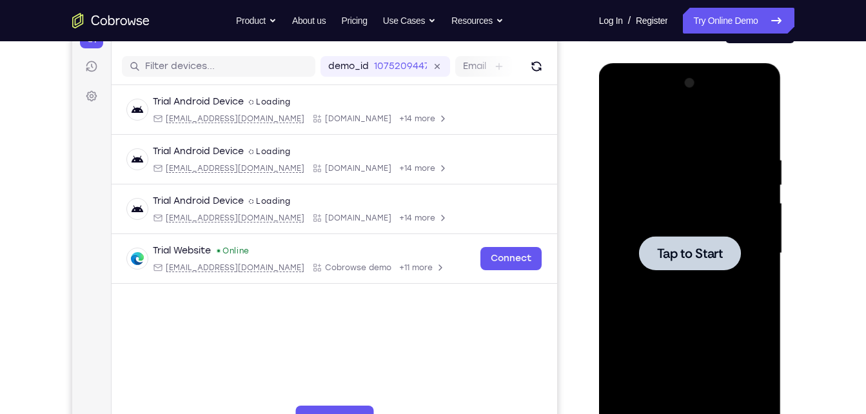
click at [681, 187] on div at bounding box center [689, 253] width 162 height 361
click at [669, 216] on div at bounding box center [689, 253] width 162 height 361
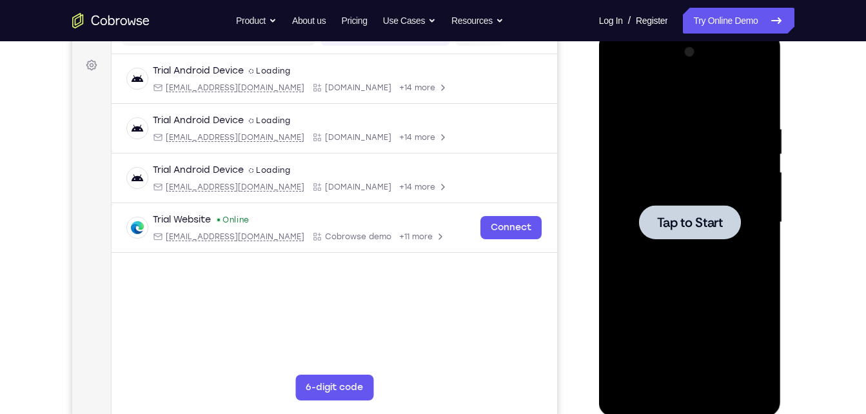
click at [664, 261] on div at bounding box center [689, 222] width 162 height 361
click at [646, 193] on div at bounding box center [689, 222] width 162 height 361
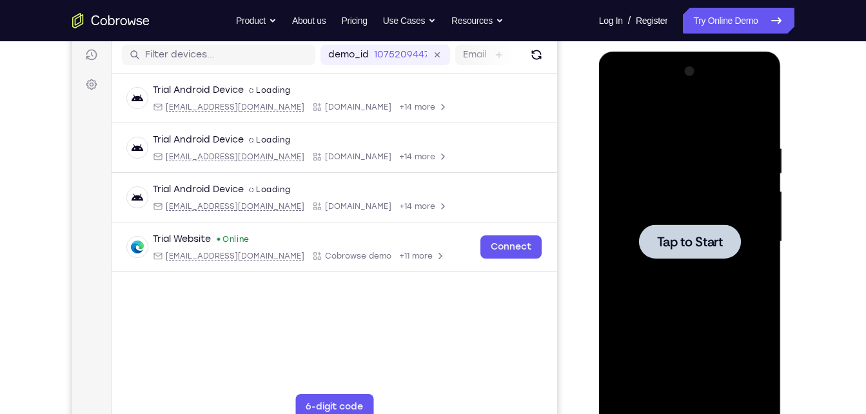
click at [646, 193] on div at bounding box center [689, 241] width 162 height 361
click at [667, 180] on div at bounding box center [689, 241] width 162 height 361
click at [675, 211] on div at bounding box center [689, 241] width 162 height 361
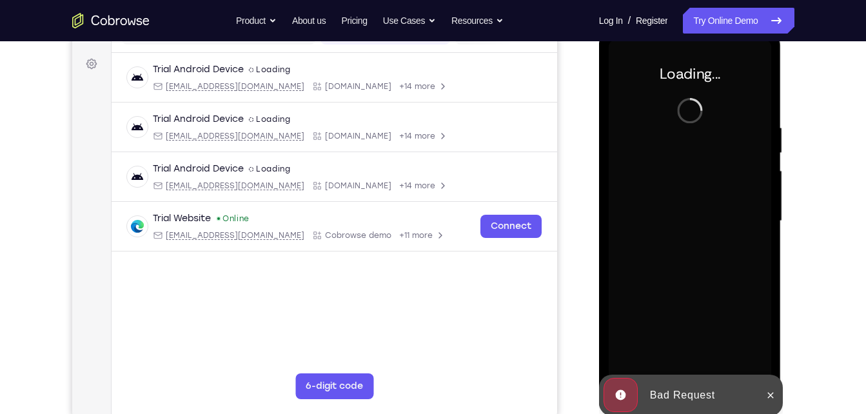
scroll to position [186, 0]
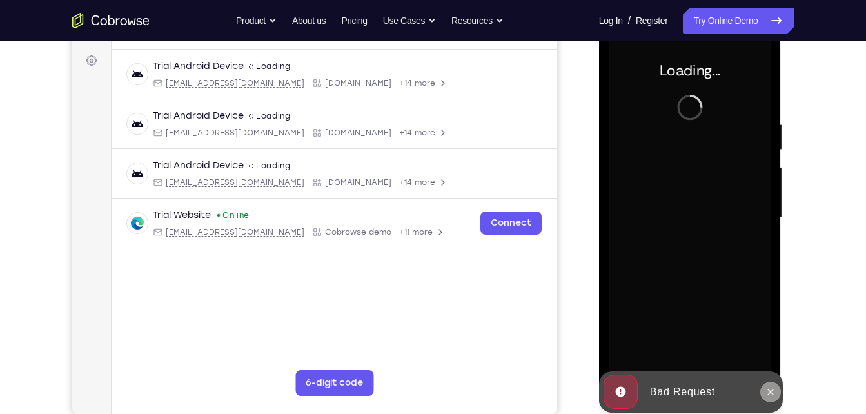
click at [766, 394] on icon at bounding box center [770, 392] width 10 height 10
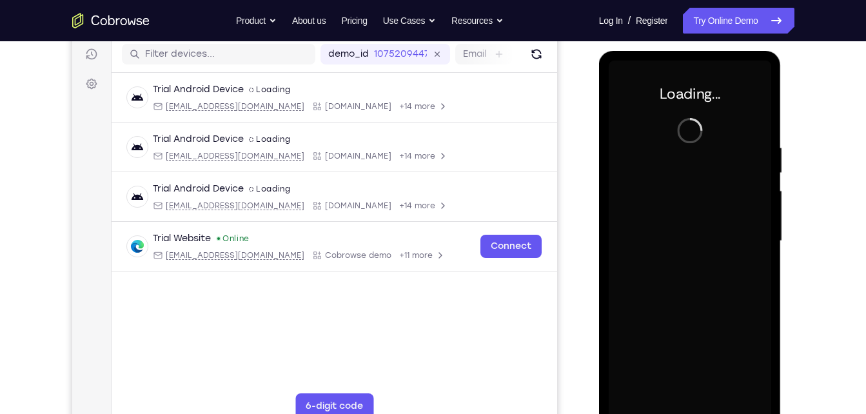
scroll to position [162, 0]
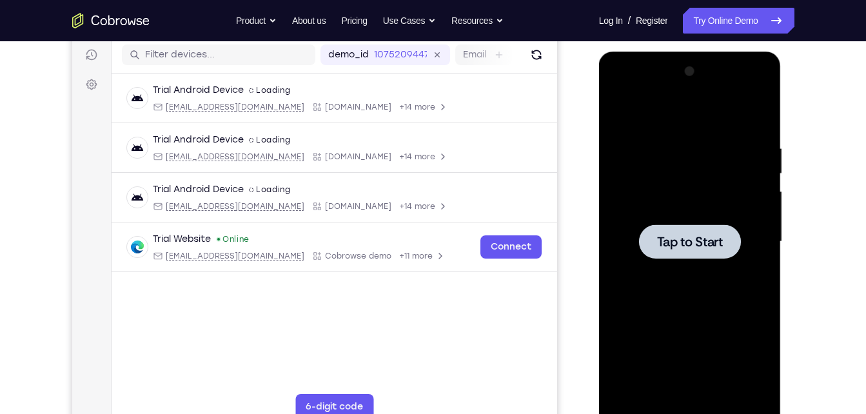
click at [695, 225] on div at bounding box center [690, 241] width 102 height 34
click at [609, 158] on div at bounding box center [689, 241] width 162 height 361
click at [661, 169] on div at bounding box center [689, 241] width 162 height 361
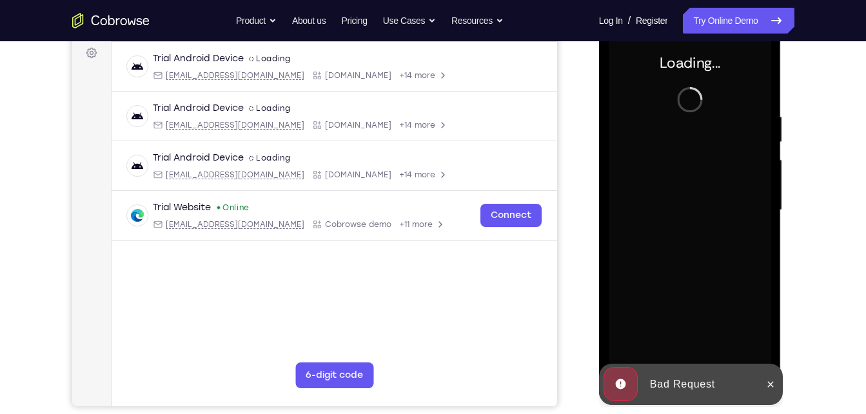
scroll to position [196, 0]
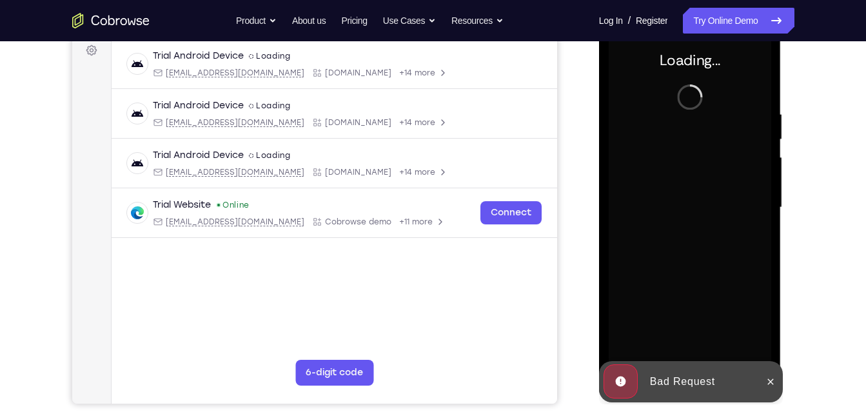
click at [764, 369] on div at bounding box center [770, 381] width 21 height 41
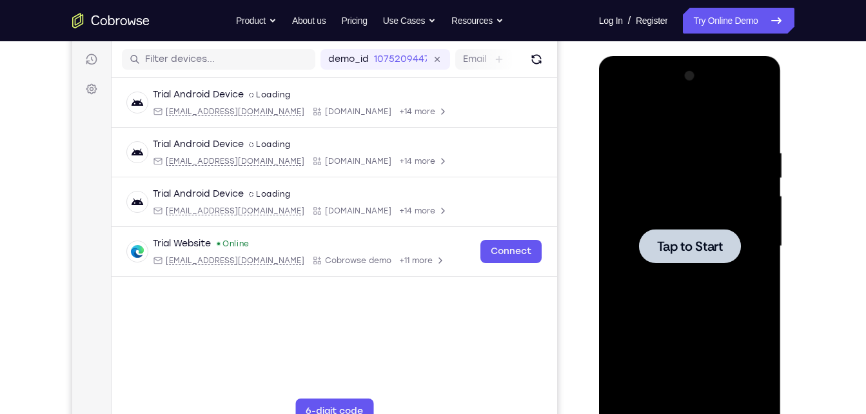
scroll to position [156, 0]
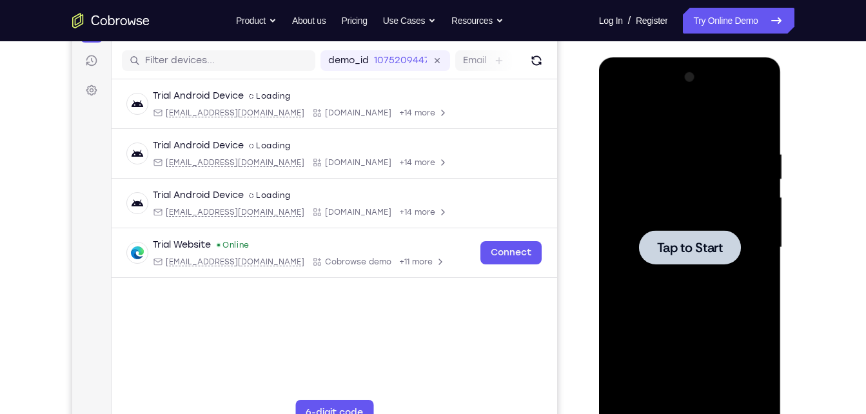
click at [674, 163] on div at bounding box center [689, 247] width 162 height 361
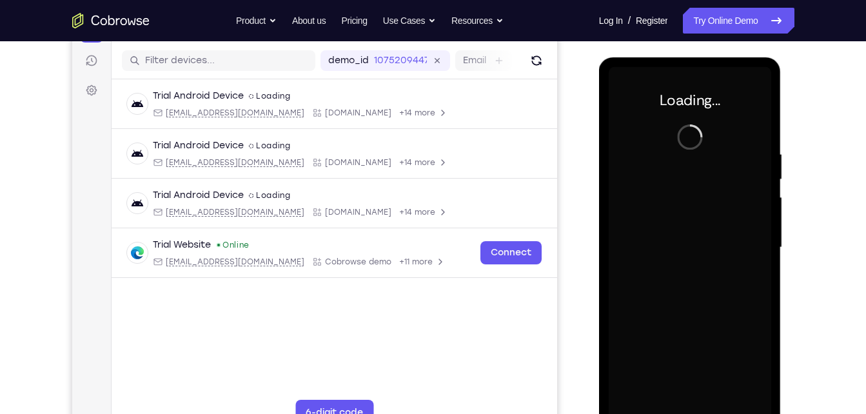
click at [674, 163] on div at bounding box center [689, 247] width 162 height 361
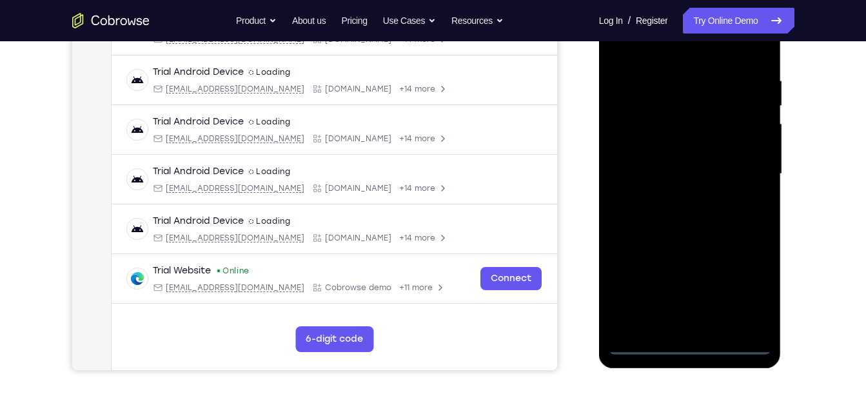
scroll to position [230, 0]
click at [690, 347] on div at bounding box center [689, 173] width 162 height 361
click at [753, 274] on div at bounding box center [689, 173] width 162 height 361
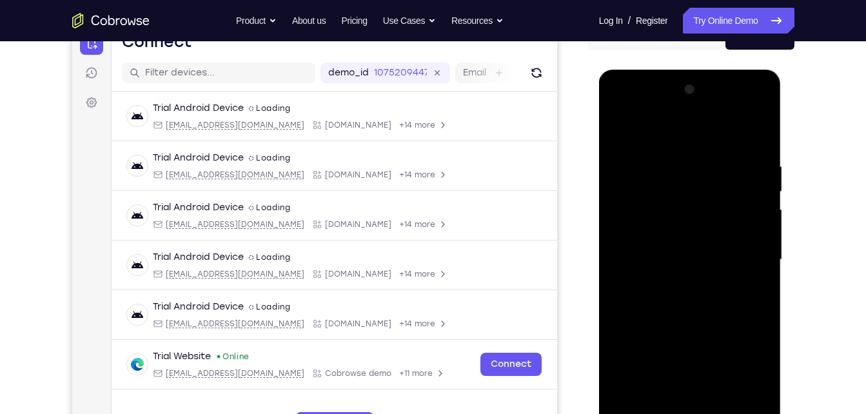
scroll to position [164, 0]
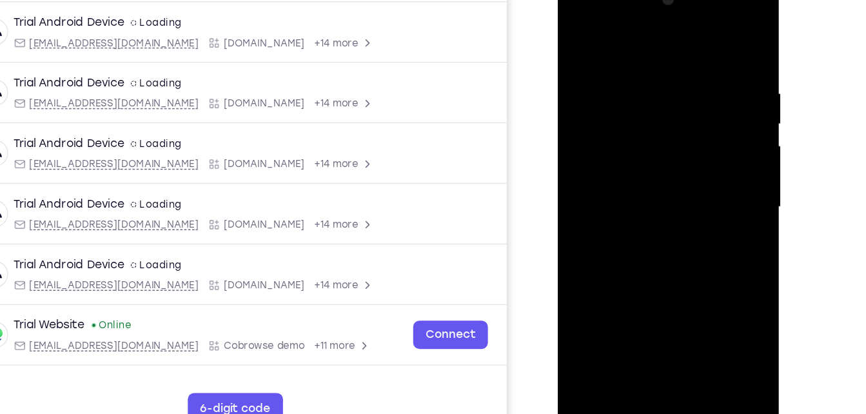
click at [701, 279] on div at bounding box center [648, 166] width 162 height 361
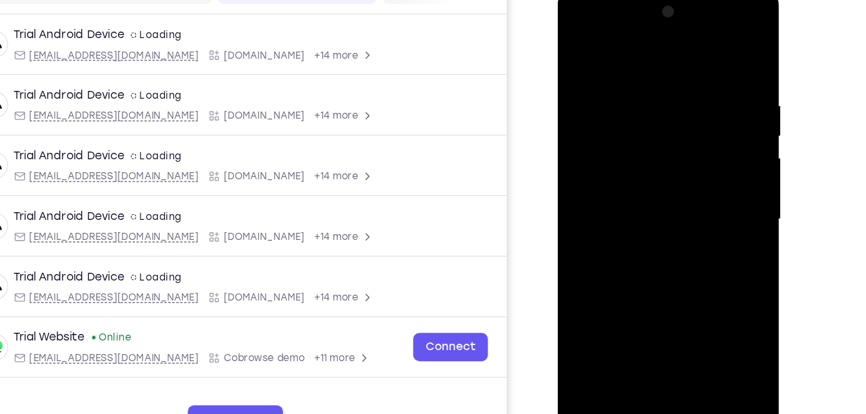
click at [596, 131] on div at bounding box center [648, 177] width 162 height 361
click at [702, 297] on div at bounding box center [648, 177] width 162 height 361
click at [577, 33] on div at bounding box center [648, 177] width 162 height 361
click at [708, 171] on div at bounding box center [648, 177] width 162 height 361
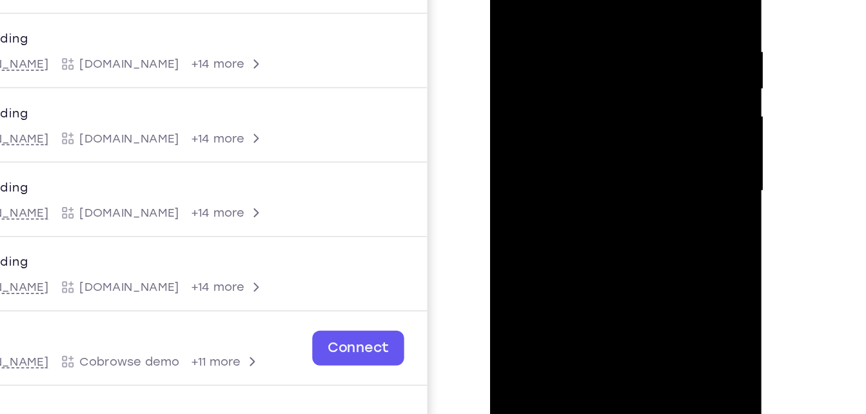
click at [563, 122] on div at bounding box center [580, 96] width 162 height 361
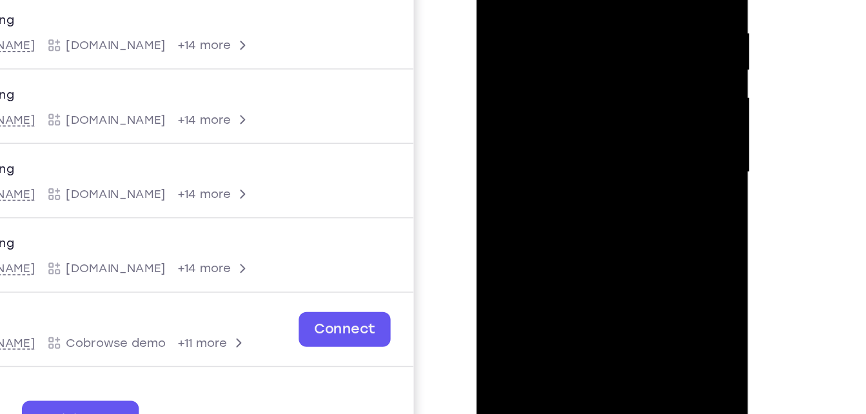
click at [522, 68] on div at bounding box center [566, 78] width 162 height 361
click at [532, 62] on div at bounding box center [566, 78] width 162 height 361
click at [538, 75] on div at bounding box center [566, 78] width 162 height 361
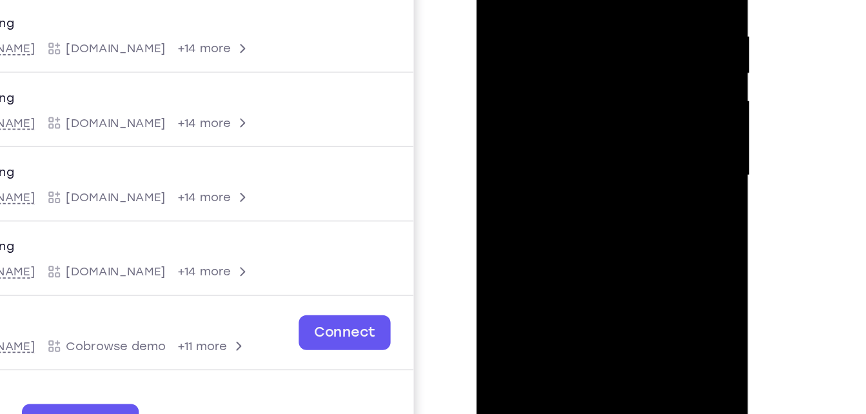
click at [545, 130] on div at bounding box center [566, 81] width 162 height 361
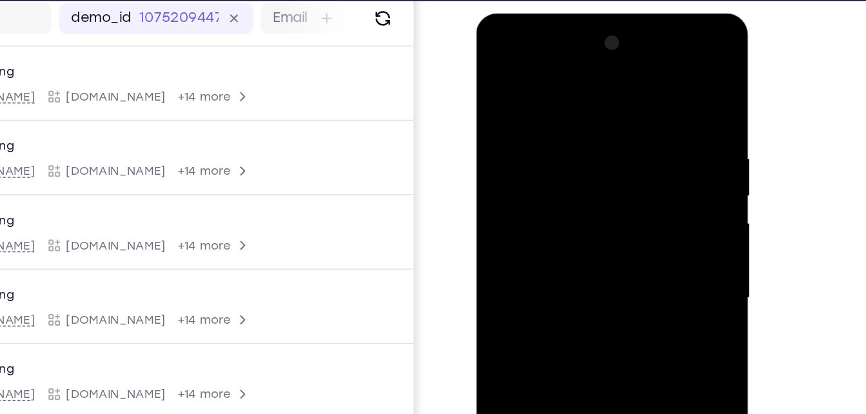
drag, startPoint x: 570, startPoint y: 81, endPoint x: 588, endPoint y: -28, distance: 110.4
click at [588, 13] on html "Online web based iOS Simulators and Android Emulators. Run iPhone, iPad, Mobile…" at bounding box center [568, 206] width 184 height 387
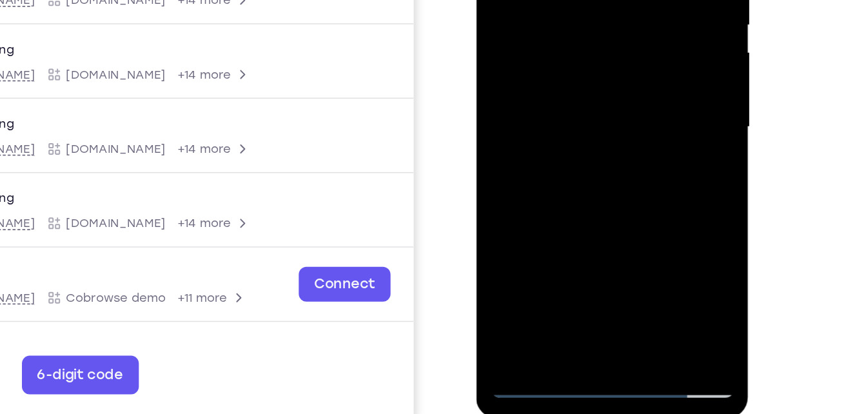
scroll to position [183, 0]
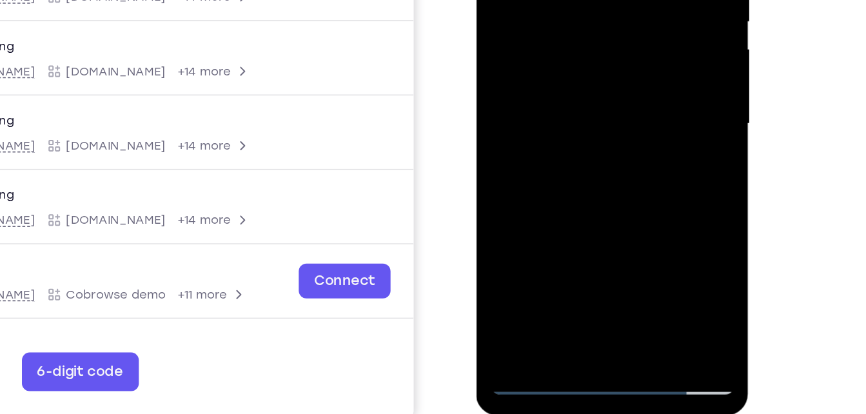
click at [528, 182] on div at bounding box center [566, 30] width 162 height 361
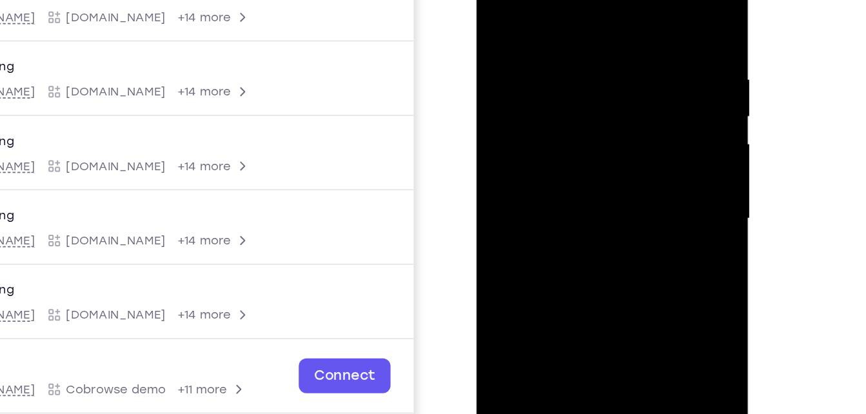
click at [550, 0] on div at bounding box center [566, 125] width 162 height 361
click at [636, 32] on div at bounding box center [566, 125] width 162 height 361
click at [534, 84] on div at bounding box center [566, 125] width 162 height 361
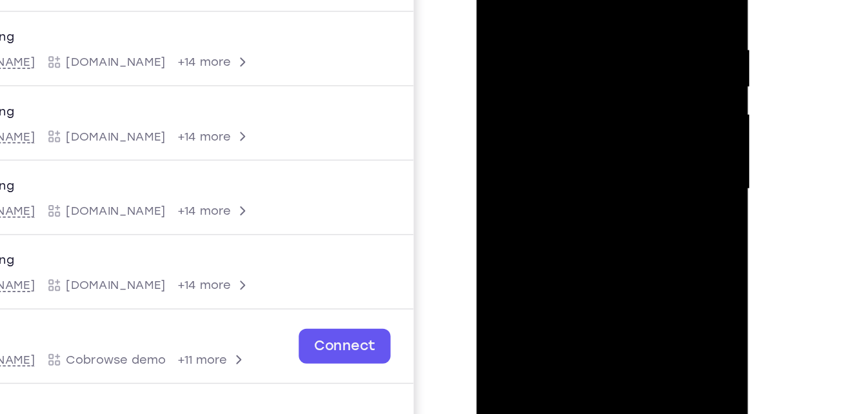
click at [616, 119] on div at bounding box center [566, 94] width 162 height 361
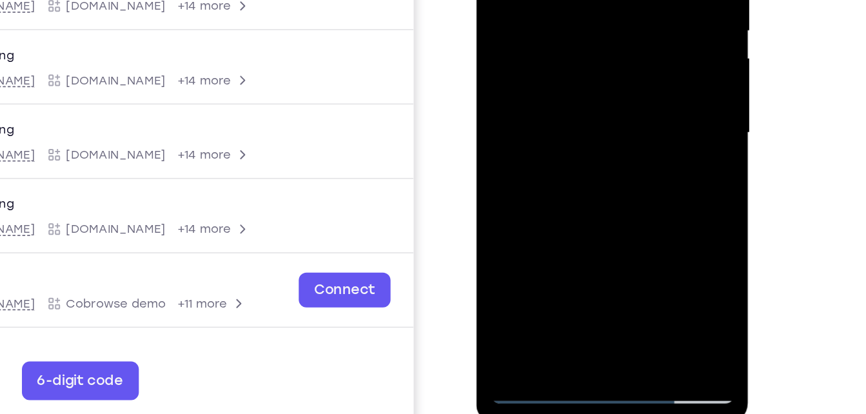
click at [523, 204] on div at bounding box center [566, 38] width 162 height 361
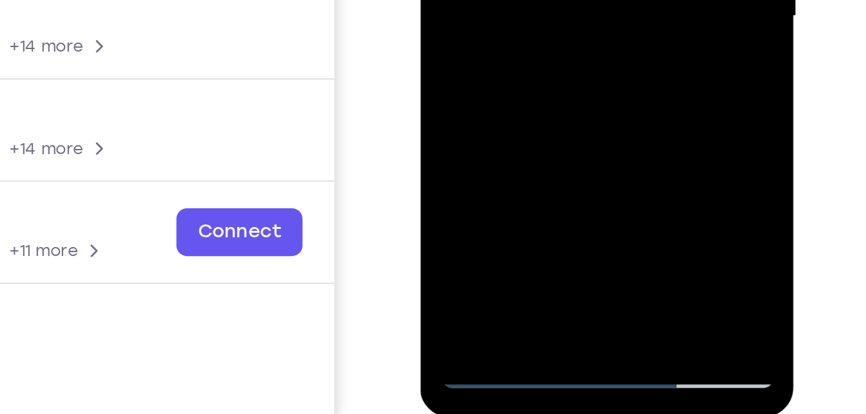
scroll to position [186, 0]
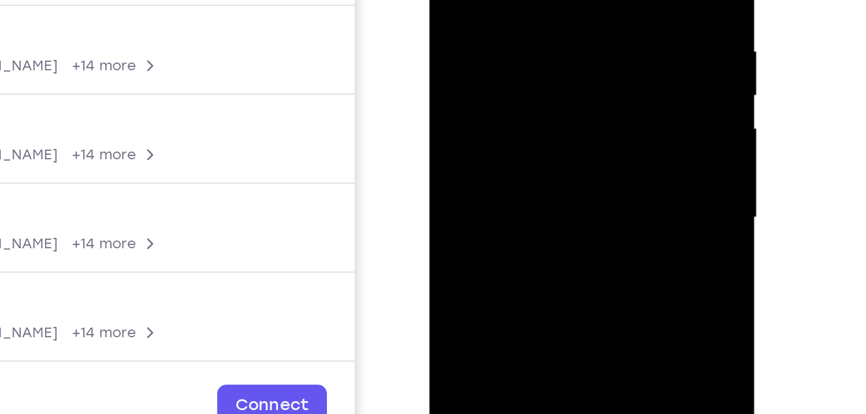
drag, startPoint x: 514, startPoint y: 124, endPoint x: 517, endPoint y: 75, distance: 49.1
click at [517, 75] on div at bounding box center [520, 68] width 162 height 361
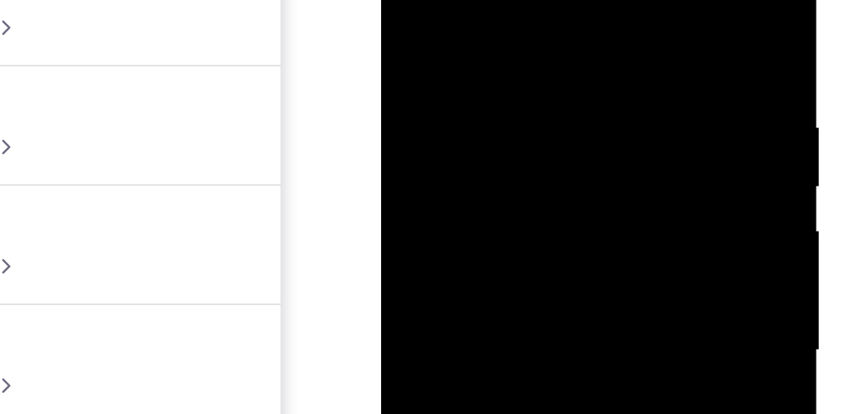
drag, startPoint x: 432, startPoint y: 7, endPoint x: 424, endPoint y: 50, distance: 43.4
click at [424, 50] on div at bounding box center [472, 85] width 162 height 361
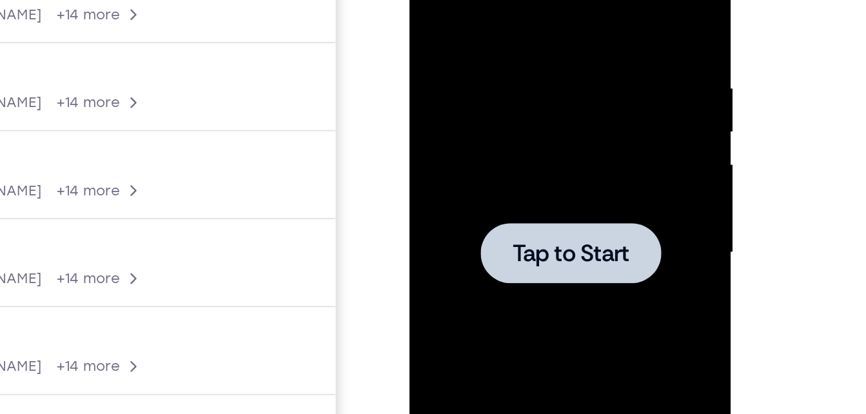
click at [485, 29] on div at bounding box center [500, 107] width 162 height 361
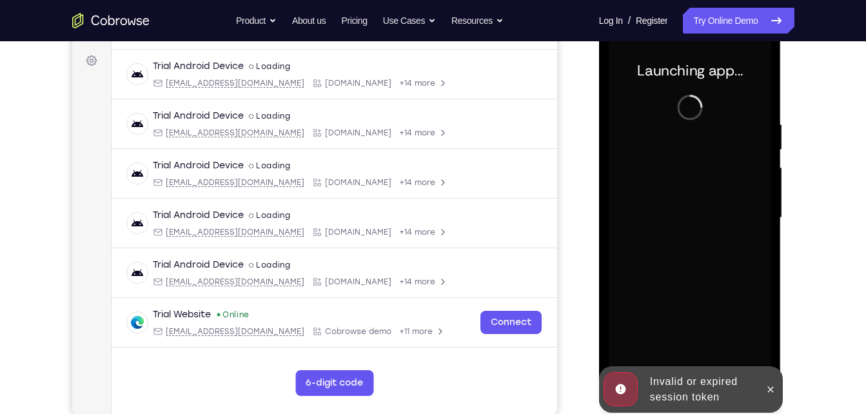
scroll to position [191, 0]
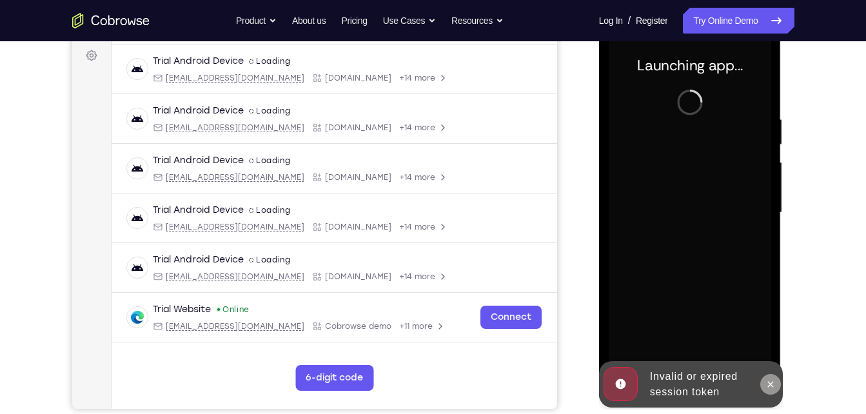
click at [771, 385] on icon at bounding box center [771, 384] width 6 height 6
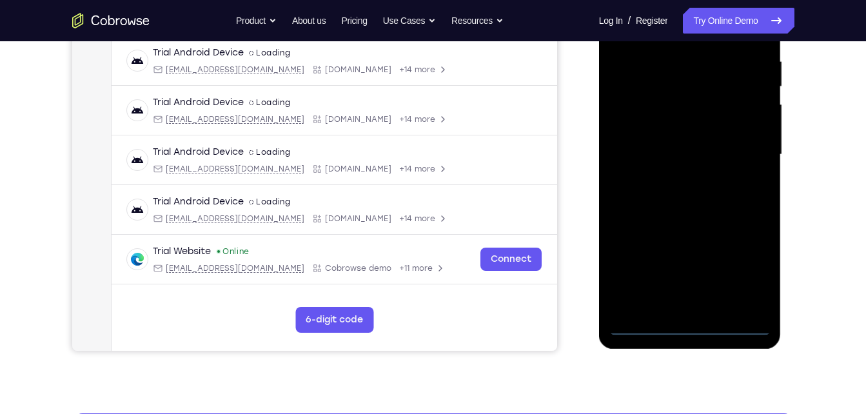
scroll to position [249, 0]
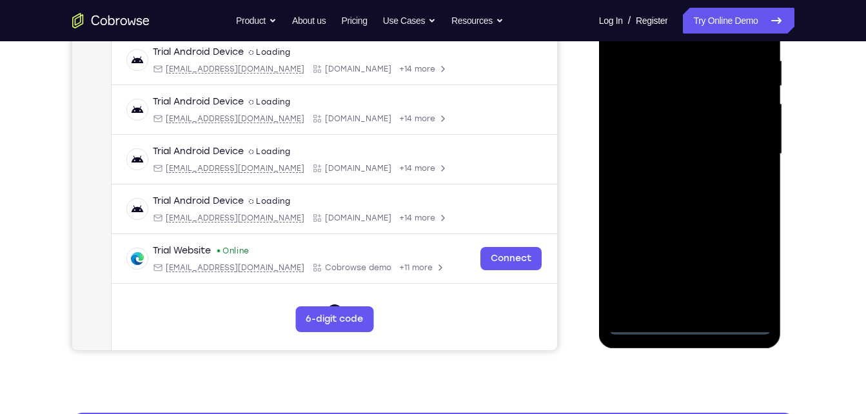
click at [693, 324] on div at bounding box center [689, 154] width 162 height 361
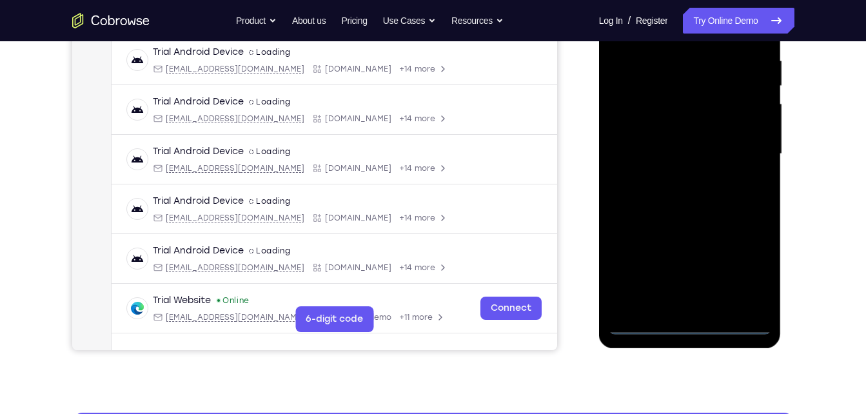
click at [748, 269] on div at bounding box center [689, 154] width 162 height 361
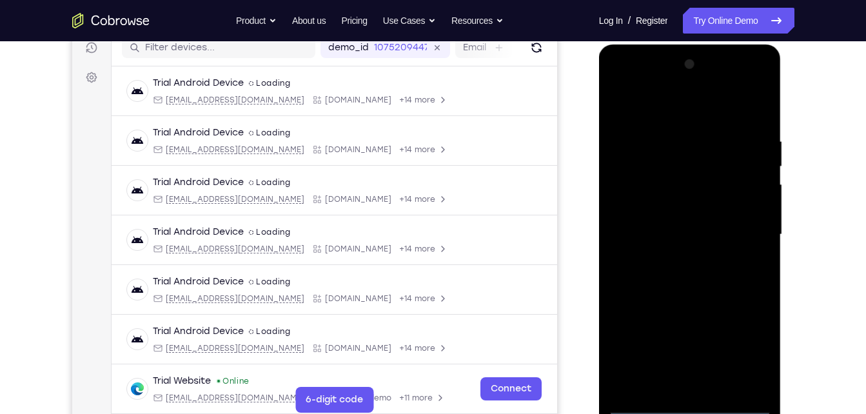
scroll to position [168, 0]
click at [672, 110] on div at bounding box center [689, 235] width 162 height 361
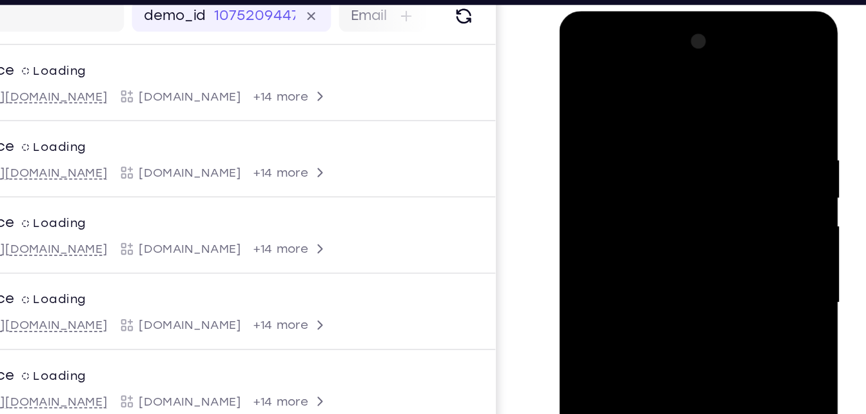
click at [584, 50] on div at bounding box center [649, 200] width 162 height 361
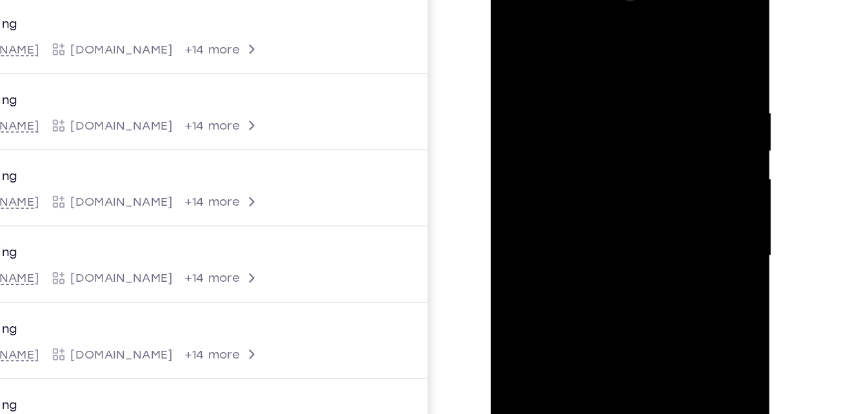
click at [634, 151] on div at bounding box center [581, 154] width 162 height 361
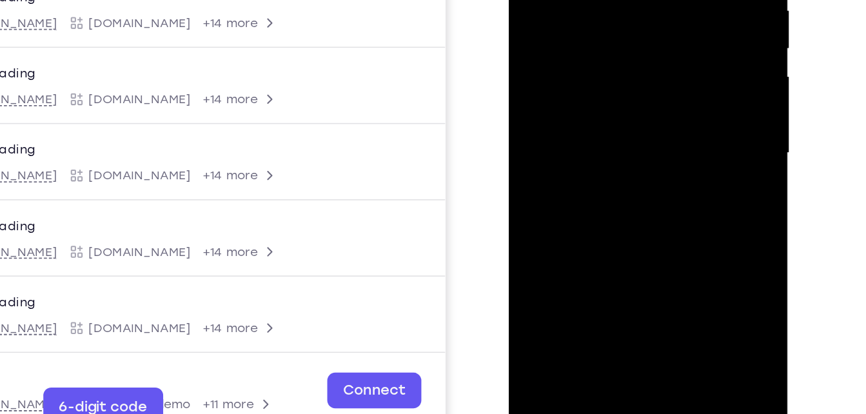
click at [593, 74] on div at bounding box center [599, 51] width 162 height 361
click at [604, 41] on div at bounding box center [599, 51] width 162 height 361
click at [577, 26] on div at bounding box center [599, 51] width 162 height 361
click at [575, 50] on div at bounding box center [599, 51] width 162 height 361
click at [567, 95] on div at bounding box center [599, 51] width 162 height 361
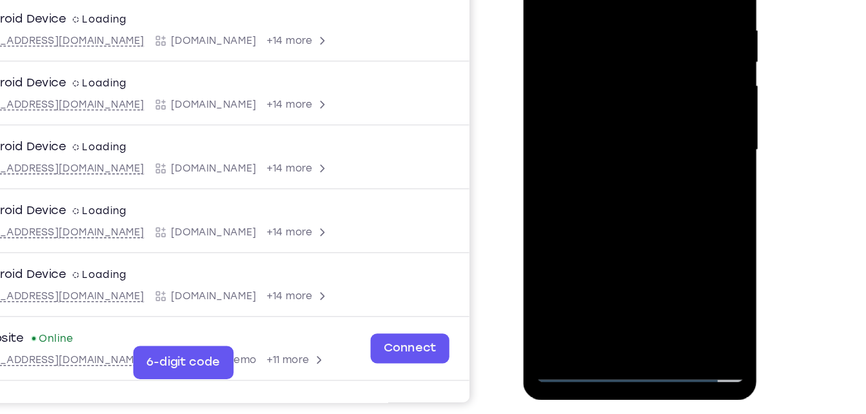
scroll to position [200, 0]
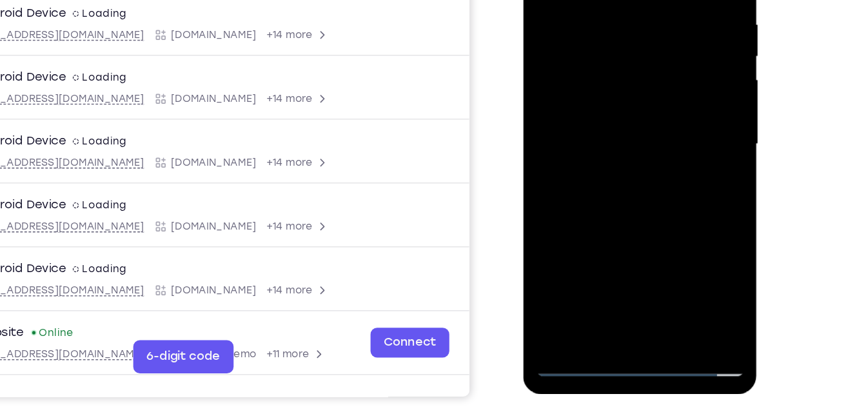
click at [594, 147] on div at bounding box center [613, 90] width 162 height 361
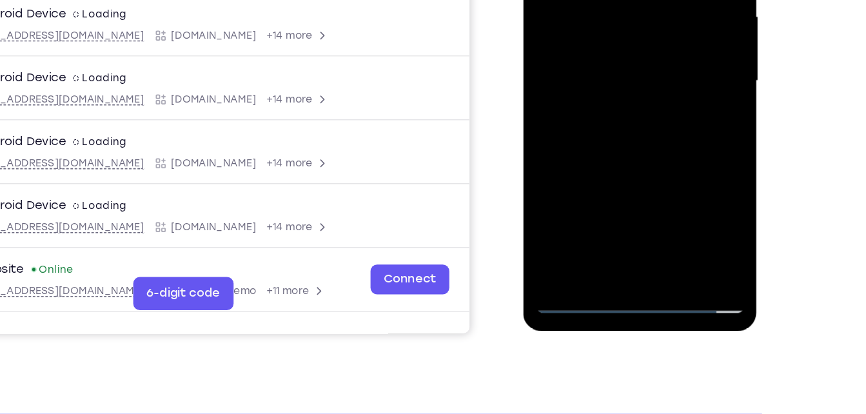
scroll to position [251, 0]
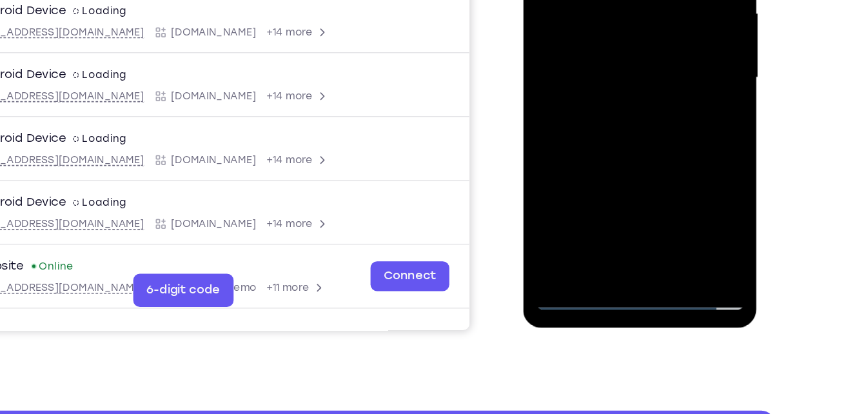
click at [587, 177] on div at bounding box center [613, 23] width 162 height 361
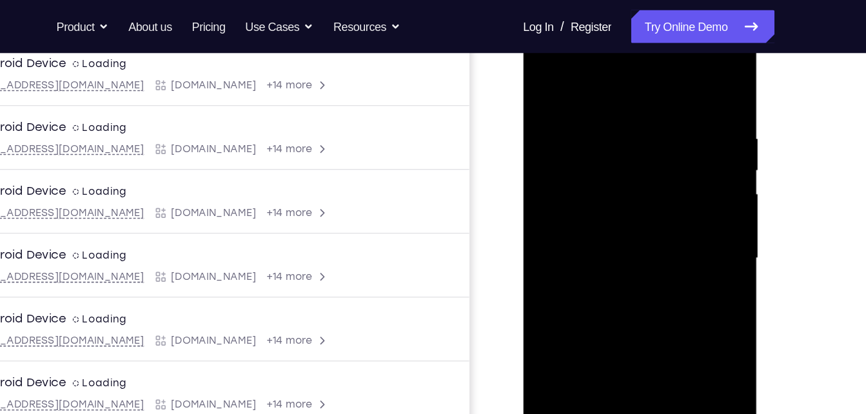
scroll to position [202, 0]
click at [585, 74] on div at bounding box center [613, 204] width 162 height 361
click at [579, 114] on div at bounding box center [613, 204] width 162 height 361
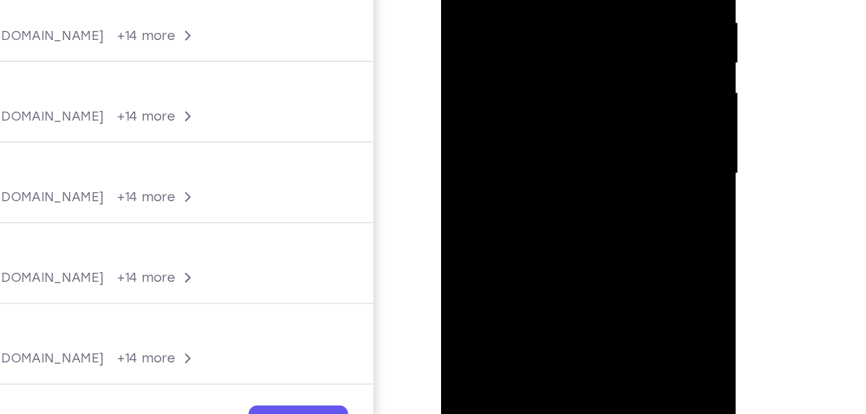
click at [581, 79] on div at bounding box center [532, 55] width 162 height 361
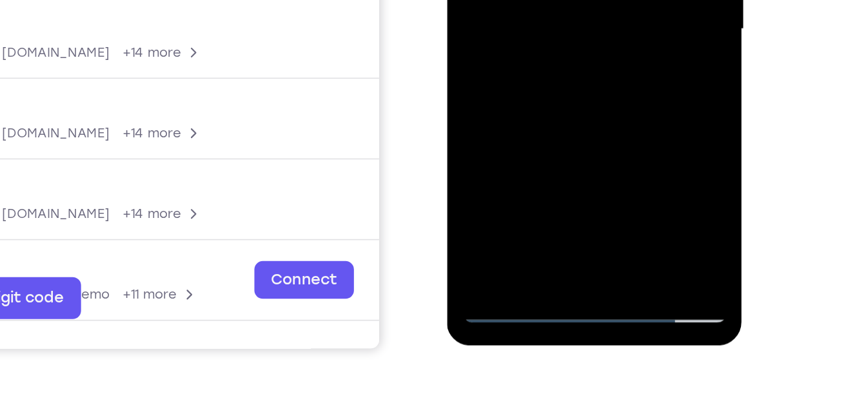
scroll to position [242, 0]
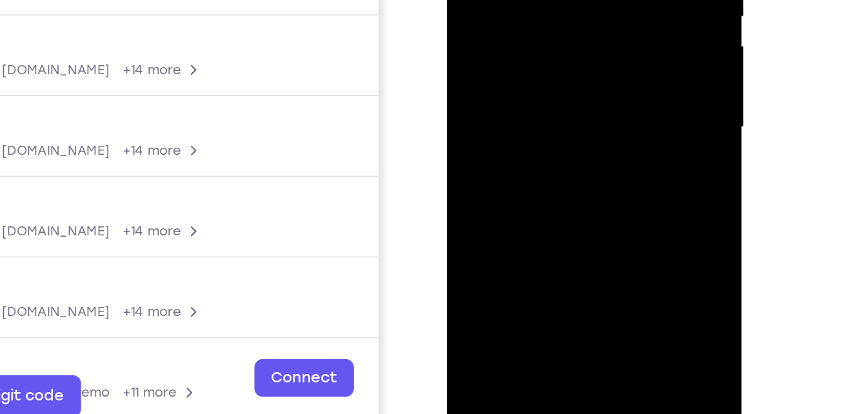
click at [587, 29] on div at bounding box center [537, 9] width 162 height 361
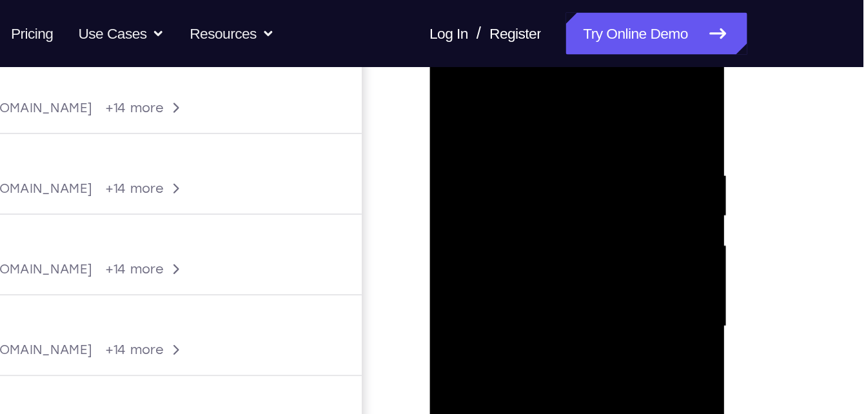
scroll to position [197, 0]
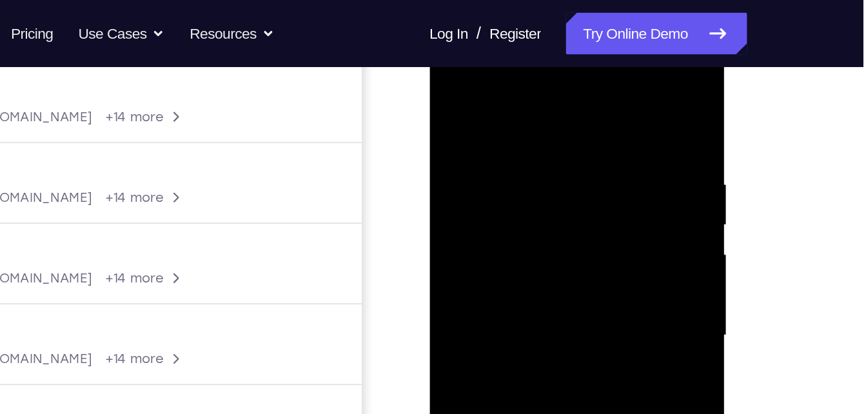
click at [456, 90] on div at bounding box center [520, 217] width 162 height 361
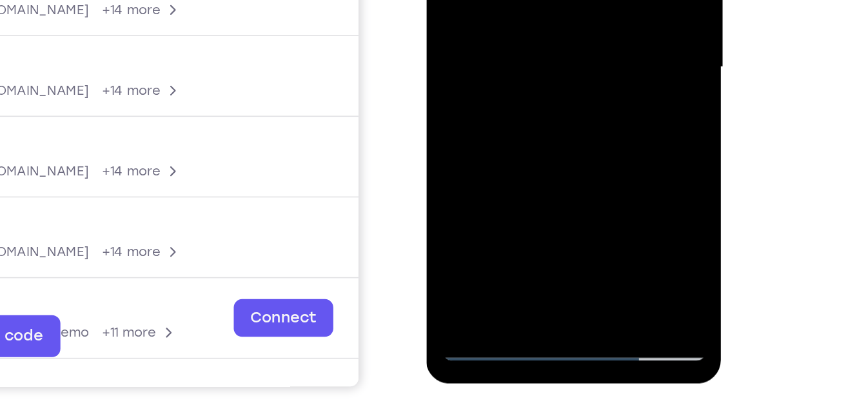
scroll to position [258, 0]
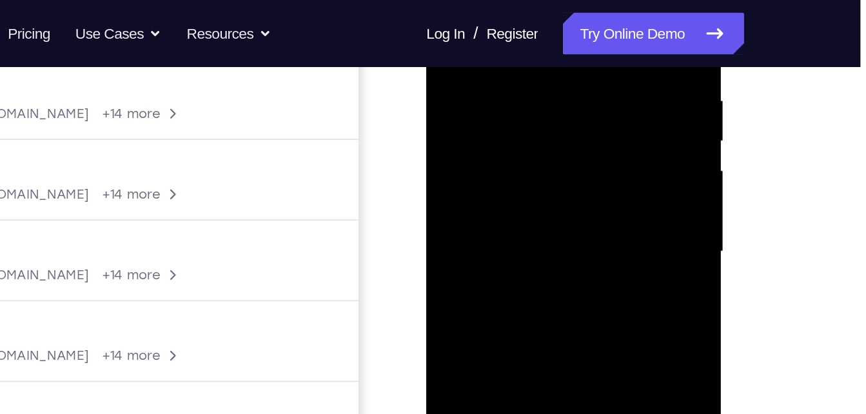
scroll to position [209, 0]
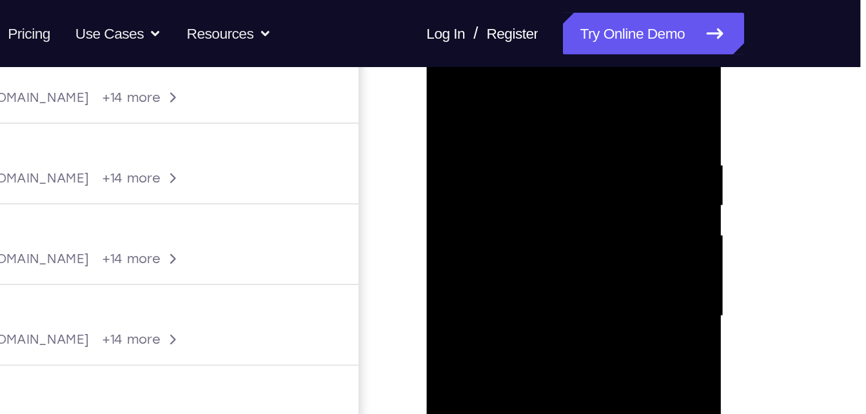
click at [450, 65] on div at bounding box center [517, 197] width 162 height 361
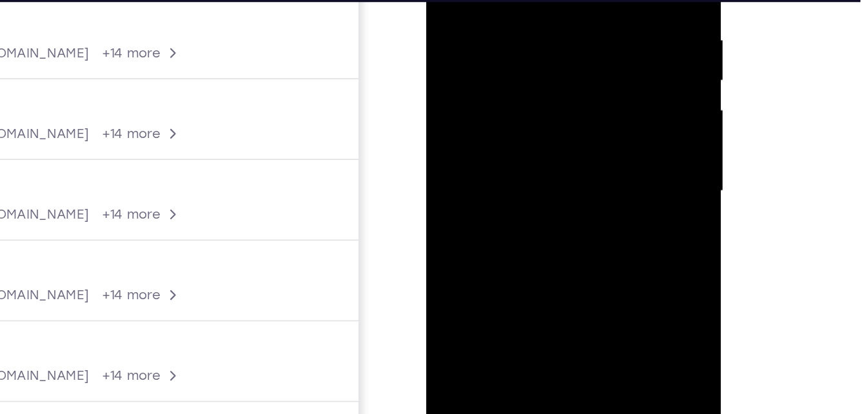
scroll to position [246, 0]
click at [565, 97] on div at bounding box center [517, 72] width 162 height 361
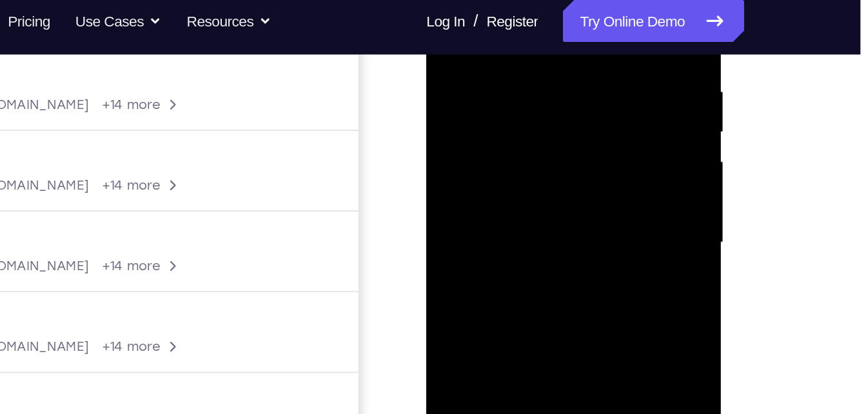
scroll to position [205, 0]
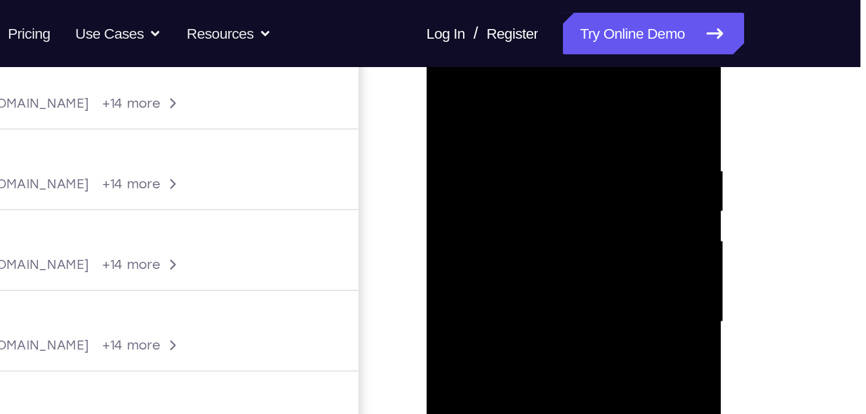
click at [447, 74] on div at bounding box center [517, 203] width 162 height 361
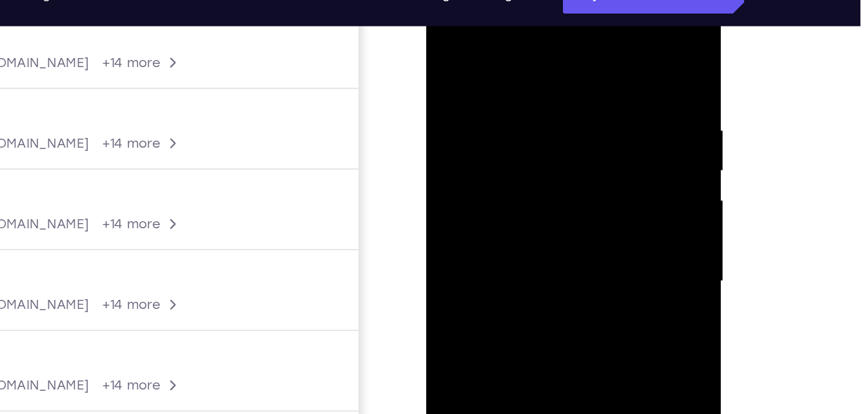
click at [516, 184] on div at bounding box center [517, 163] width 162 height 361
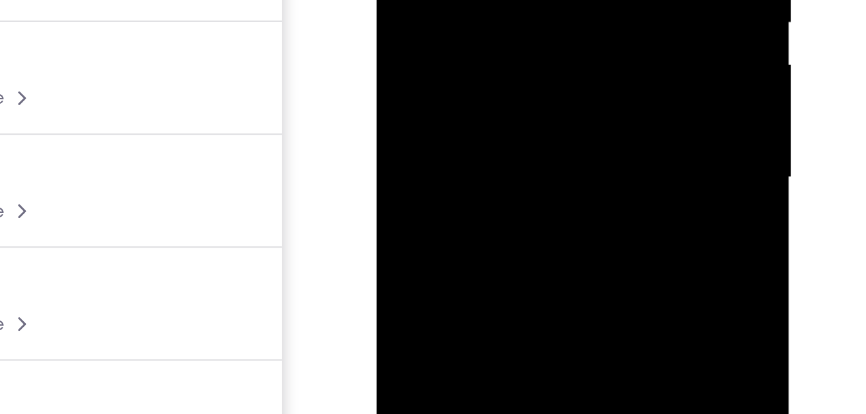
drag, startPoint x: 449, startPoint y: 3, endPoint x: 452, endPoint y: -33, distance: 36.2
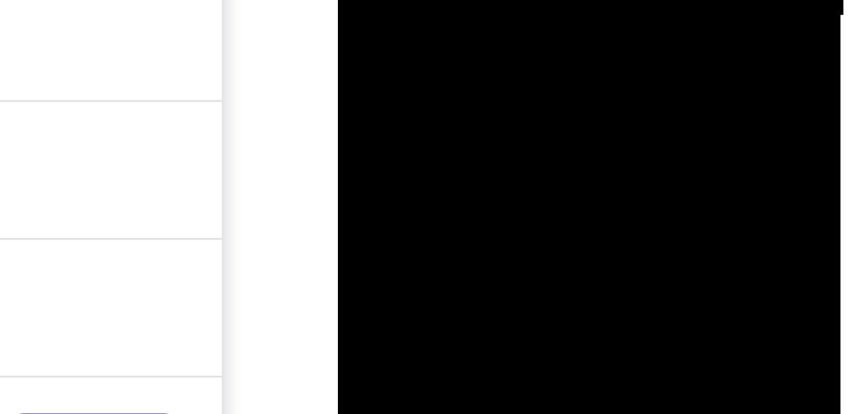
drag, startPoint x: 421, startPoint y: -216, endPoint x: 423, endPoint y: -253, distance: 36.8
drag, startPoint x: 411, startPoint y: -225, endPoint x: 414, endPoint y: -262, distance: 36.9
drag, startPoint x: 409, startPoint y: -208, endPoint x: 400, endPoint y: -269, distance: 61.3
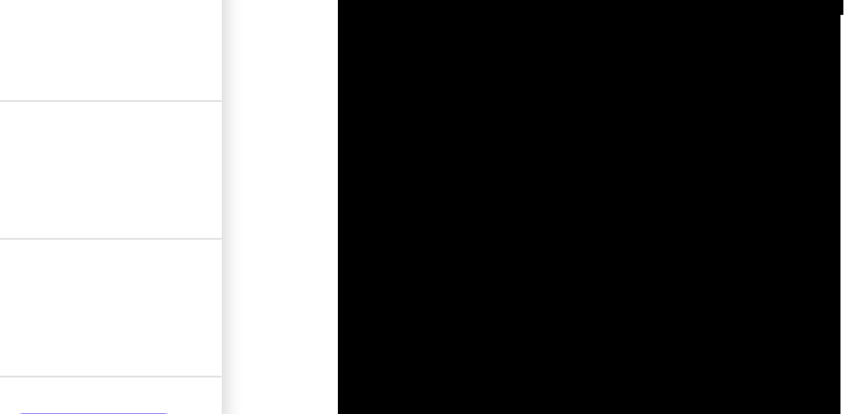
drag, startPoint x: 409, startPoint y: -211, endPoint x: 403, endPoint y: -268, distance: 57.7
drag, startPoint x: 409, startPoint y: -218, endPoint x: 394, endPoint y: -315, distance: 97.9
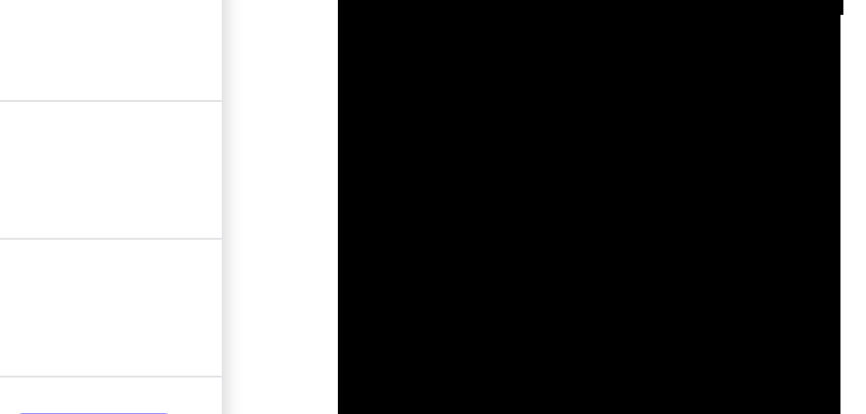
drag, startPoint x: 404, startPoint y: -230, endPoint x: 398, endPoint y: -266, distance: 36.7
drag, startPoint x: 401, startPoint y: -220, endPoint x: 405, endPoint y: -265, distance: 44.7
drag, startPoint x: 400, startPoint y: -219, endPoint x: 409, endPoint y: -273, distance: 54.2
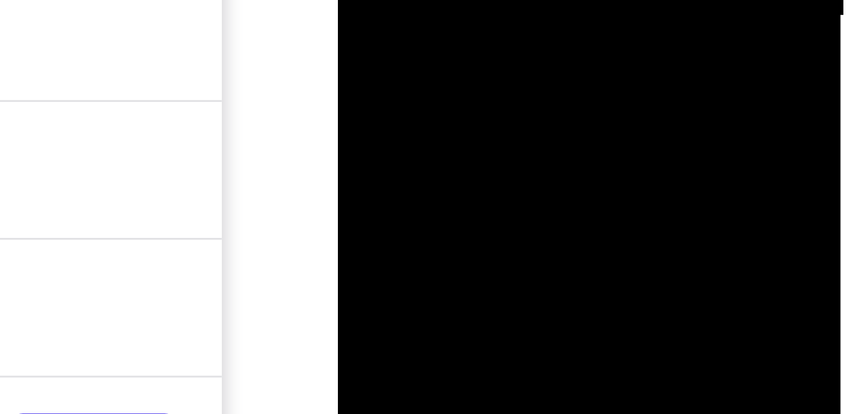
drag, startPoint x: 403, startPoint y: -195, endPoint x: 406, endPoint y: -257, distance: 61.3
drag, startPoint x: 406, startPoint y: -209, endPoint x: 409, endPoint y: -238, distance: 28.5
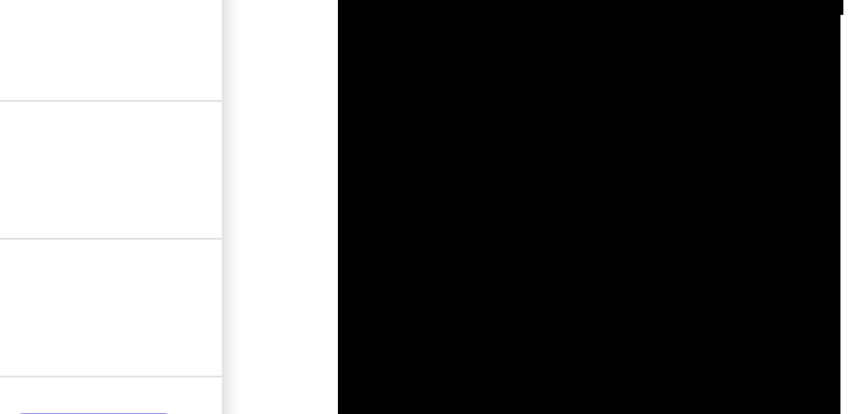
drag, startPoint x: 407, startPoint y: -210, endPoint x: 407, endPoint y: -251, distance: 41.2
drag, startPoint x: 406, startPoint y: -215, endPoint x: 403, endPoint y: -253, distance: 37.5
drag, startPoint x: 402, startPoint y: -215, endPoint x: 397, endPoint y: -246, distance: 31.4
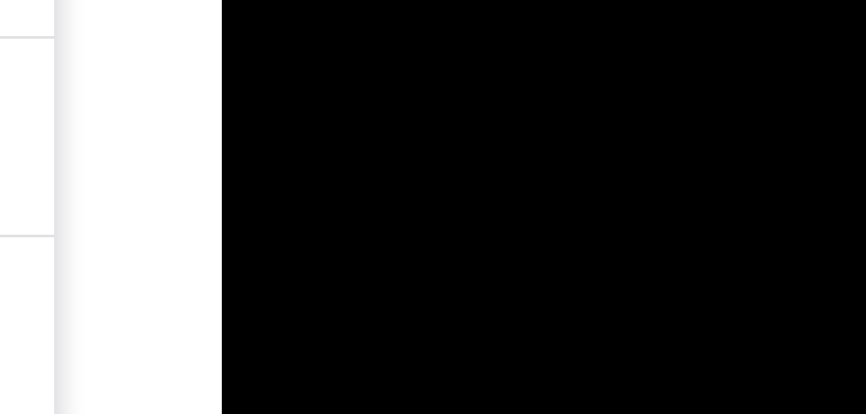
drag, startPoint x: 295, startPoint y: -554, endPoint x: 295, endPoint y: -594, distance: 39.3
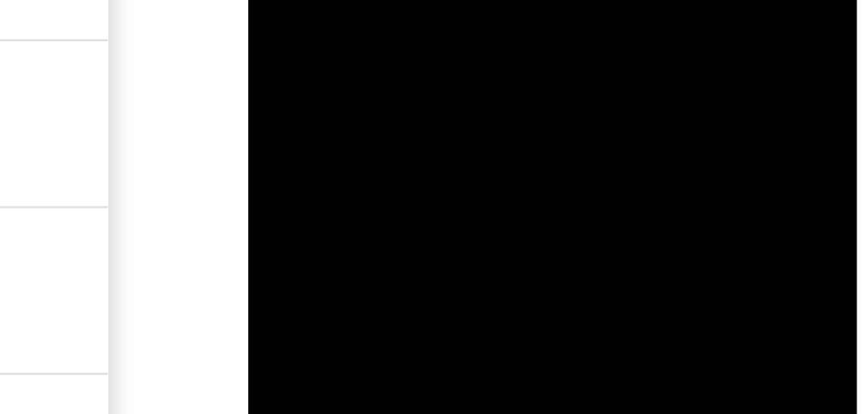
drag, startPoint x: 326, startPoint y: -402, endPoint x: 320, endPoint y: -450, distance: 48.0
drag, startPoint x: 320, startPoint y: -405, endPoint x: 318, endPoint y: -436, distance: 31.0
drag, startPoint x: 316, startPoint y: -395, endPoint x: 315, endPoint y: -416, distance: 20.7
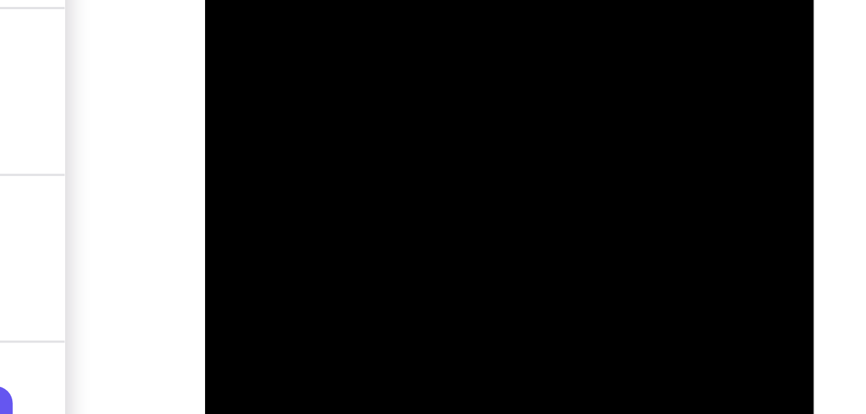
drag, startPoint x: 288, startPoint y: -414, endPoint x: 287, endPoint y: -443, distance: 29.0
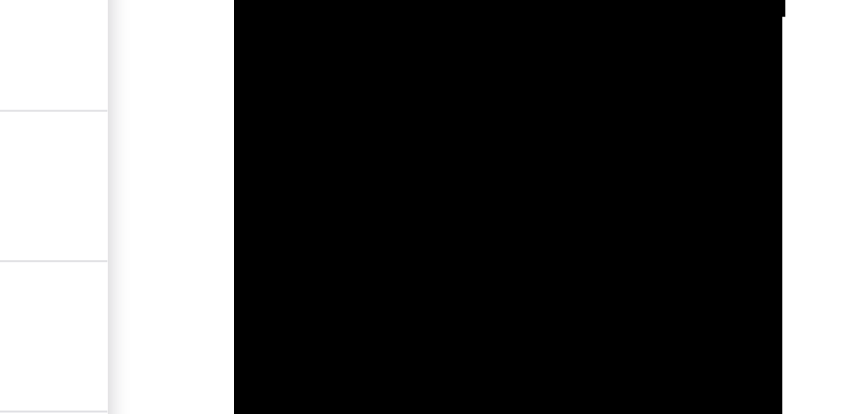
drag, startPoint x: 316, startPoint y: -260, endPoint x: 309, endPoint y: -317, distance: 57.2
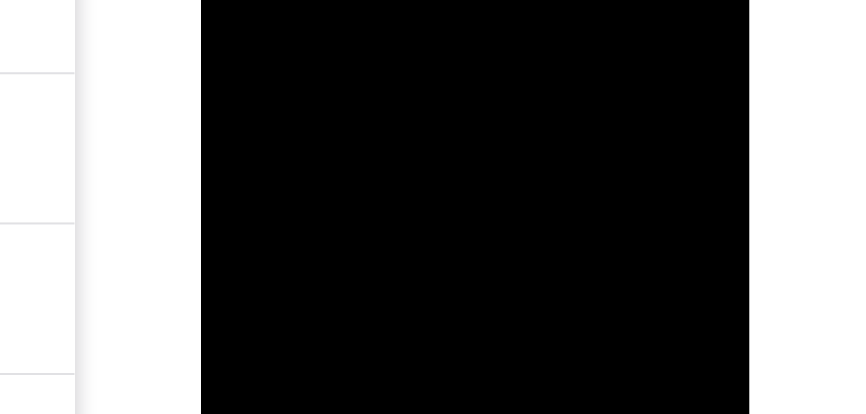
drag, startPoint x: 280, startPoint y: -296, endPoint x: 273, endPoint y: -344, distance: 47.6
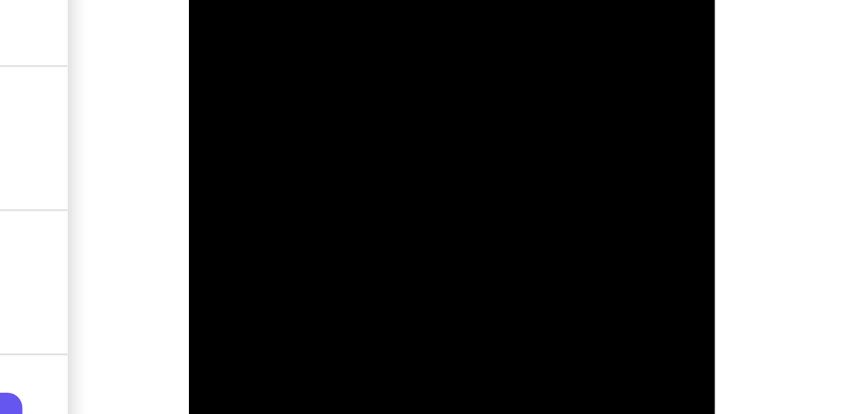
drag, startPoint x: 277, startPoint y: -271, endPoint x: 275, endPoint y: -304, distance: 32.3
drag, startPoint x: 275, startPoint y: -304, endPoint x: 271, endPoint y: -273, distance: 31.2
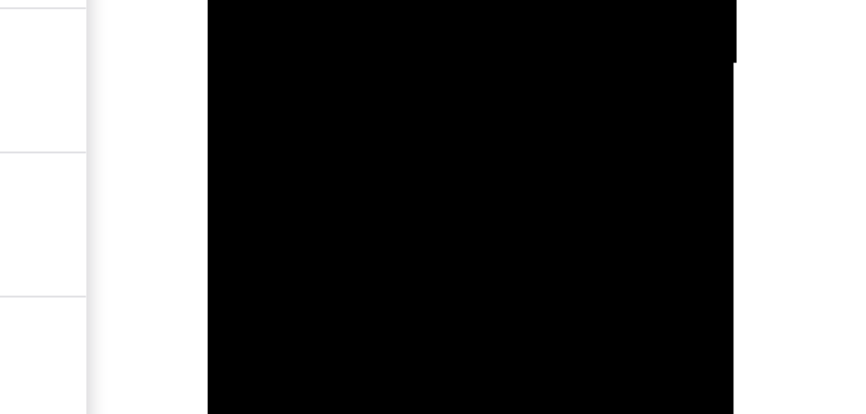
drag, startPoint x: 286, startPoint y: -267, endPoint x: 280, endPoint y: -236, distance: 31.5
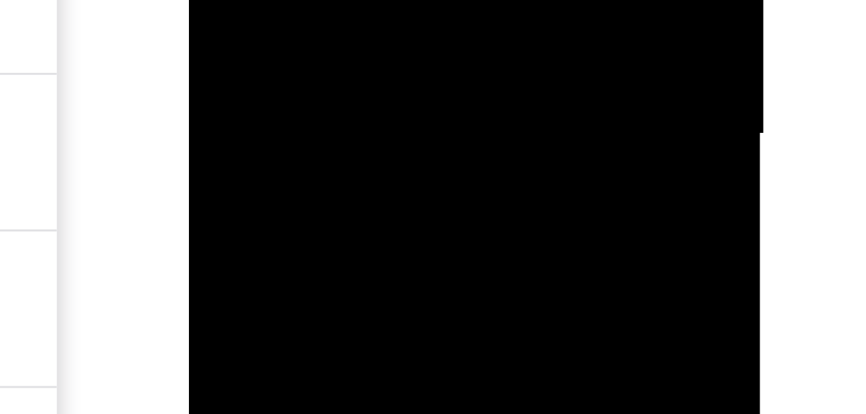
drag, startPoint x: 265, startPoint y: -270, endPoint x: 265, endPoint y: -231, distance: 38.7
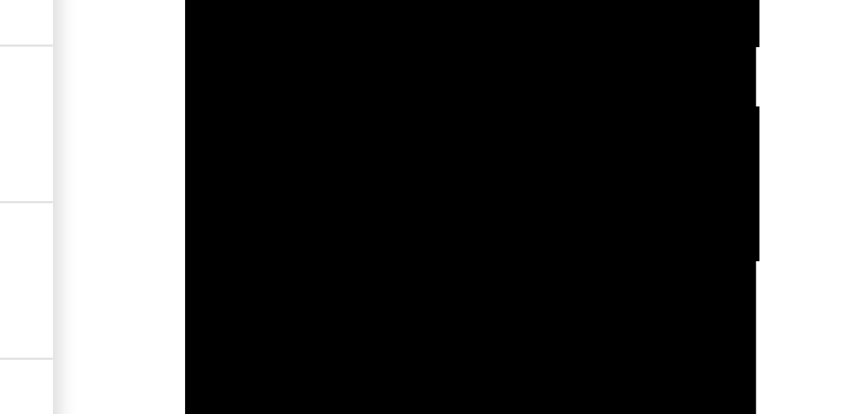
drag, startPoint x: 268, startPoint y: -176, endPoint x: 262, endPoint y: -133, distance: 43.6
drag, startPoint x: 266, startPoint y: -139, endPoint x: 262, endPoint y: -94, distance: 44.6
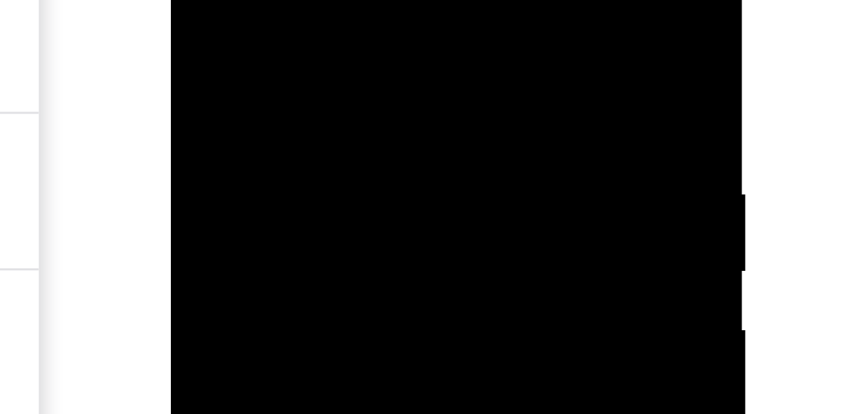
drag, startPoint x: 255, startPoint y: -10, endPoint x: 249, endPoint y: 12, distance: 22.8
click at [249, 12] on div at bounding box center [261, 78] width 162 height 361
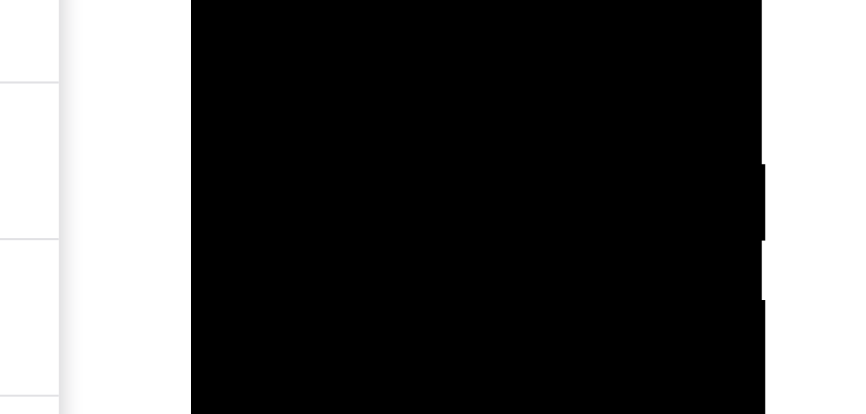
drag, startPoint x: 274, startPoint y: -38, endPoint x: 265, endPoint y: -8, distance: 31.6
click at [265, 0] on div at bounding box center [281, 48] width 162 height 361
drag, startPoint x: 271, startPoint y: -42, endPoint x: 268, endPoint y: -2, distance: 40.1
click at [268, 0] on div at bounding box center [281, 48] width 162 height 361
drag, startPoint x: 267, startPoint y: -55, endPoint x: 267, endPoint y: -8, distance: 46.4
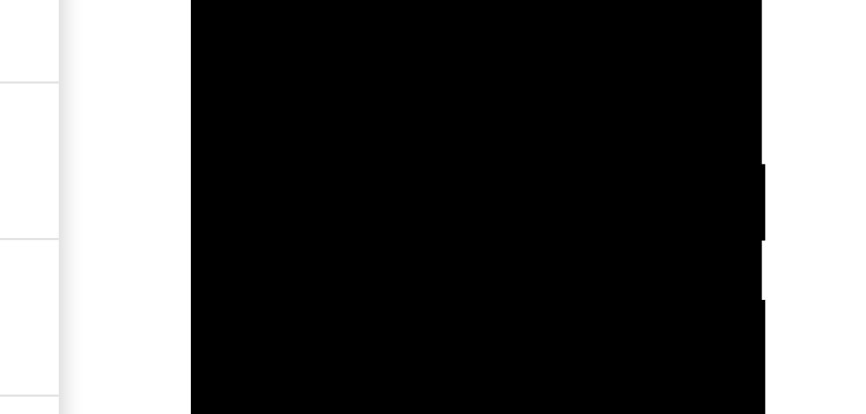
click at [267, 0] on div at bounding box center [281, 48] width 162 height 361
drag, startPoint x: 273, startPoint y: -46, endPoint x: 264, endPoint y: -5, distance: 42.2
click at [264, 0] on div at bounding box center [281, 48] width 162 height 361
drag, startPoint x: 264, startPoint y: -31, endPoint x: 262, endPoint y: -15, distance: 15.6
click at [262, 0] on div at bounding box center [281, 48] width 162 height 361
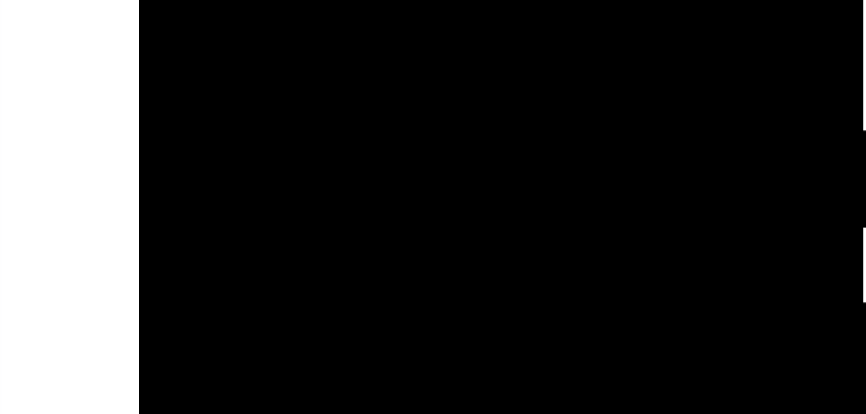
drag, startPoint x: 217, startPoint y: -142, endPoint x: 215, endPoint y: -133, distance: 9.2
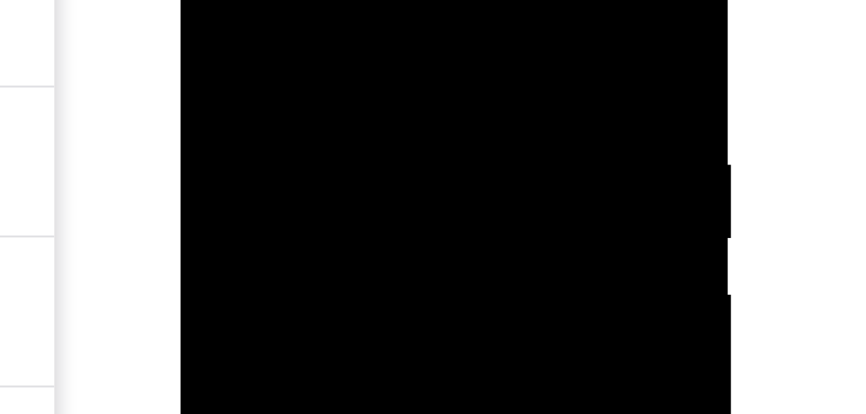
drag, startPoint x: 274, startPoint y: -30, endPoint x: 276, endPoint y: 15, distance: 45.2
click at [276, 15] on div at bounding box center [271, 61] width 162 height 361
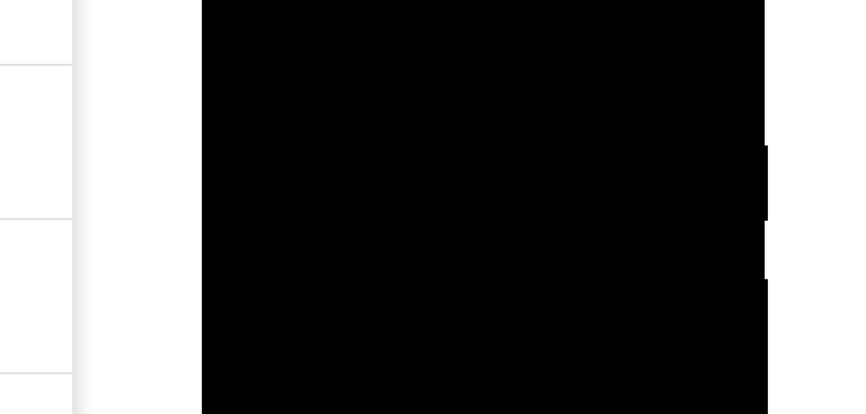
click at [223, 0] on div at bounding box center [292, 34] width 162 height 361
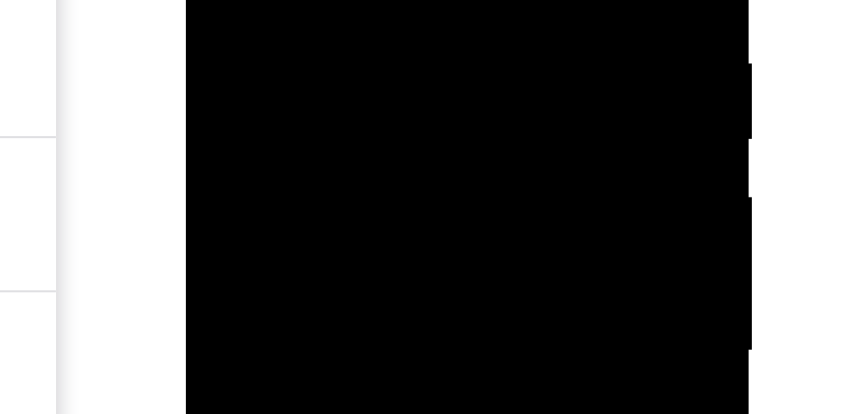
click at [206, 0] on div at bounding box center [276, 0] width 162 height 361
drag, startPoint x: 246, startPoint y: -48, endPoint x: 251, endPoint y: -75, distance: 27.4
click at [251, 0] on div at bounding box center [276, 0] width 162 height 361
drag, startPoint x: 256, startPoint y: -115, endPoint x: 256, endPoint y: -132, distance: 17.4
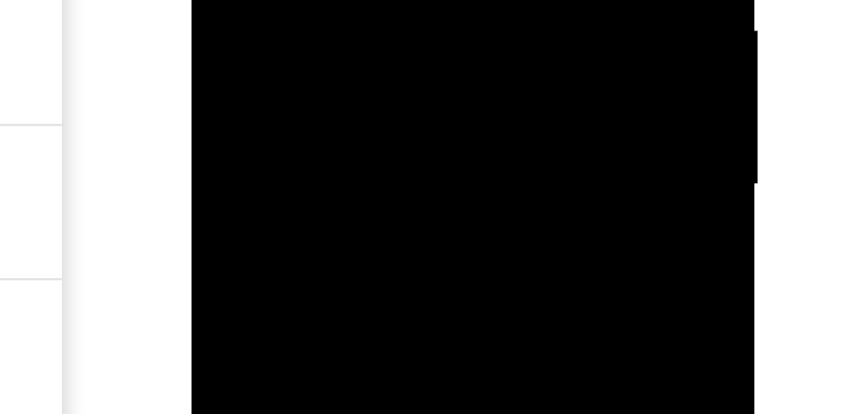
drag, startPoint x: 260, startPoint y: -179, endPoint x: 258, endPoint y: -208, distance: 29.8
drag, startPoint x: 253, startPoint y: -165, endPoint x: 257, endPoint y: -209, distance: 44.6
drag, startPoint x: 258, startPoint y: -176, endPoint x: 262, endPoint y: -189, distance: 13.5
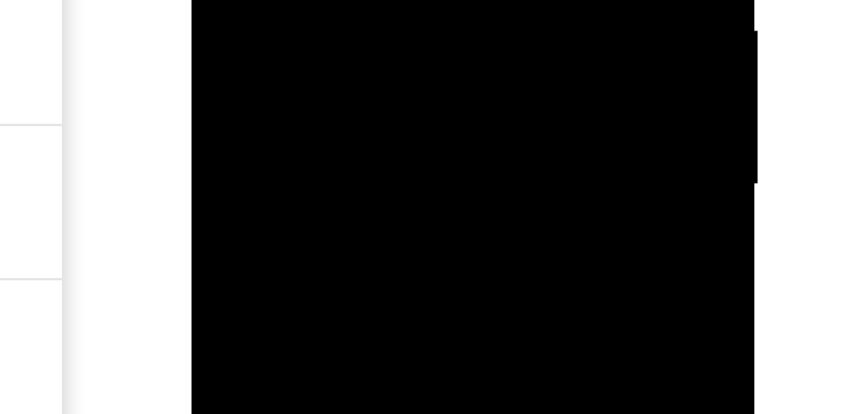
drag, startPoint x: 260, startPoint y: -189, endPoint x: 261, endPoint y: -204, distance: 14.9
drag, startPoint x: 262, startPoint y: -206, endPoint x: 262, endPoint y: -232, distance: 25.8
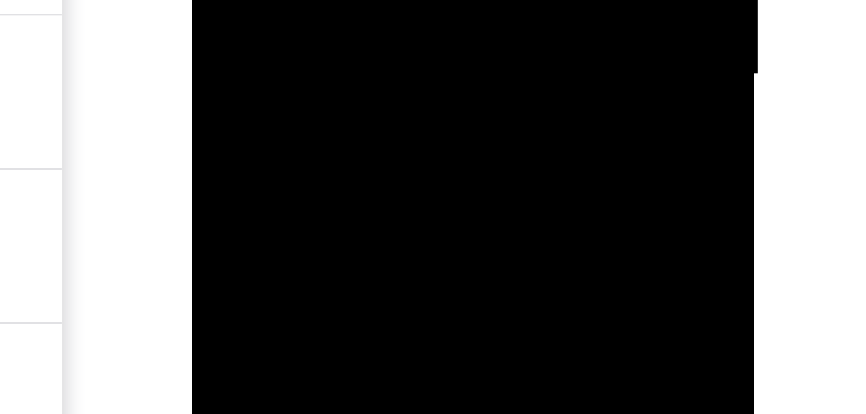
drag, startPoint x: 262, startPoint y: -246, endPoint x: 261, endPoint y: -283, distance: 36.7
drag, startPoint x: 260, startPoint y: -276, endPoint x: 261, endPoint y: -288, distance: 11.6
drag, startPoint x: 264, startPoint y: -264, endPoint x: 264, endPoint y: -293, distance: 29.0
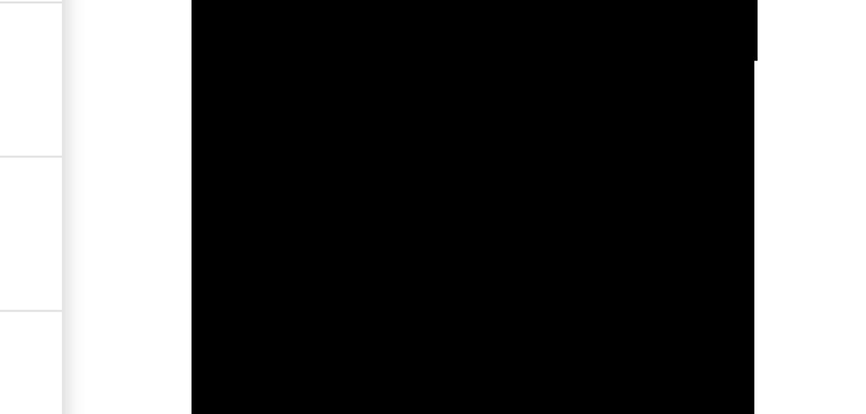
drag, startPoint x: 264, startPoint y: -271, endPoint x: 263, endPoint y: -307, distance: 36.1
drag, startPoint x: 266, startPoint y: -253, endPoint x: 263, endPoint y: -277, distance: 24.0
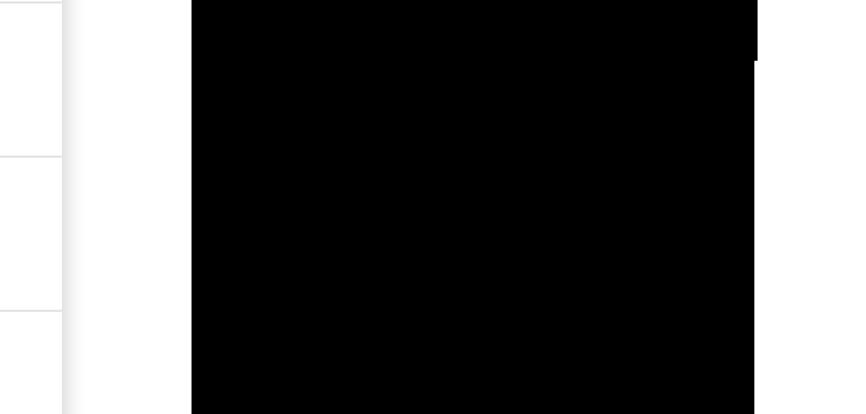
drag, startPoint x: 260, startPoint y: -264, endPoint x: 258, endPoint y: -287, distance: 24.0
drag, startPoint x: 263, startPoint y: -244, endPoint x: 263, endPoint y: -259, distance: 15.5
drag, startPoint x: 264, startPoint y: -251, endPoint x: 262, endPoint y: -275, distance: 23.9
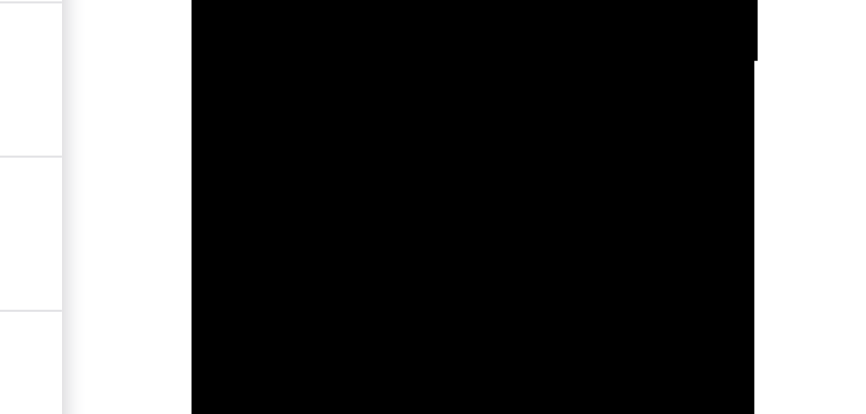
drag, startPoint x: 262, startPoint y: -264, endPoint x: 265, endPoint y: -299, distance: 35.5
drag, startPoint x: 264, startPoint y: -270, endPoint x: 264, endPoint y: -286, distance: 15.5
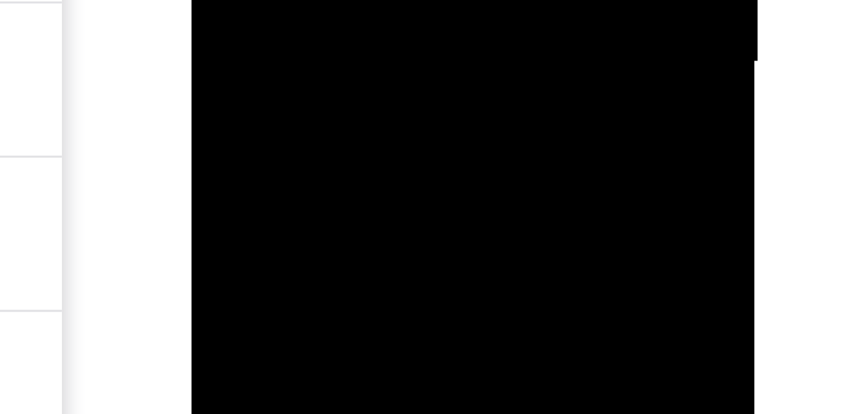
drag, startPoint x: 264, startPoint y: -250, endPoint x: 264, endPoint y: -278, distance: 27.7
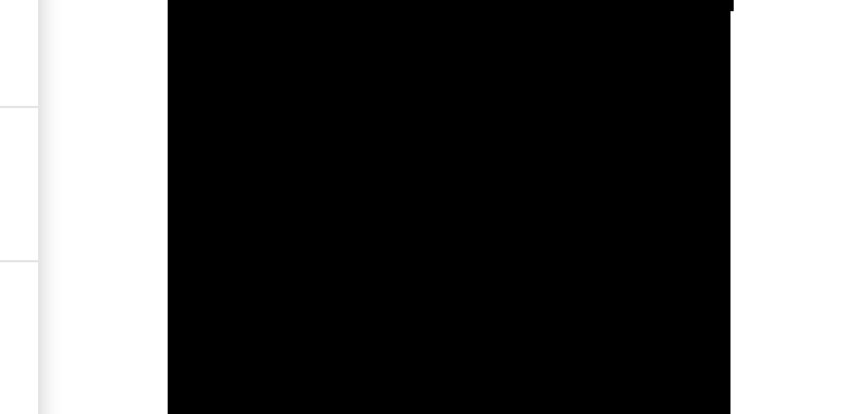
drag, startPoint x: 244, startPoint y: -294, endPoint x: 246, endPoint y: -324, distance: 30.3
drag, startPoint x: 239, startPoint y: -291, endPoint x: 239, endPoint y: -321, distance: 29.6
drag, startPoint x: 238, startPoint y: -307, endPoint x: 237, endPoint y: -344, distance: 36.8
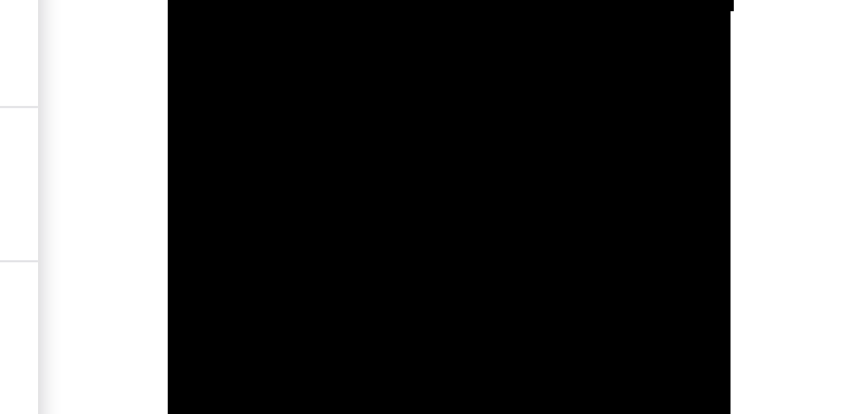
drag, startPoint x: 240, startPoint y: -293, endPoint x: 240, endPoint y: -324, distance: 30.9
drag, startPoint x: 242, startPoint y: -295, endPoint x: 244, endPoint y: -337, distance: 42.6
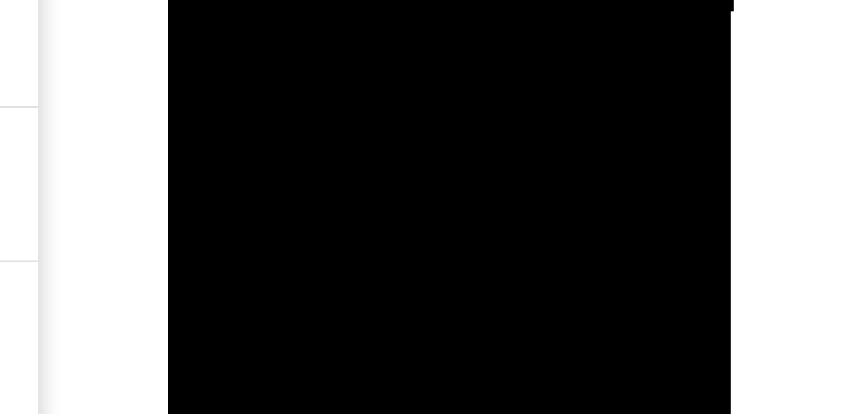
drag, startPoint x: 238, startPoint y: -289, endPoint x: 242, endPoint y: -318, distance: 29.3
drag, startPoint x: 247, startPoint y: -297, endPoint x: 243, endPoint y: -324, distance: 27.3
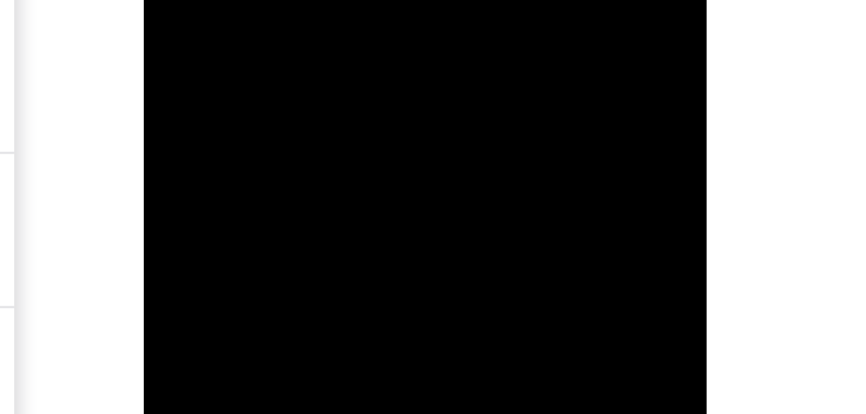
drag, startPoint x: 234, startPoint y: -400, endPoint x: 234, endPoint y: -450, distance: 49.6
drag, startPoint x: 231, startPoint y: -427, endPoint x: 224, endPoint y: -392, distance: 36.2
drag, startPoint x: 231, startPoint y: -295, endPoint x: 224, endPoint y: -247, distance: 48.2
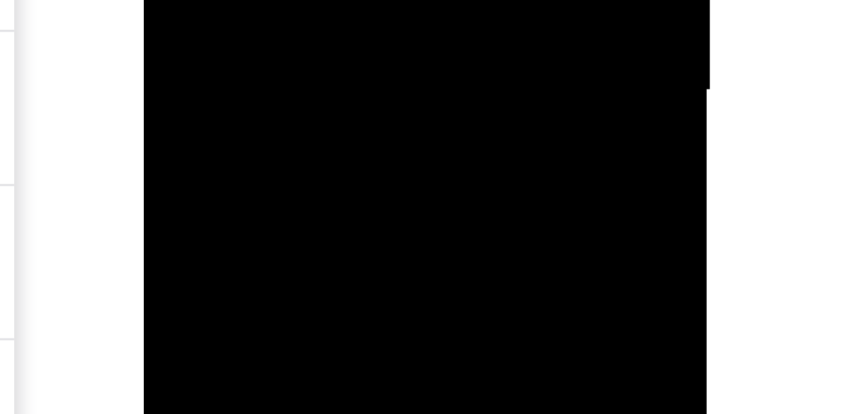
drag, startPoint x: 231, startPoint y: -293, endPoint x: 225, endPoint y: -260, distance: 33.5
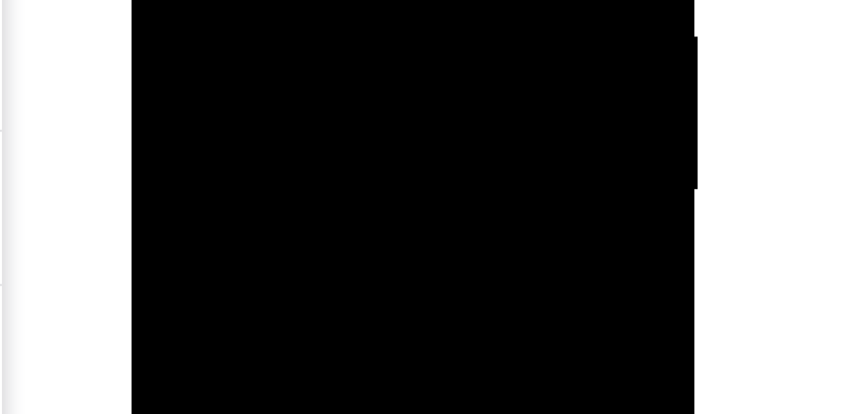
drag, startPoint x: 224, startPoint y: -215, endPoint x: 213, endPoint y: -165, distance: 50.8
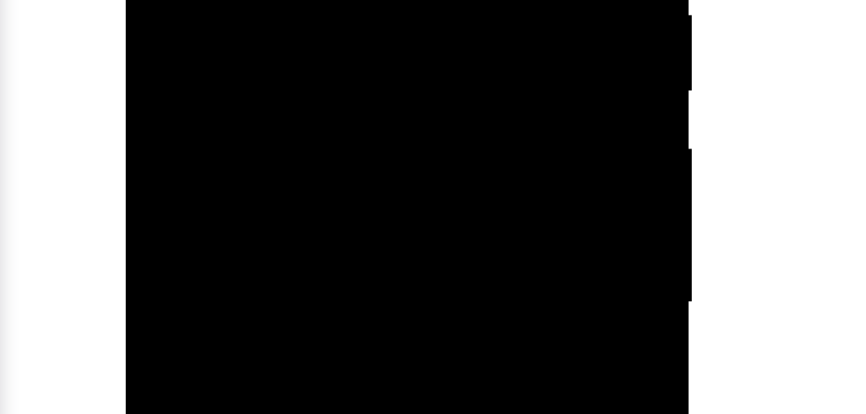
click at [203, 0] on div at bounding box center [216, 0] width 162 height 361
click at [207, 0] on div at bounding box center [216, 0] width 162 height 361
click at [208, 0] on div at bounding box center [216, 0] width 162 height 361
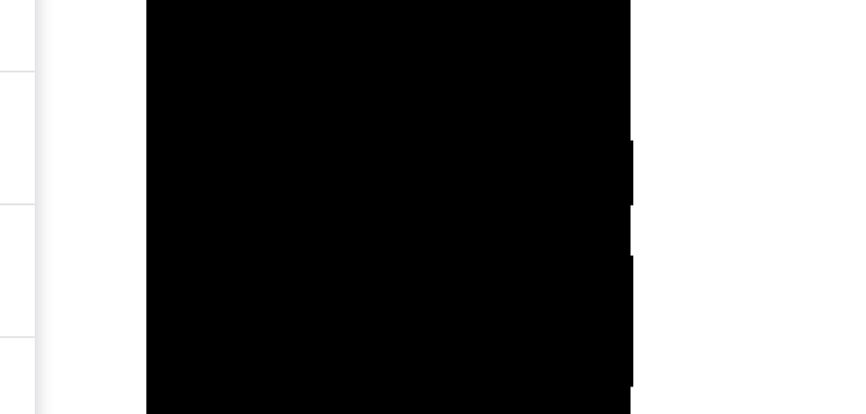
click at [243, 34] on div at bounding box center [237, 71] width 162 height 361
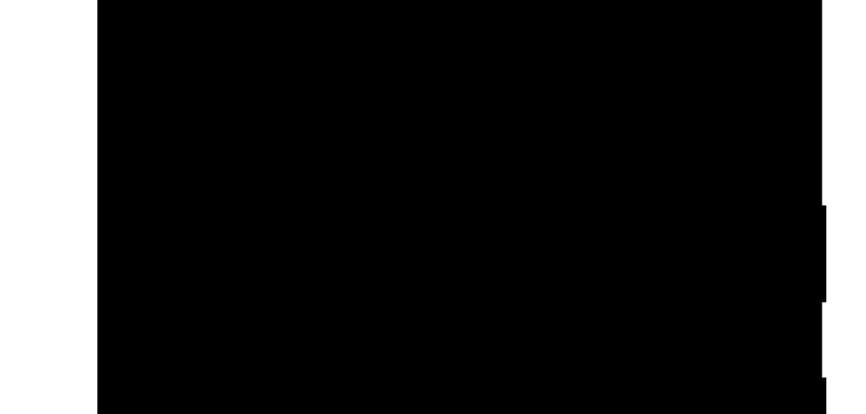
click at [115, 0] on div at bounding box center [189, 7] width 162 height 361
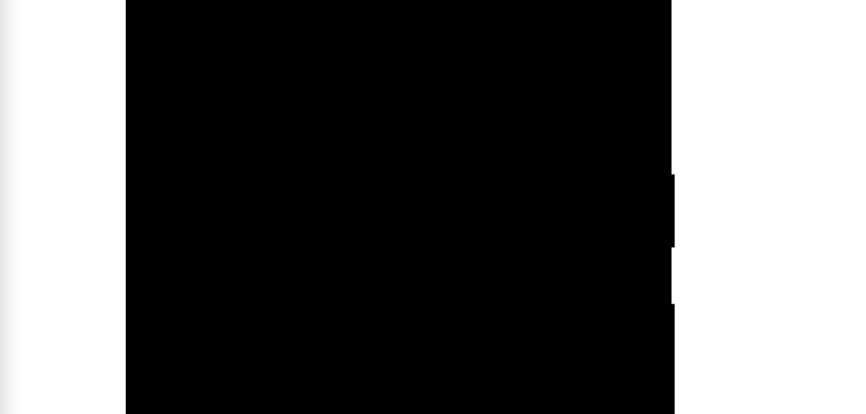
click at [195, 0] on div at bounding box center [216, 72] width 162 height 361
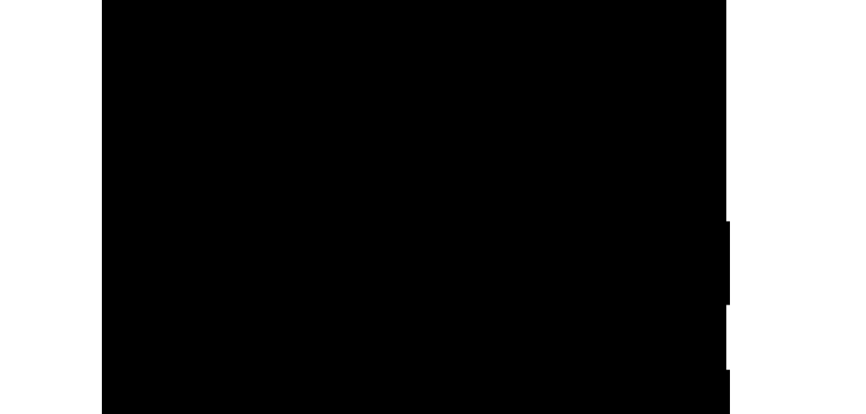
click at [125, 0] on div at bounding box center [193, 77] width 162 height 361
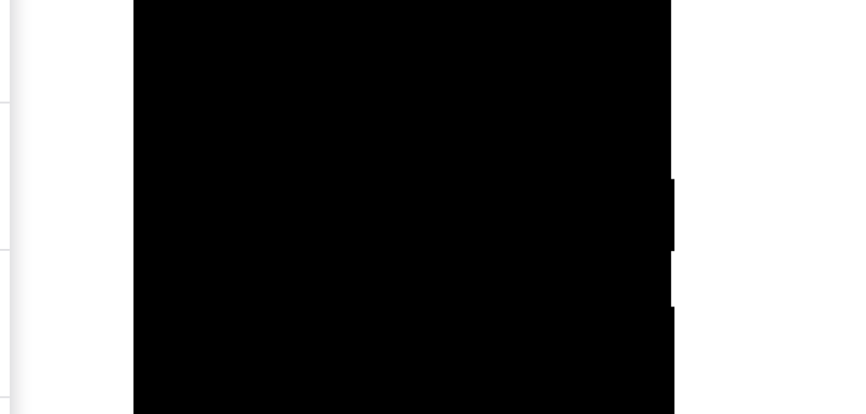
click at [155, 0] on div at bounding box center [224, 81] width 162 height 361
click at [275, 1] on div at bounding box center [224, 18] width 162 height 361
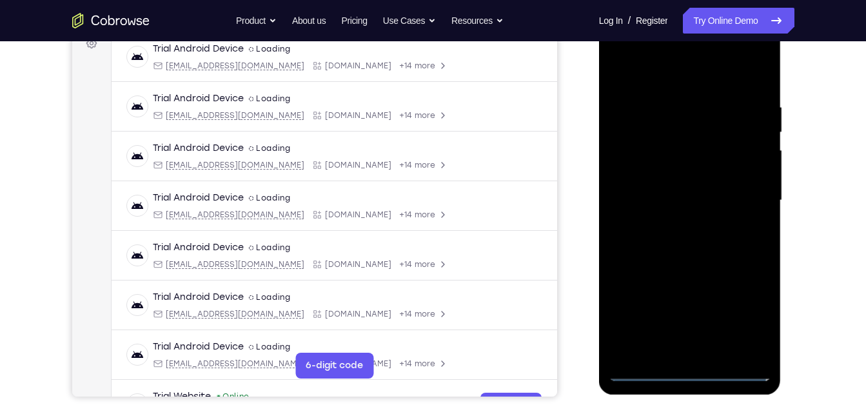
scroll to position [144, 0]
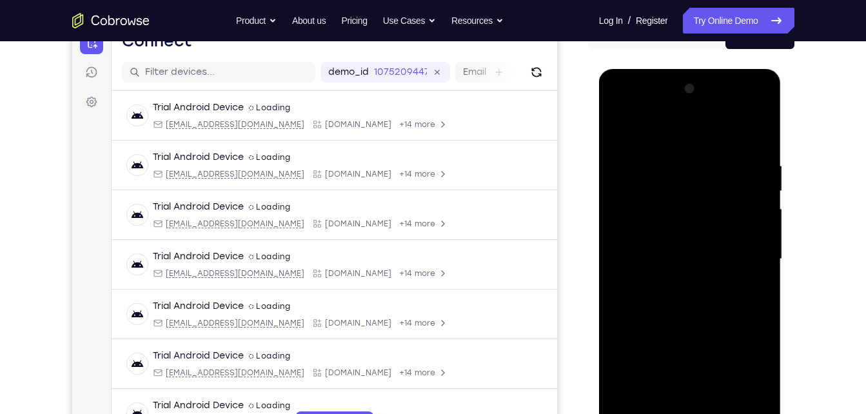
click at [622, 112] on div at bounding box center [689, 259] width 162 height 361
click at [742, 257] on div at bounding box center [689, 259] width 162 height 361
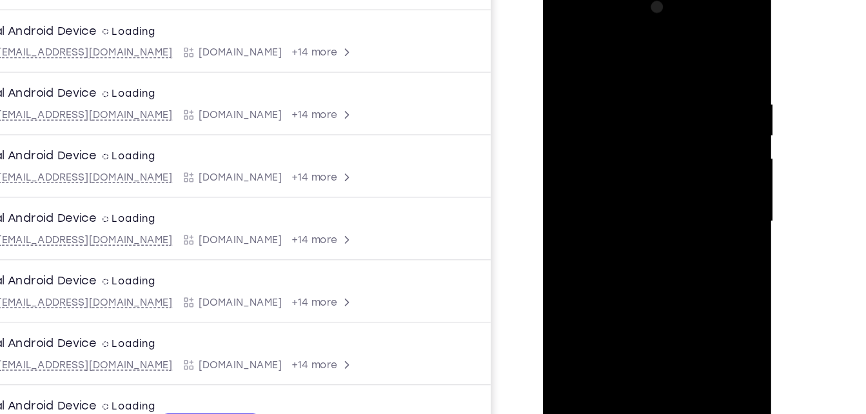
click at [617, 199] on div at bounding box center [633, 172] width 162 height 361
click at [612, 156] on div at bounding box center [633, 172] width 162 height 361
click at [593, 143] on div at bounding box center [633, 172] width 162 height 361
click at [599, 171] on div at bounding box center [633, 172] width 162 height 361
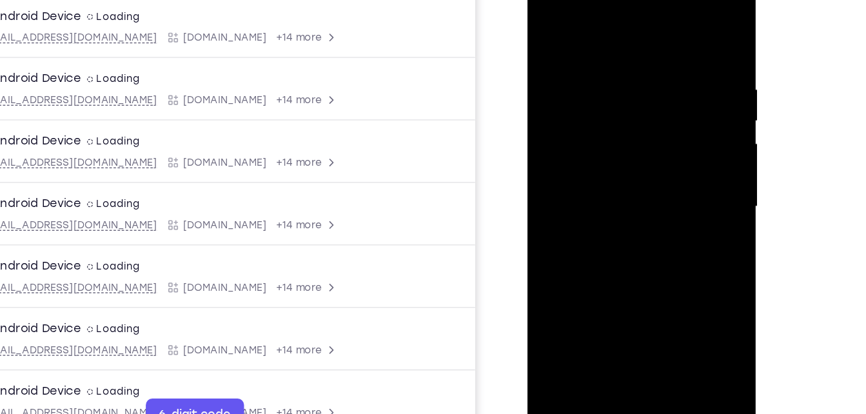
scroll to position [160, 0]
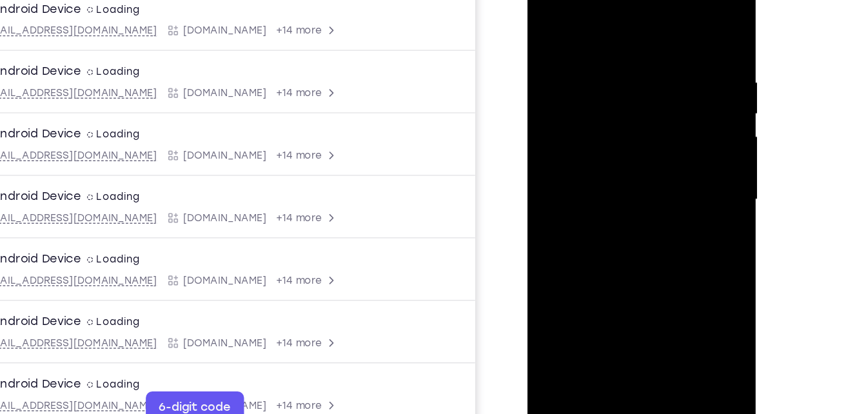
click at [613, 191] on div at bounding box center [618, 150] width 162 height 361
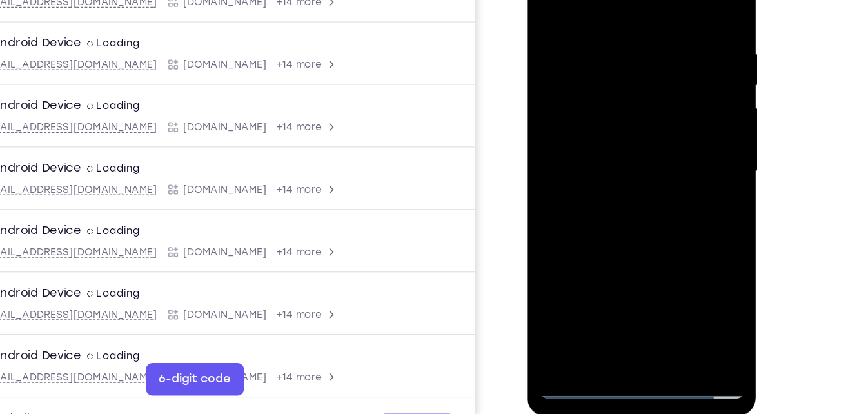
scroll to position [182, 0]
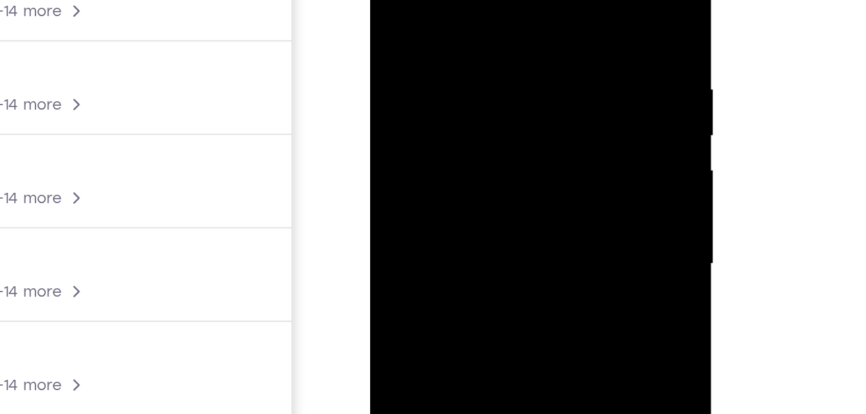
drag, startPoint x: 403, startPoint y: -23, endPoint x: 412, endPoint y: -69, distance: 46.8
click at [412, 0] on div at bounding box center [461, 97] width 162 height 361
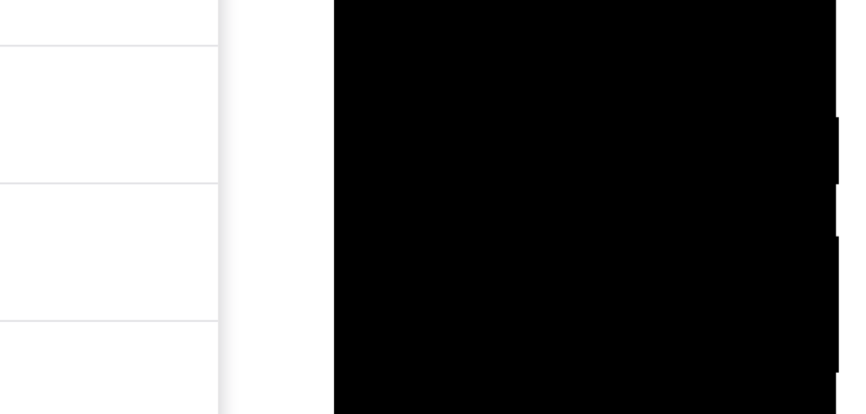
click at [356, 0] on div at bounding box center [425, 38] width 162 height 361
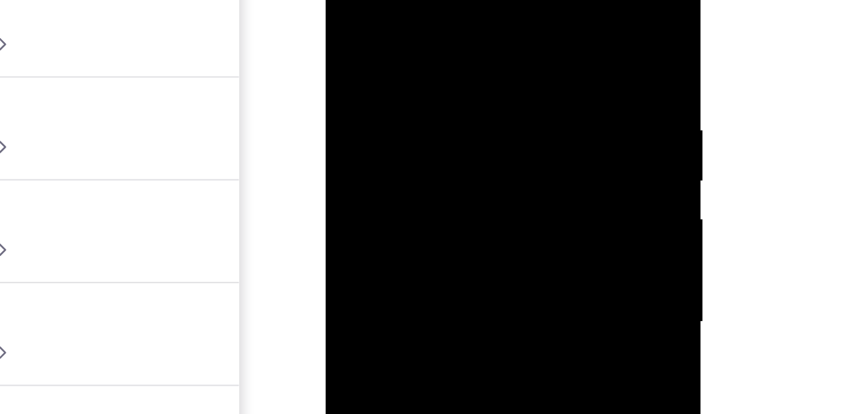
click at [427, 0] on div at bounding box center [416, 119] width 162 height 361
click at [386, 26] on div at bounding box center [416, 119] width 162 height 361
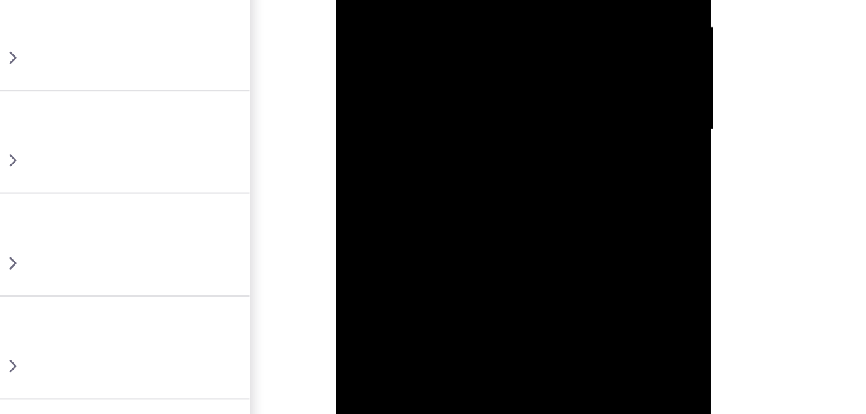
drag, startPoint x: 433, startPoint y: -14, endPoint x: 449, endPoint y: -41, distance: 31.7
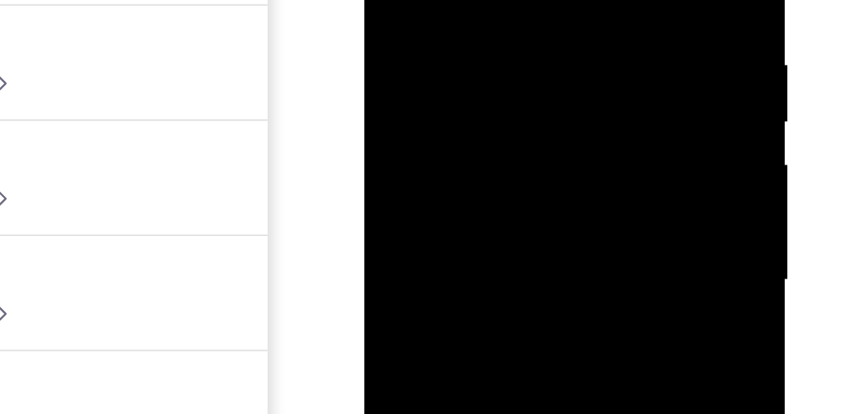
drag, startPoint x: 429, startPoint y: 66, endPoint x: 436, endPoint y: -23, distance: 89.3
click at [436, 0] on div at bounding box center [455, 30] width 162 height 361
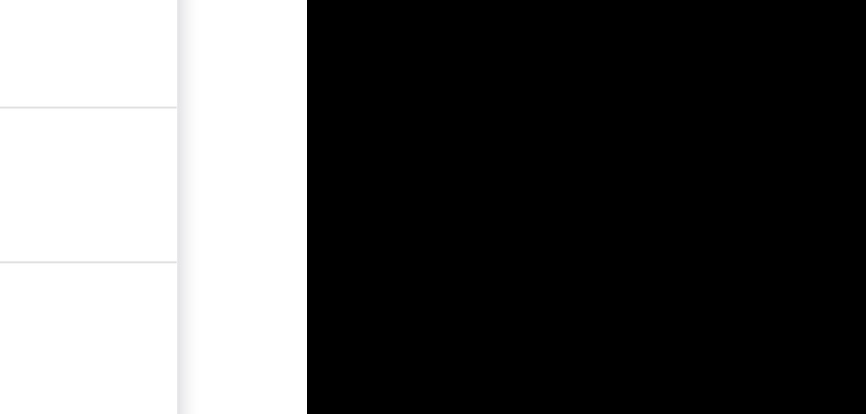
drag, startPoint x: 383, startPoint y: -76, endPoint x: 384, endPoint y: -108, distance: 31.6
drag, startPoint x: 386, startPoint y: -112, endPoint x: 388, endPoint y: -137, distance: 25.2
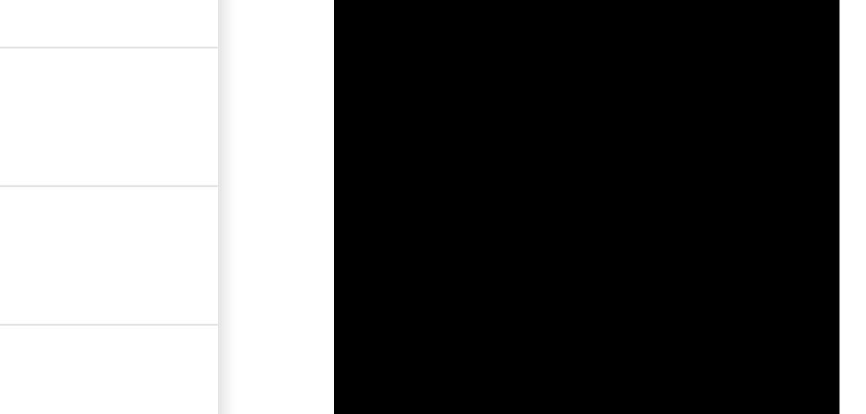
drag, startPoint x: 423, startPoint y: -264, endPoint x: 420, endPoint y: -313, distance: 49.1
drag, startPoint x: 426, startPoint y: -194, endPoint x: 414, endPoint y: -148, distance: 48.0
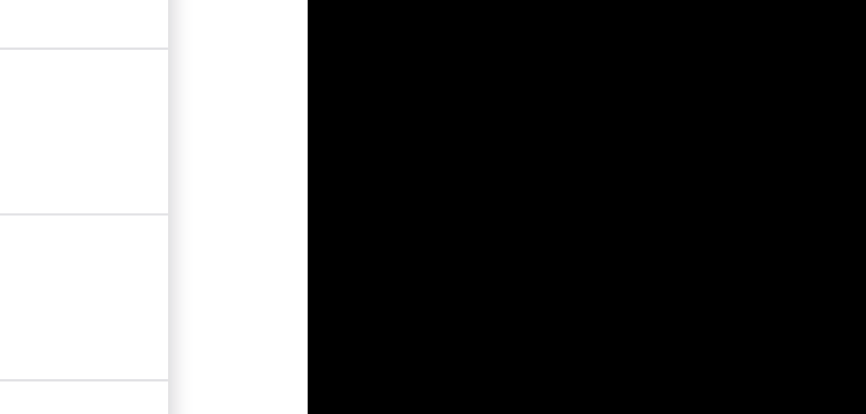
drag, startPoint x: 354, startPoint y: -217, endPoint x: 344, endPoint y: -165, distance: 53.2
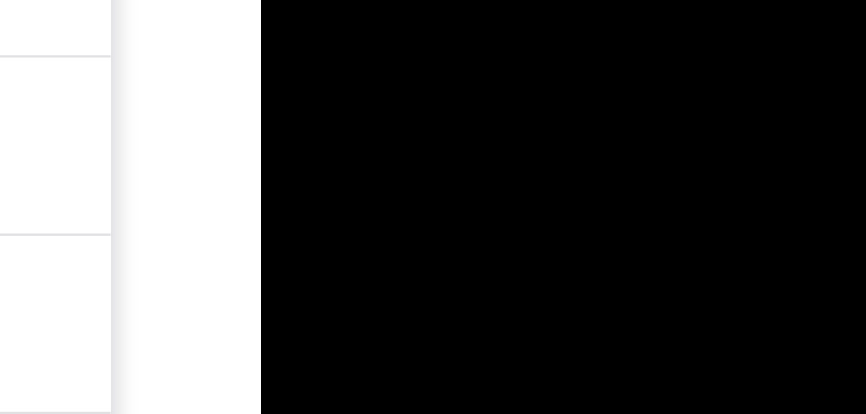
drag, startPoint x: 317, startPoint y: -57, endPoint x: 327, endPoint y: -92, distance: 36.7
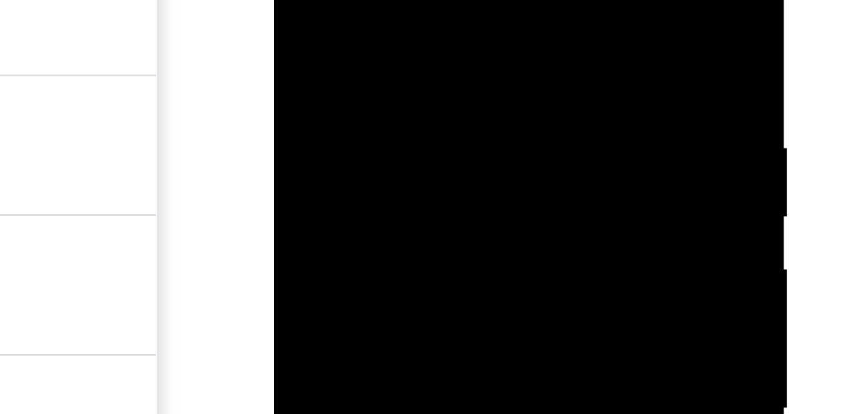
drag, startPoint x: 313, startPoint y: -44, endPoint x: 309, endPoint y: -6, distance: 37.7
click at [309, 0] on div at bounding box center [365, 65] width 162 height 361
click at [341, 0] on div at bounding box center [365, 65] width 162 height 361
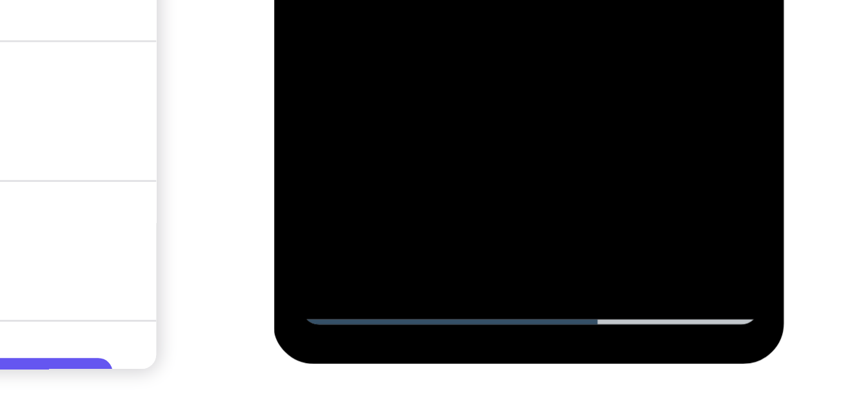
scroll to position [201, 0]
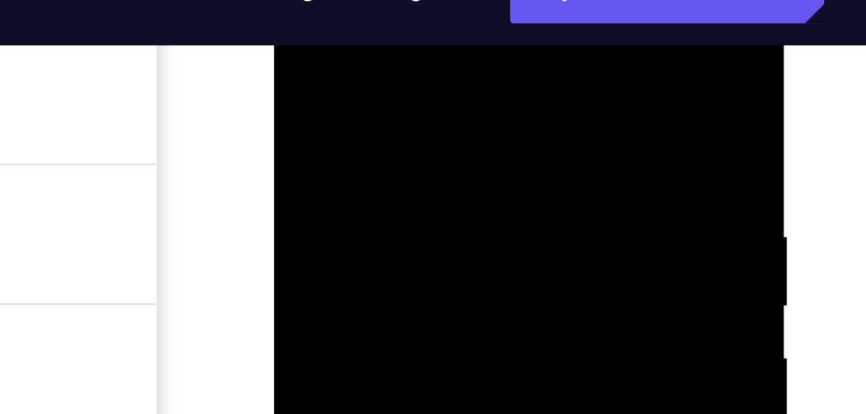
click at [294, 24] on div at bounding box center [365, 154] width 162 height 361
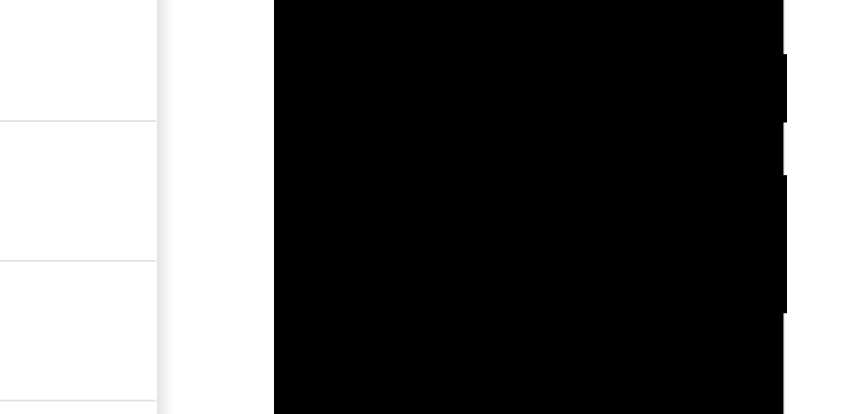
drag, startPoint x: 324, startPoint y: -51, endPoint x: 327, endPoint y: -102, distance: 51.0
drag, startPoint x: 329, startPoint y: -66, endPoint x: 329, endPoint y: -57, distance: 9.0
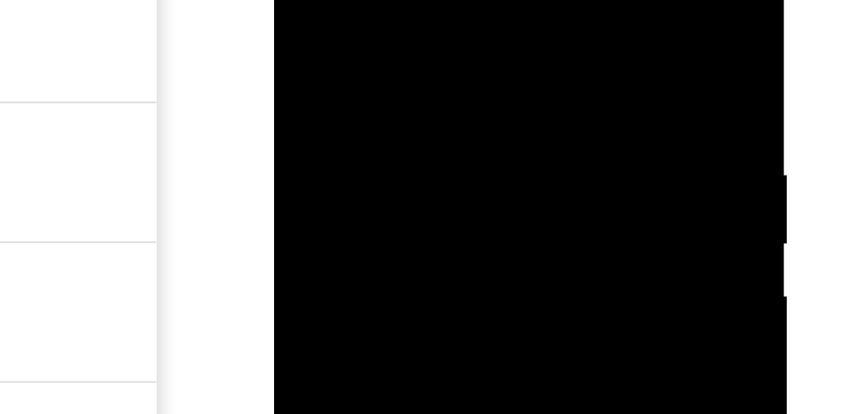
drag, startPoint x: 347, startPoint y: 1, endPoint x: 337, endPoint y: 34, distance: 34.9
click at [337, 34] on div at bounding box center [365, 92] width 162 height 361
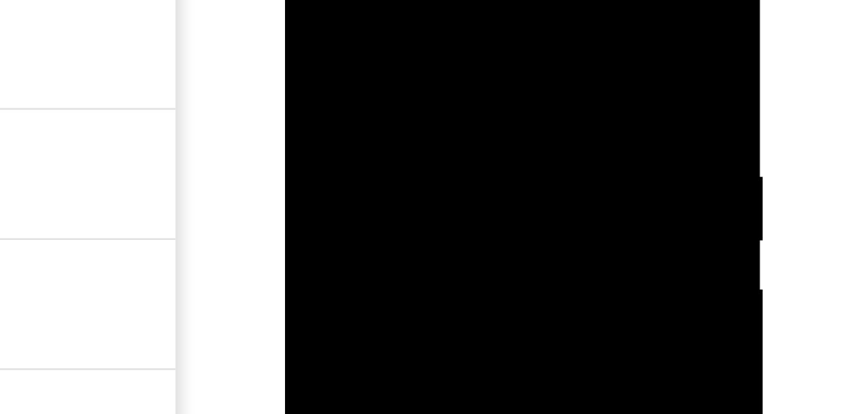
click at [350, 21] on div at bounding box center [376, 112] width 162 height 361
click at [306, 0] on div at bounding box center [376, 101] width 162 height 361
drag, startPoint x: 341, startPoint y: 50, endPoint x: 353, endPoint y: 14, distance: 37.5
click at [353, 14] on div at bounding box center [376, 101] width 162 height 361
drag, startPoint x: 349, startPoint y: 57, endPoint x: 362, endPoint y: 32, distance: 28.5
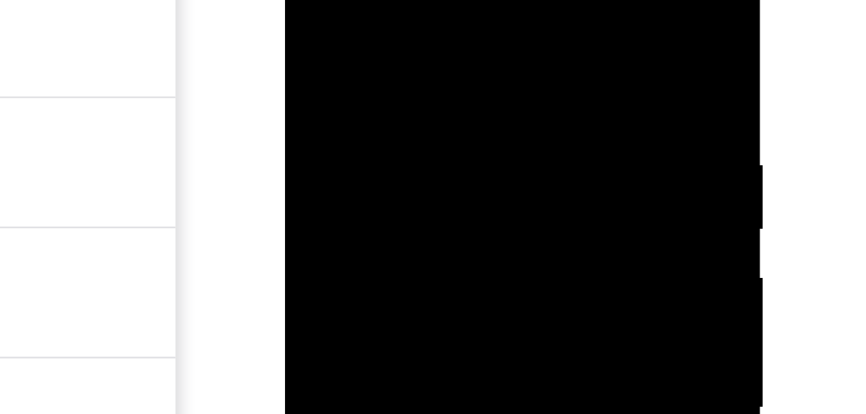
click at [362, 32] on div at bounding box center [376, 101] width 162 height 361
drag, startPoint x: 354, startPoint y: 32, endPoint x: 374, endPoint y: -6, distance: 42.1
click at [374, 0] on div at bounding box center [376, 50] width 162 height 361
drag, startPoint x: 364, startPoint y: 39, endPoint x: 367, endPoint y: 7, distance: 31.7
click at [367, 7] on div at bounding box center [376, 50] width 162 height 361
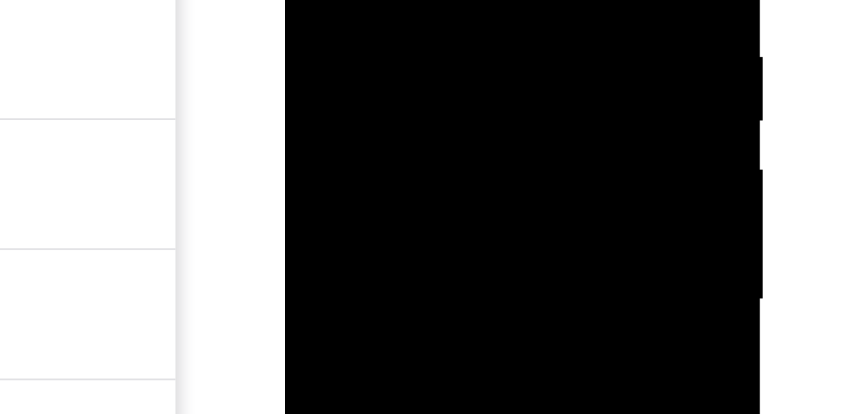
drag, startPoint x: 367, startPoint y: 3, endPoint x: 373, endPoint y: -52, distance: 55.1
drag, startPoint x: 365, startPoint y: -32, endPoint x: 371, endPoint y: -69, distance: 37.2
drag, startPoint x: 368, startPoint y: -52, endPoint x: 371, endPoint y: -100, distance: 48.4
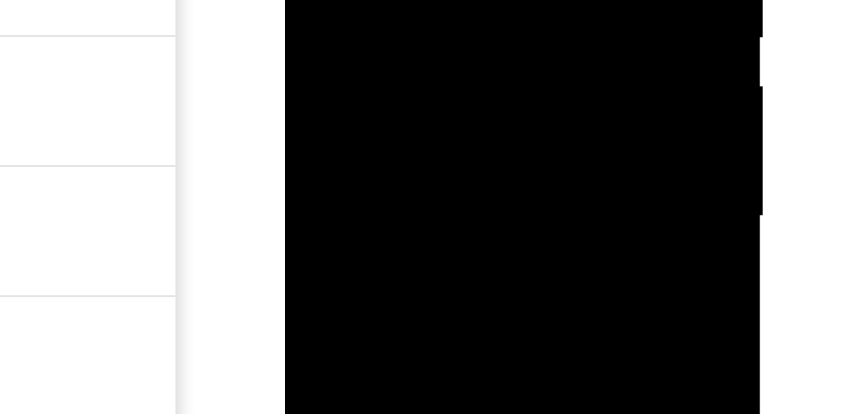
drag, startPoint x: 371, startPoint y: -51, endPoint x: 375, endPoint y: -89, distance: 38.3
drag, startPoint x: 308, startPoint y: -39, endPoint x: 307, endPoint y: -21, distance: 18.1
click at [307, 0] on div at bounding box center [376, 11] width 162 height 361
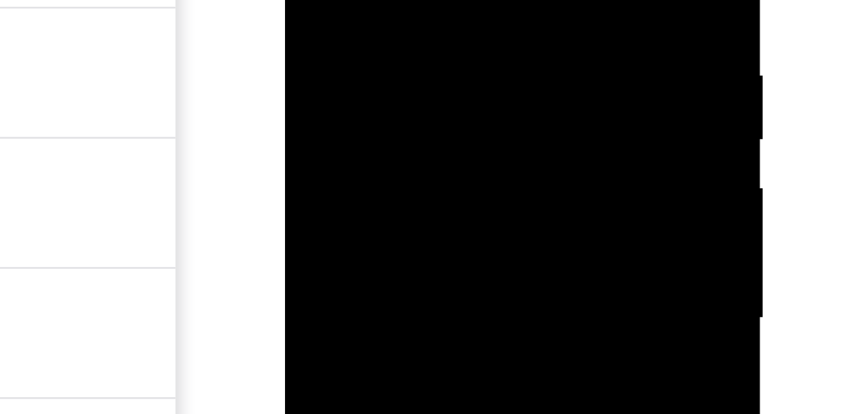
click at [310, 0] on div at bounding box center [376, 11] width 162 height 361
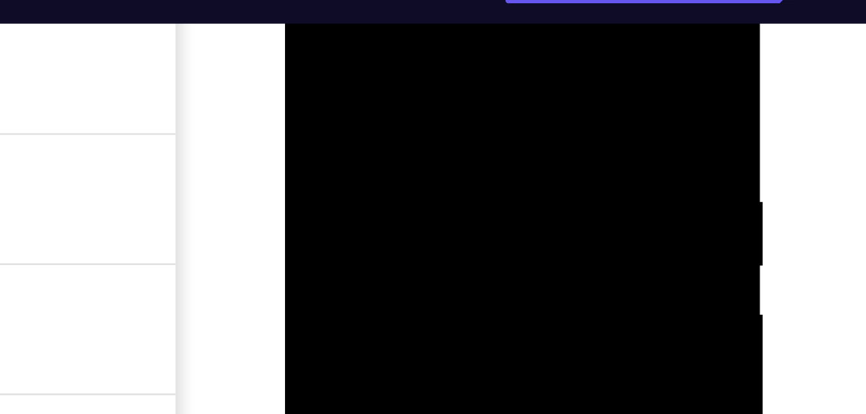
drag, startPoint x: 320, startPoint y: 58, endPoint x: 324, endPoint y: 89, distance: 31.3
click at [324, 89] on div at bounding box center [376, 137] width 162 height 361
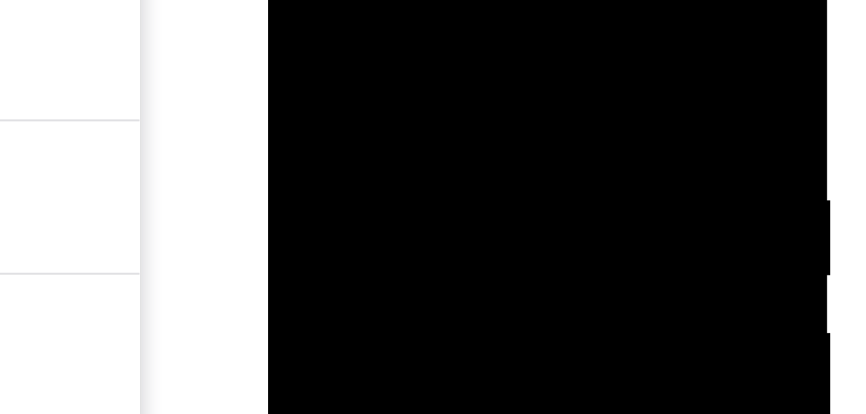
click at [332, 7] on div at bounding box center [359, 90] width 162 height 361
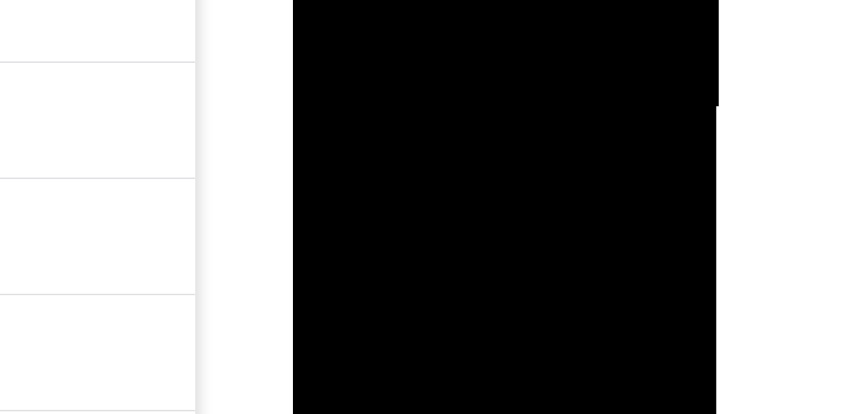
drag, startPoint x: 364, startPoint y: -57, endPoint x: 380, endPoint y: -99, distance: 44.3
drag, startPoint x: 355, startPoint y: -30, endPoint x: 387, endPoint y: -122, distance: 97.6
drag, startPoint x: 362, startPoint y: -59, endPoint x: 391, endPoint y: -130, distance: 76.3
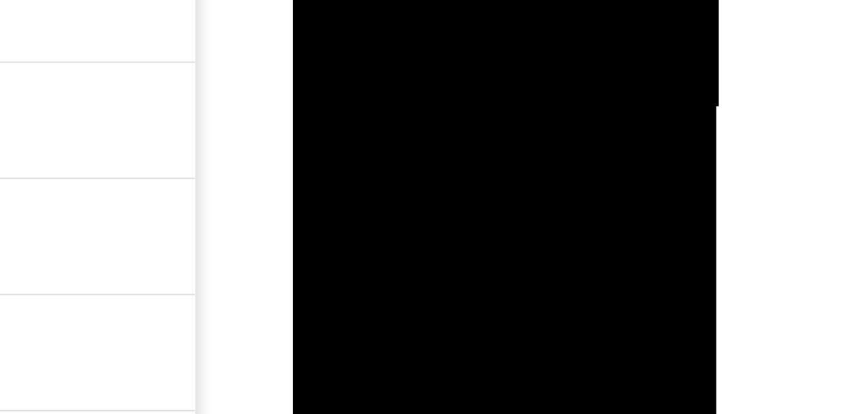
drag, startPoint x: 331, startPoint y: -24, endPoint x: 318, endPoint y: 31, distance: 56.3
click at [318, 31] on div at bounding box center [383, 42] width 162 height 361
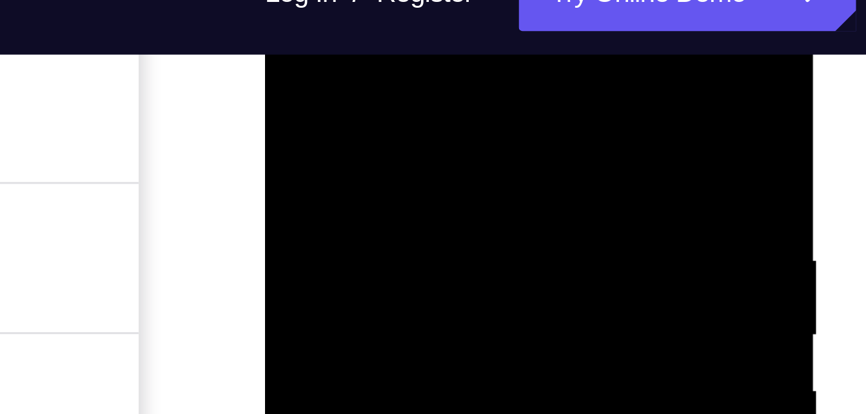
click at [286, 23] on div at bounding box center [356, 157] width 162 height 361
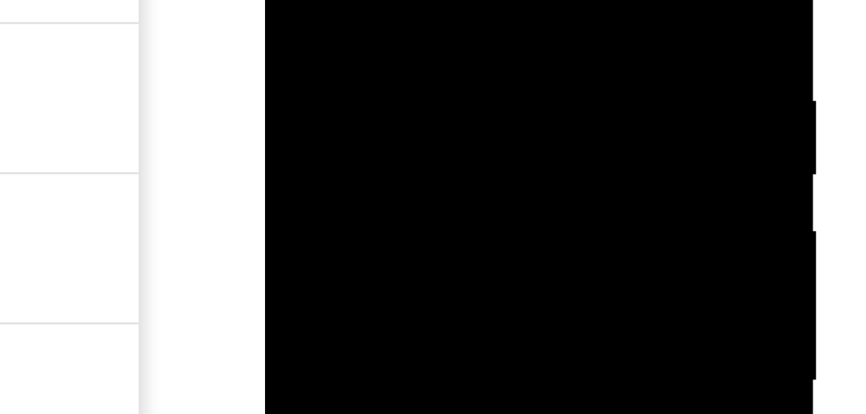
drag, startPoint x: 347, startPoint y: -74, endPoint x: 338, endPoint y: -14, distance: 60.6
drag, startPoint x: 347, startPoint y: 31, endPoint x: 371, endPoint y: -66, distance: 99.4
click at [371, 0] on div at bounding box center [356, 85] width 162 height 361
drag, startPoint x: 340, startPoint y: 59, endPoint x: 346, endPoint y: -9, distance: 67.9
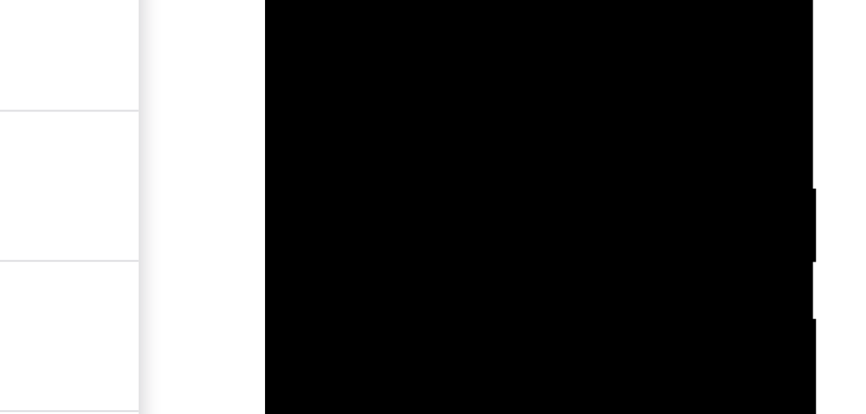
click at [346, 0] on div at bounding box center [356, 85] width 162 height 361
